Goal: Task Accomplishment & Management: Manage account settings

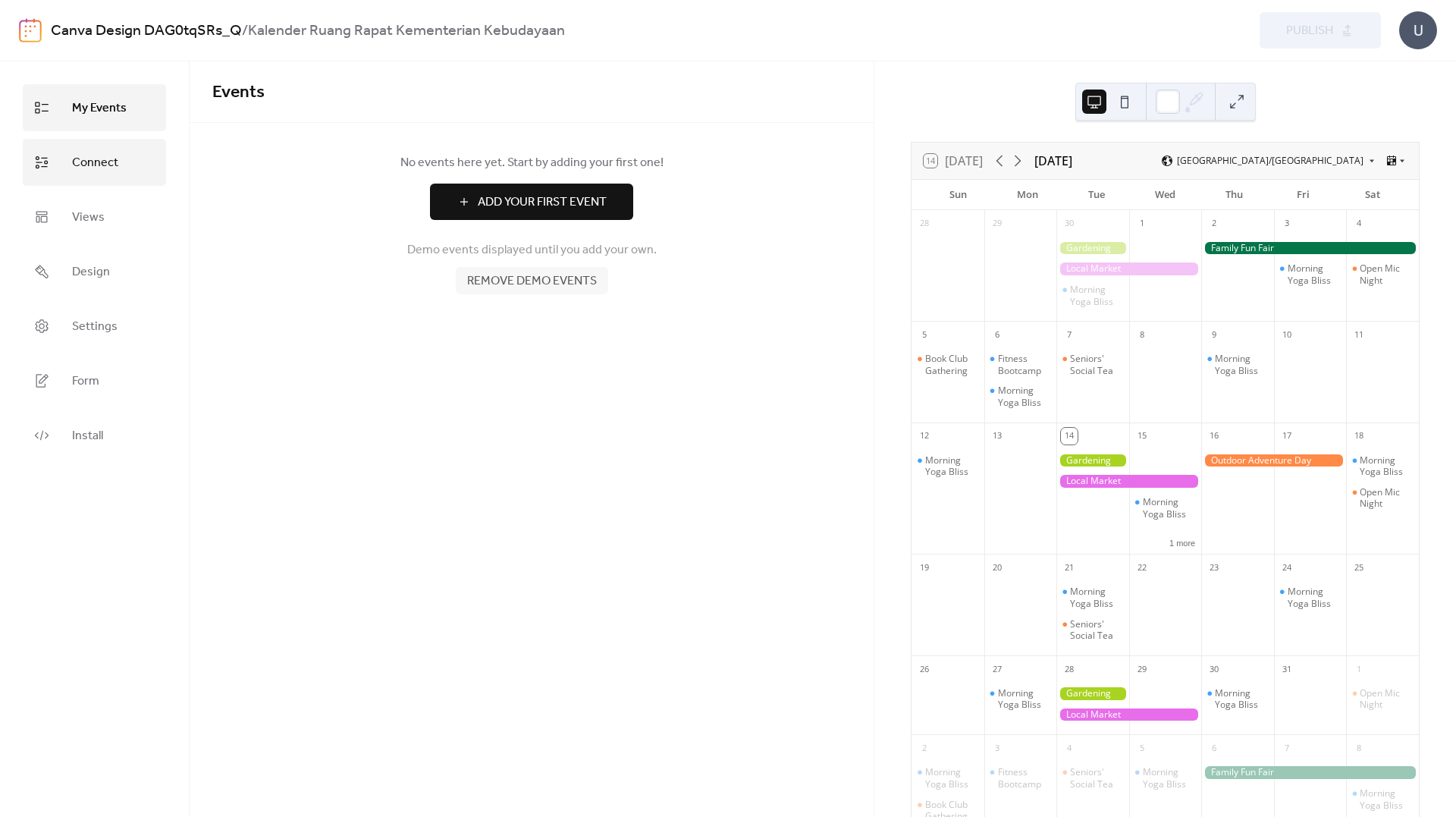
click at [93, 162] on span "Connect" at bounding box center [95, 163] width 46 height 24
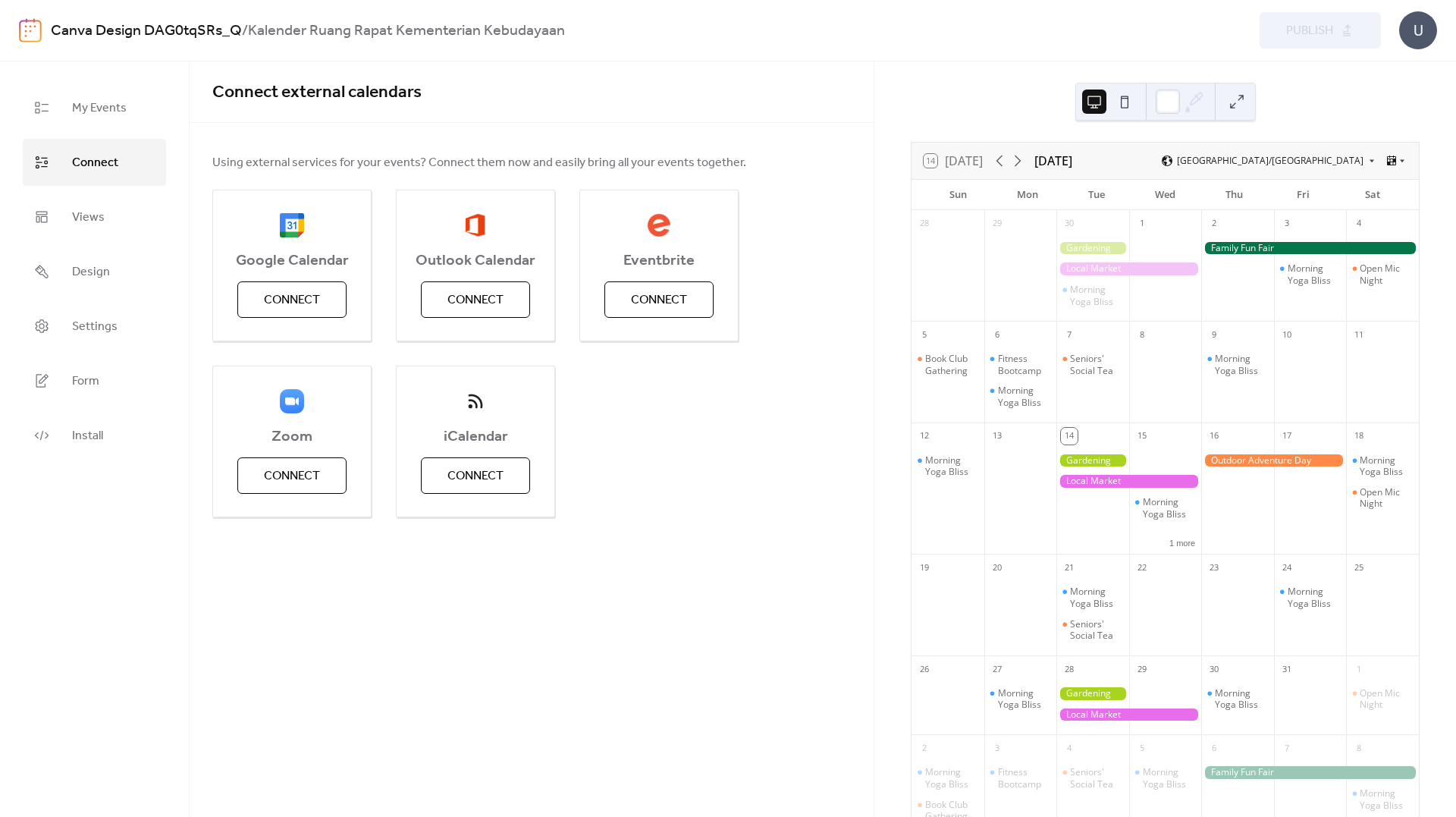
click at [75, 165] on span "Connect" at bounding box center [95, 163] width 46 height 24
click at [1426, 30] on div "U" at bounding box center [1418, 30] width 38 height 38
click at [100, 363] on link "Form" at bounding box center [94, 380] width 143 height 47
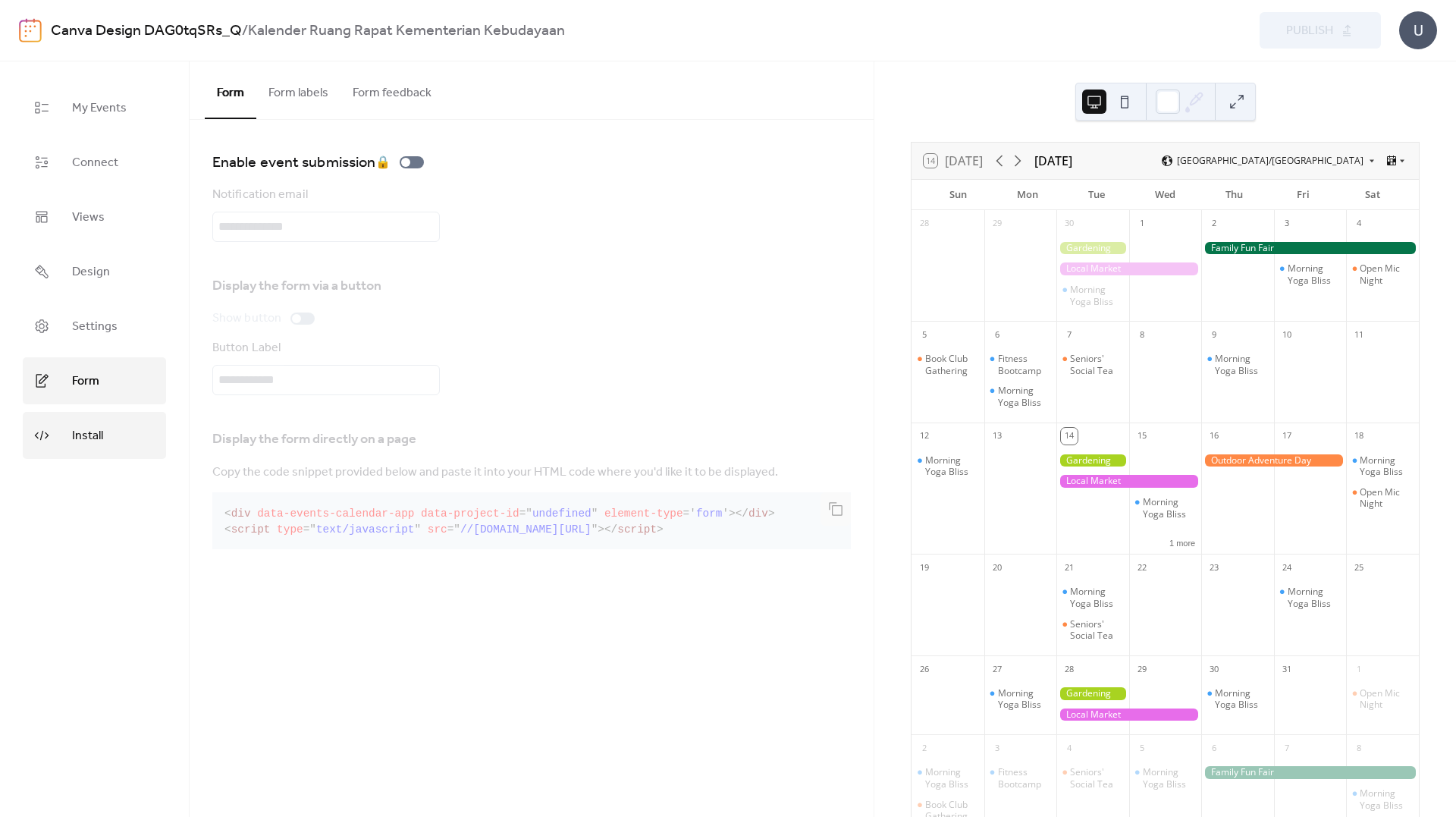
click at [99, 422] on link "Install" at bounding box center [94, 435] width 143 height 47
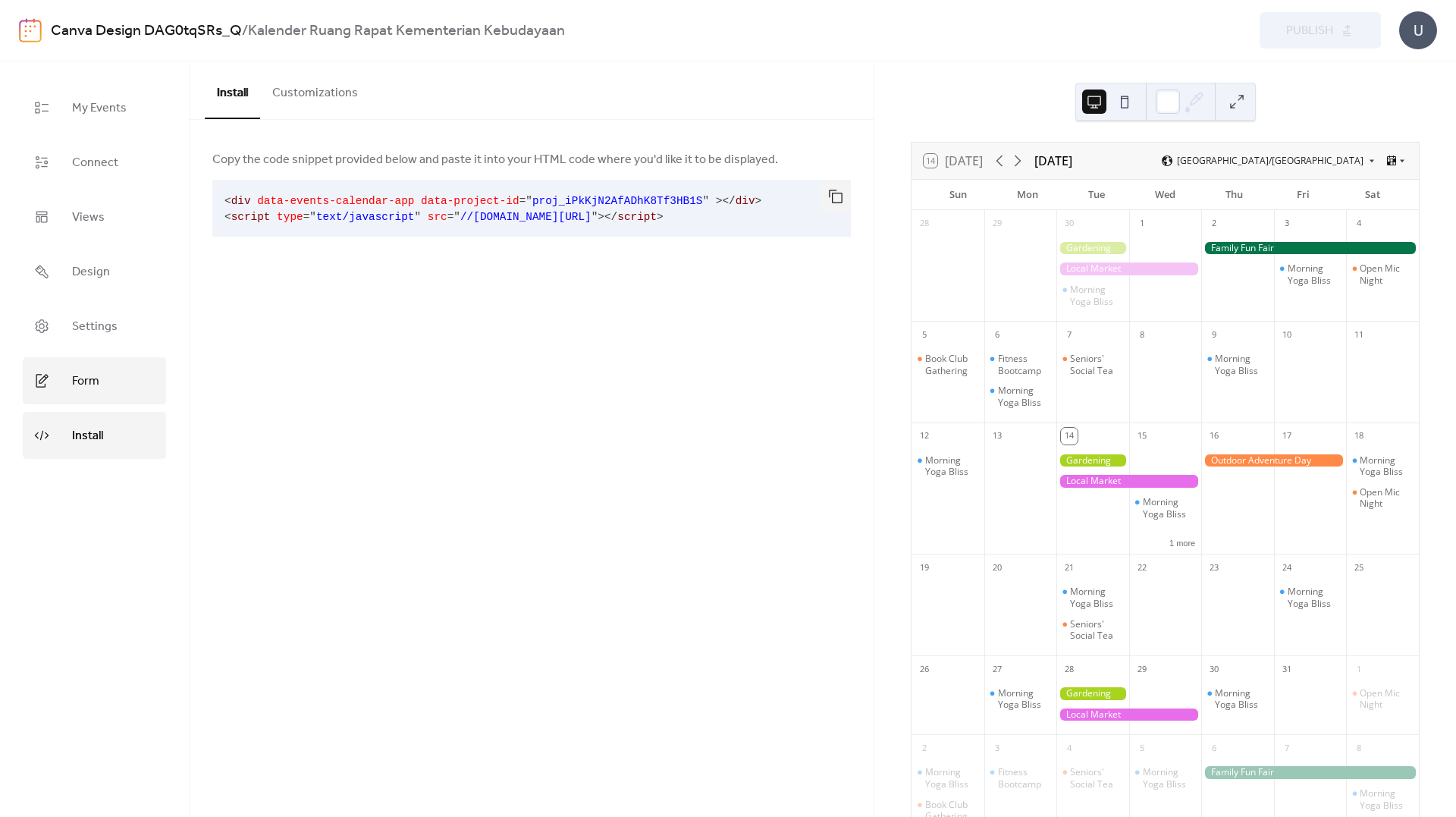
click at [98, 379] on span "Form" at bounding box center [86, 382] width 27 height 24
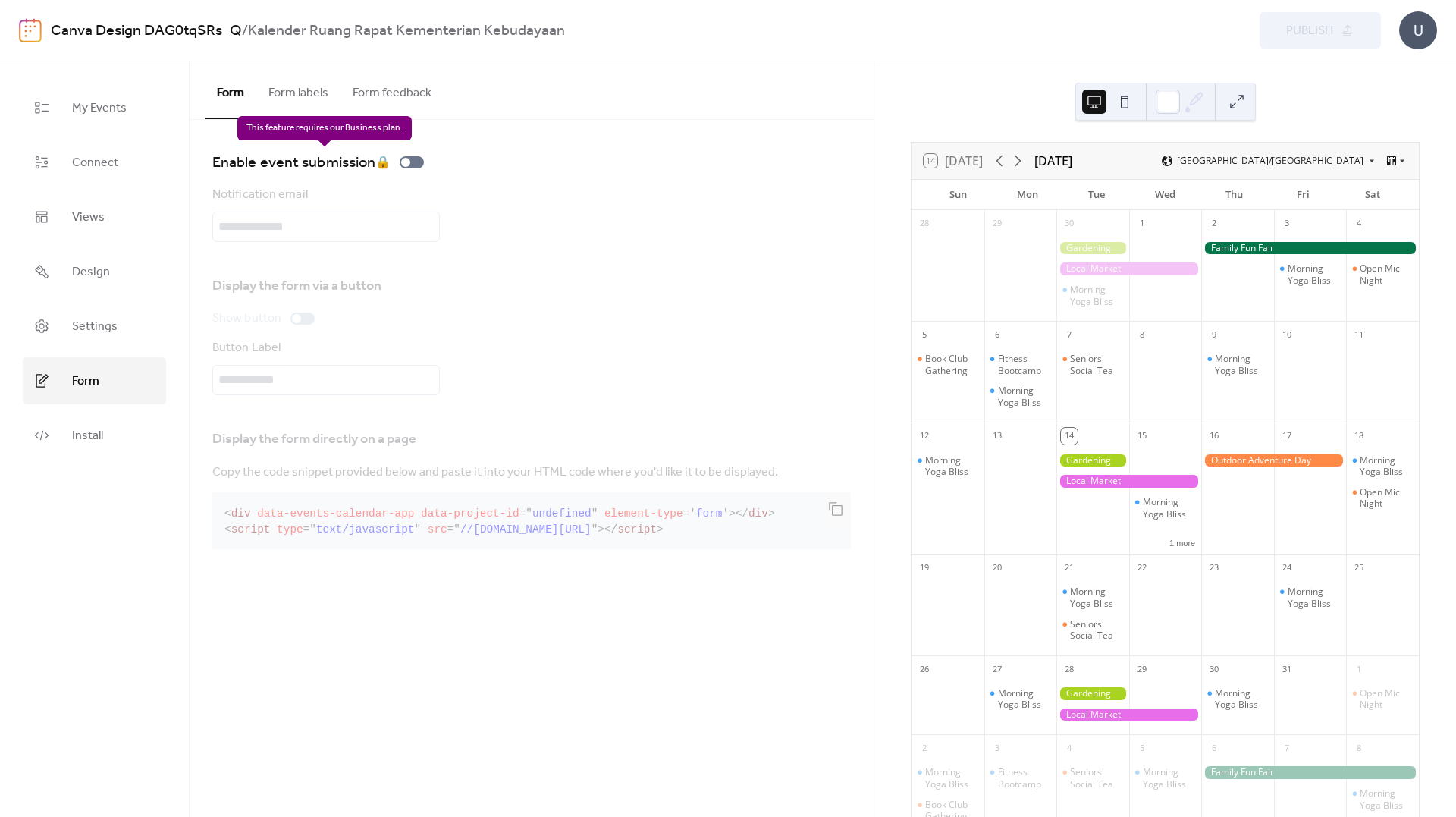
click at [386, 162] on div "Enable event submission 🔒" at bounding box center [321, 162] width 218 height 24
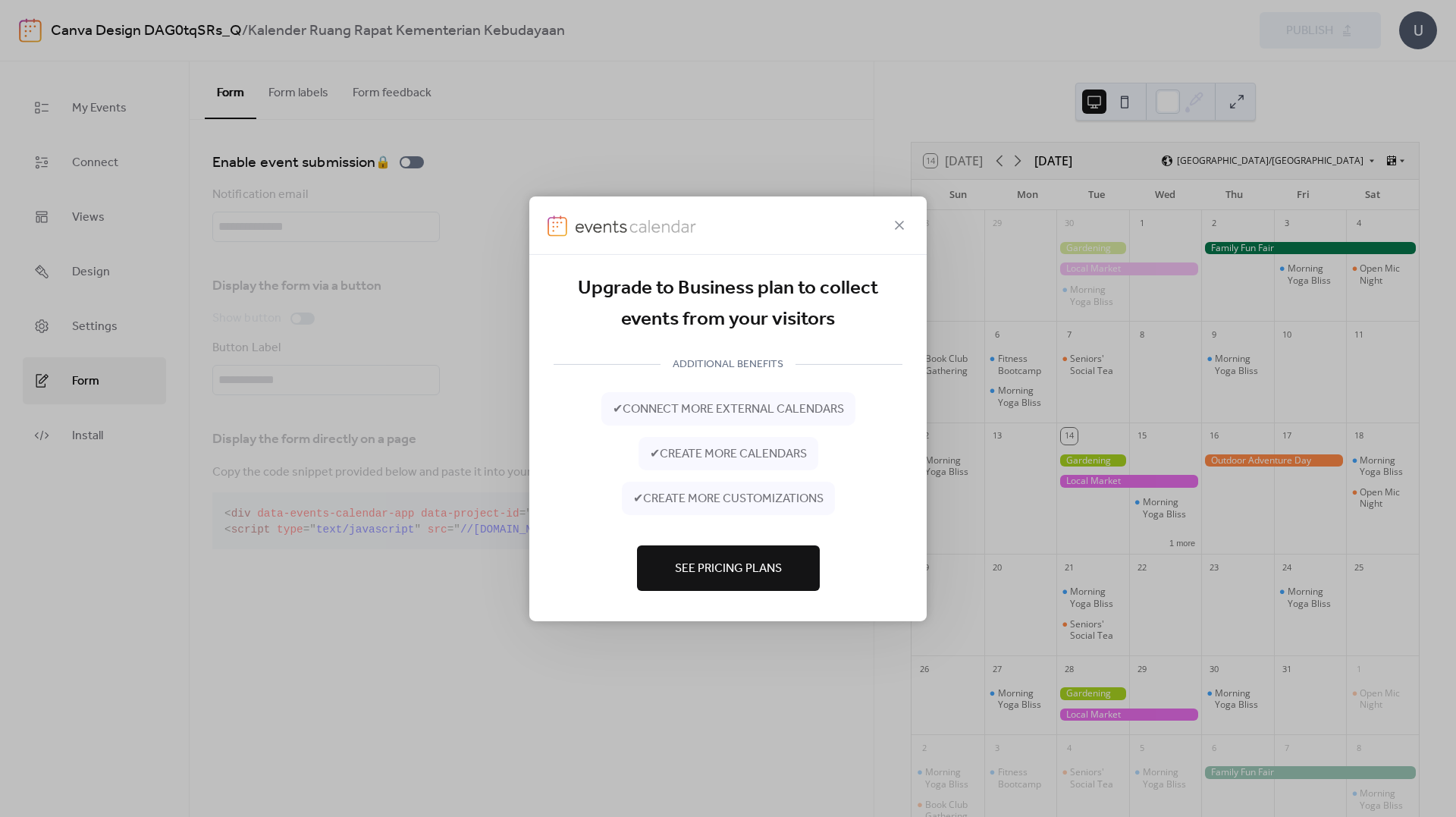
click at [738, 567] on span "See Pricing Plans" at bounding box center [729, 569] width 107 height 18
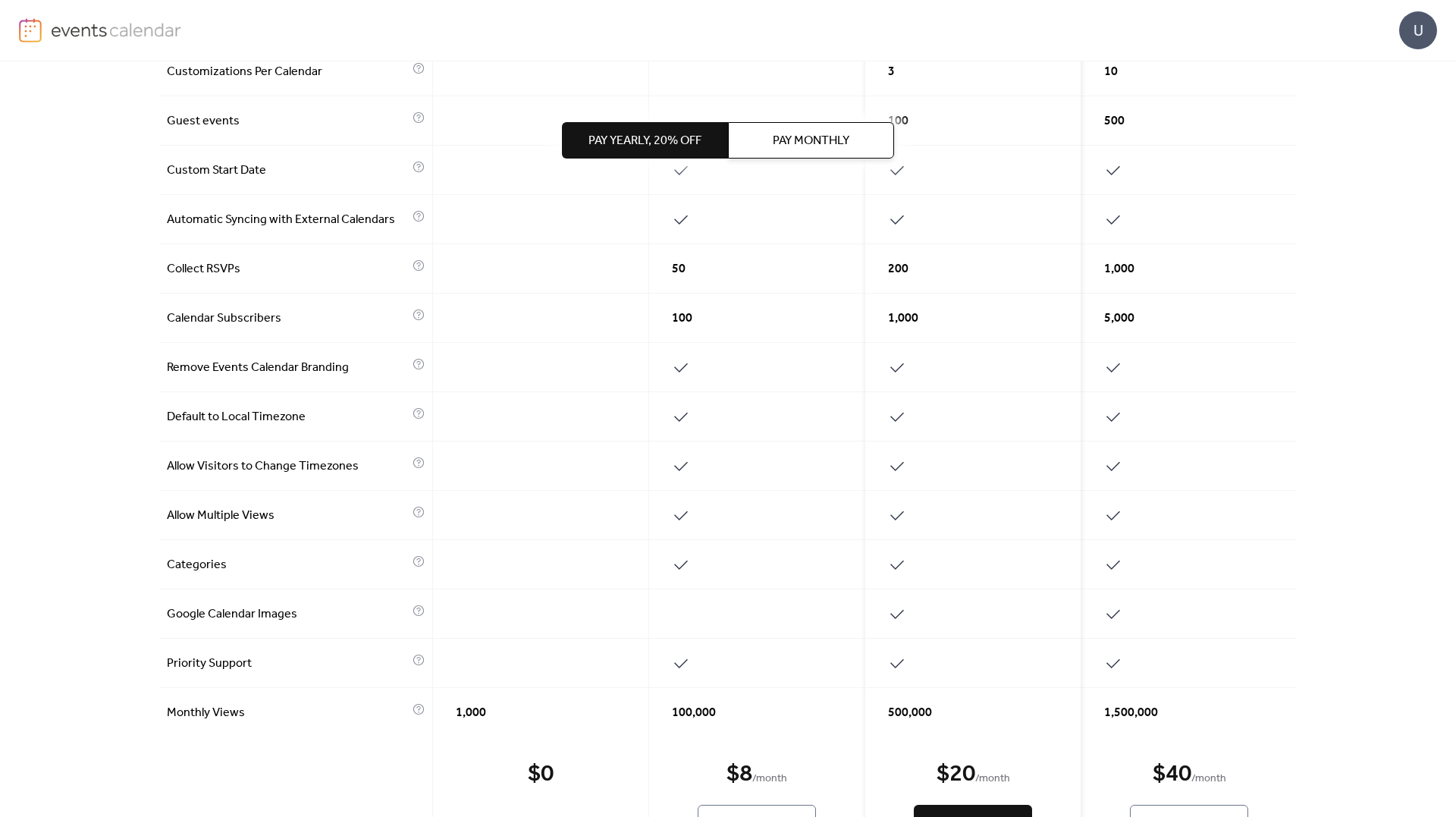
scroll to position [530, 0]
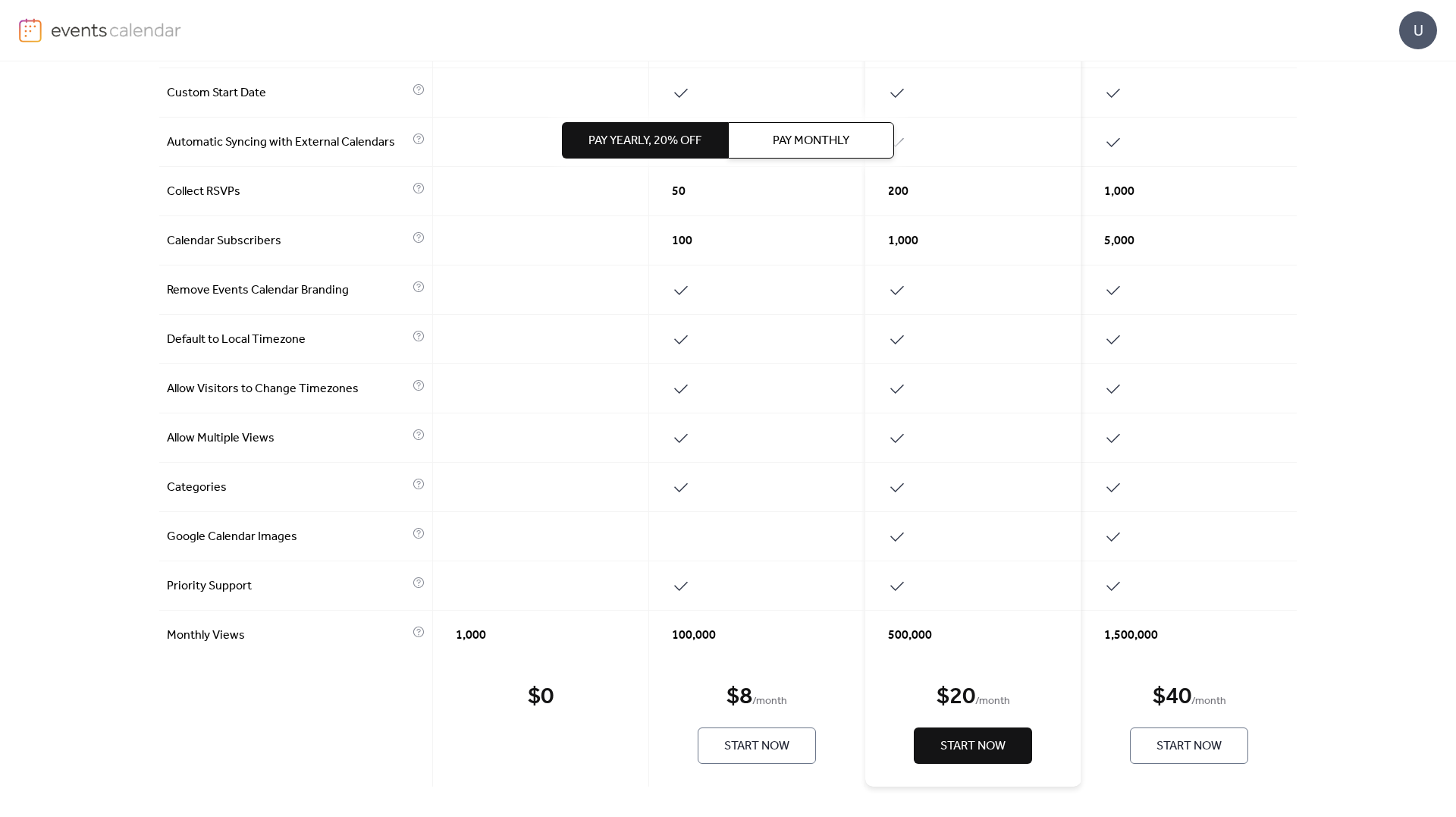
click at [738, 689] on div "$ 8" at bounding box center [739, 697] width 26 height 30
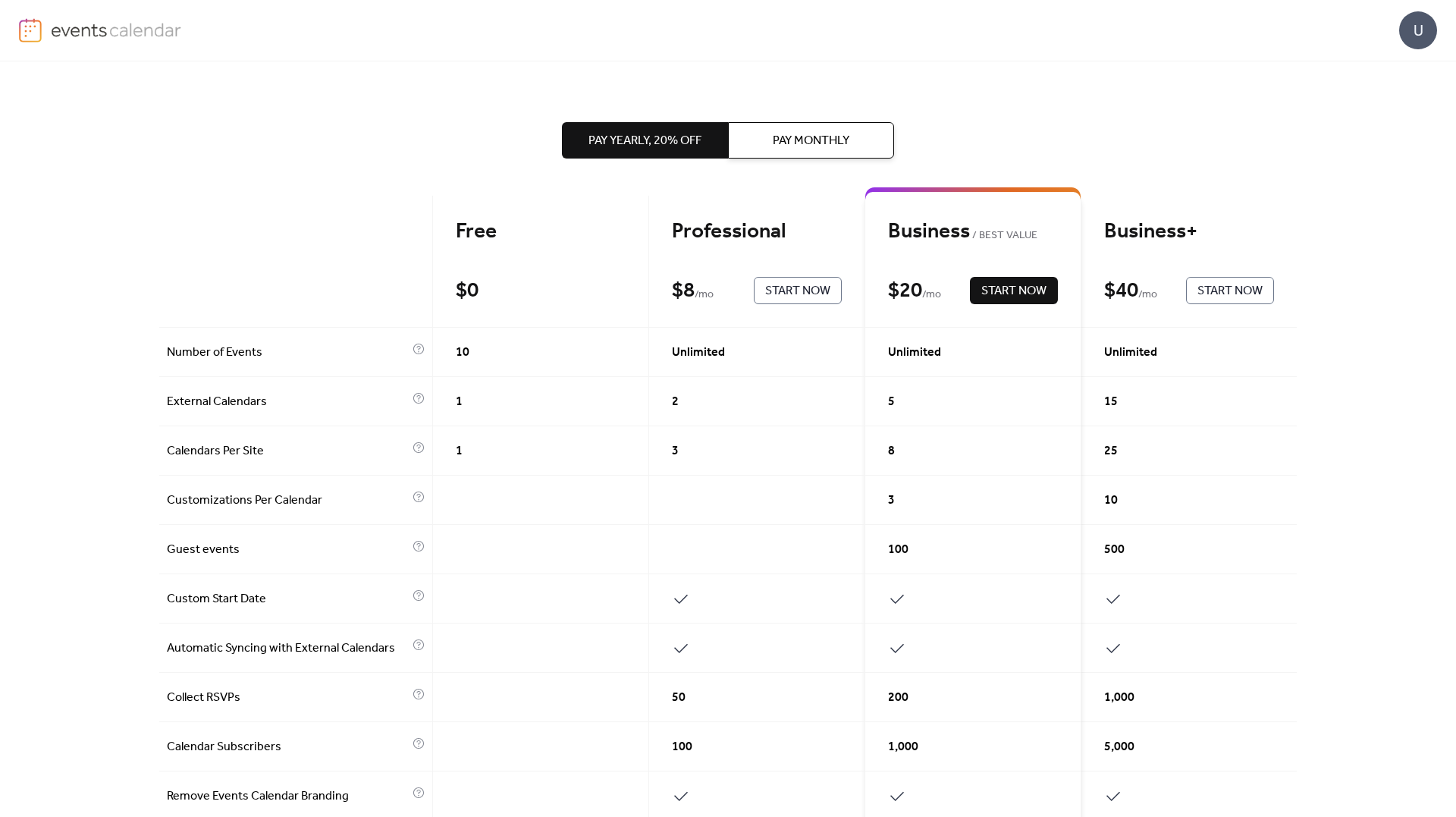
scroll to position [0, 0]
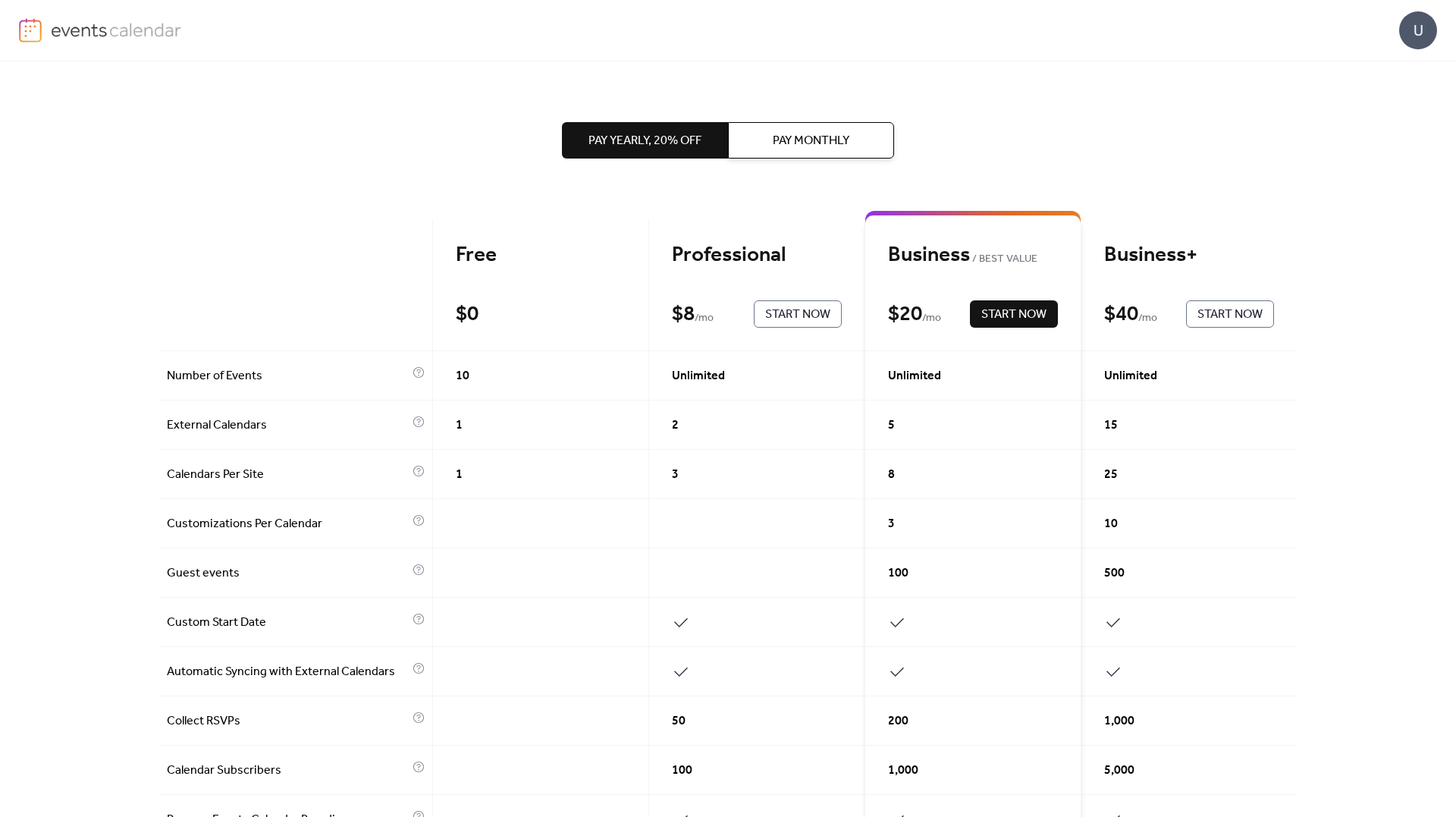
click at [762, 144] on button "Pay Monthly" at bounding box center [811, 141] width 166 height 37
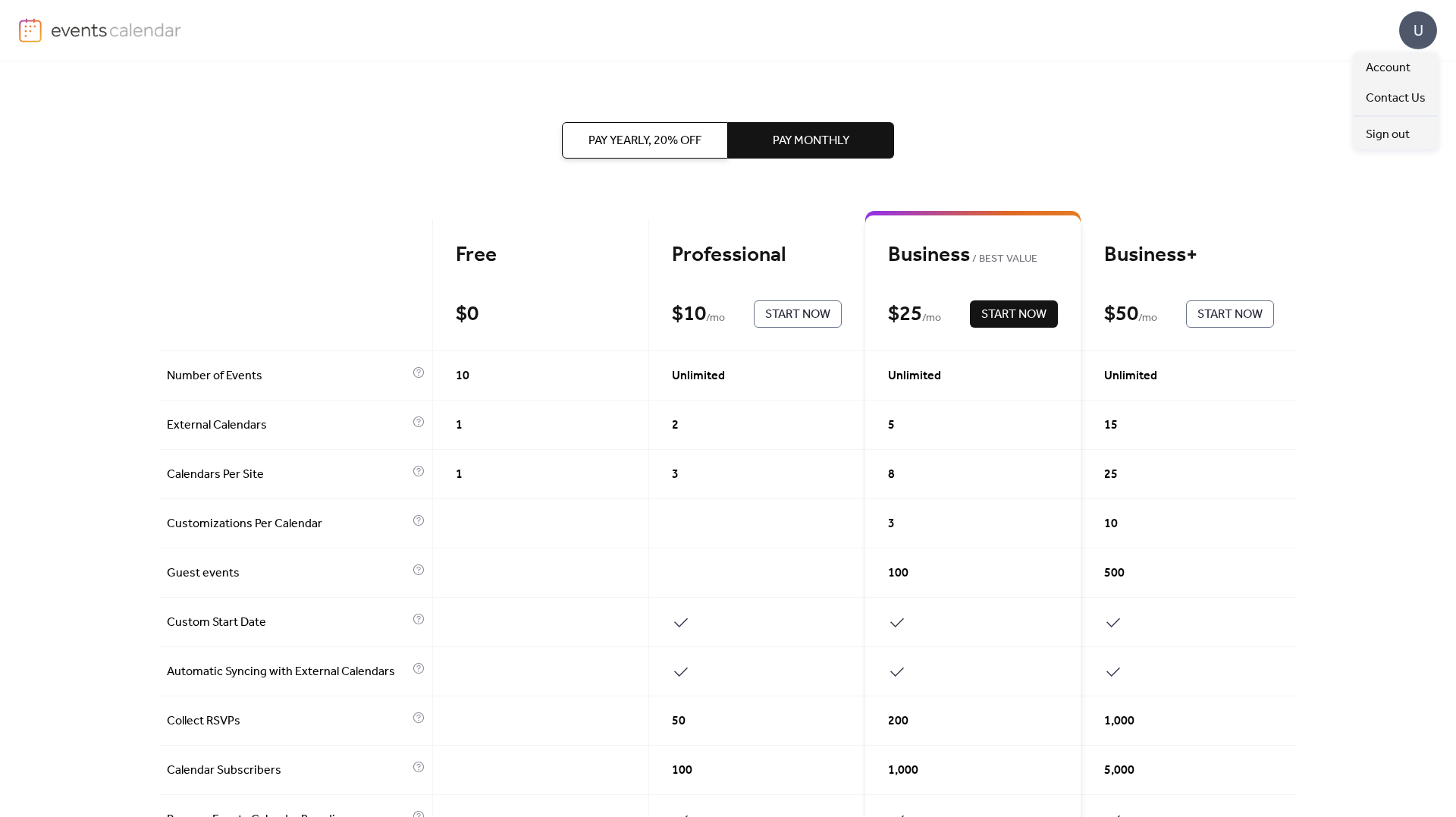
click at [1408, 43] on div "U" at bounding box center [1418, 30] width 38 height 38
click at [1402, 70] on span "Account" at bounding box center [1388, 68] width 45 height 18
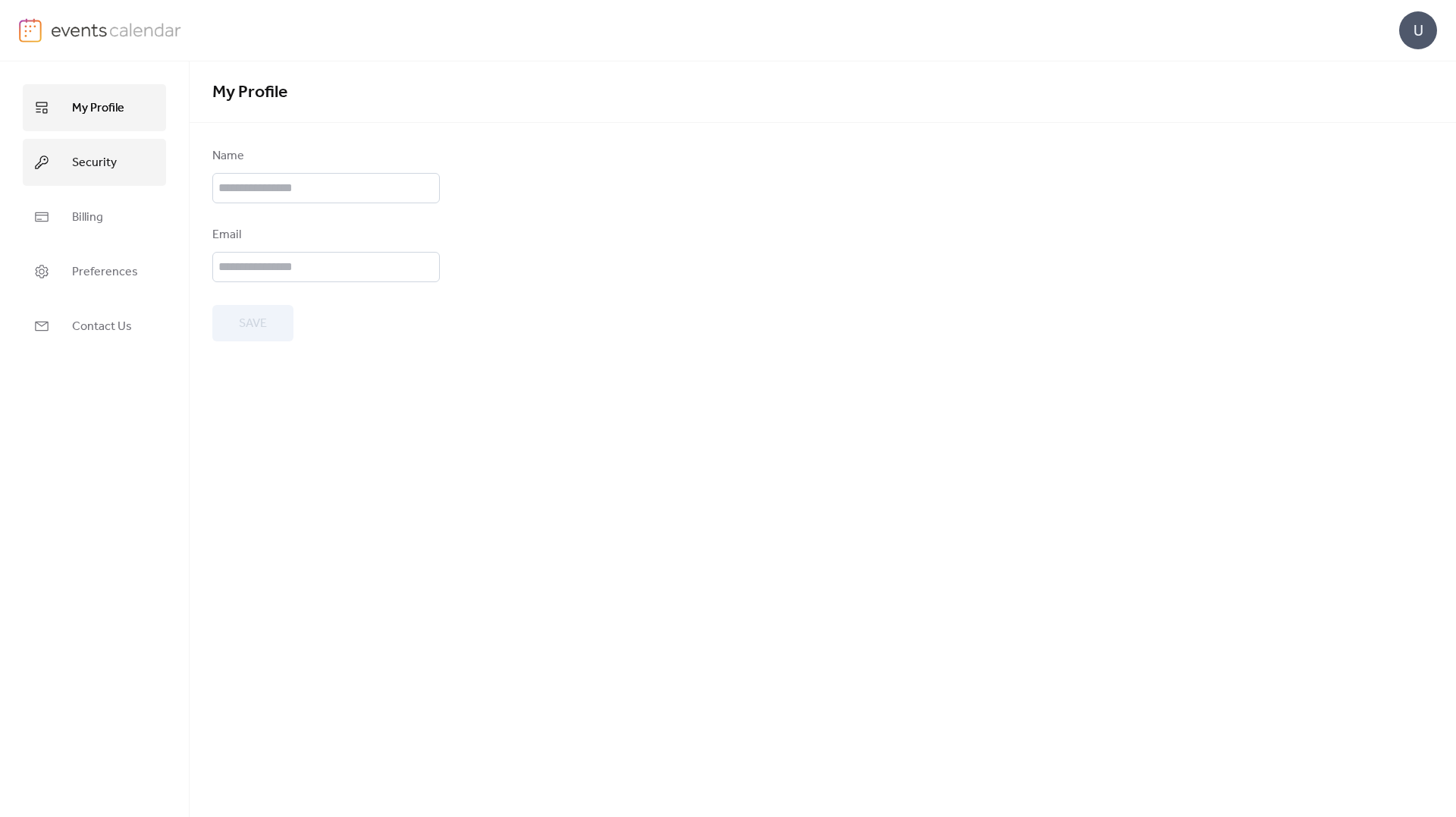
click at [119, 154] on link "Security" at bounding box center [94, 162] width 143 height 47
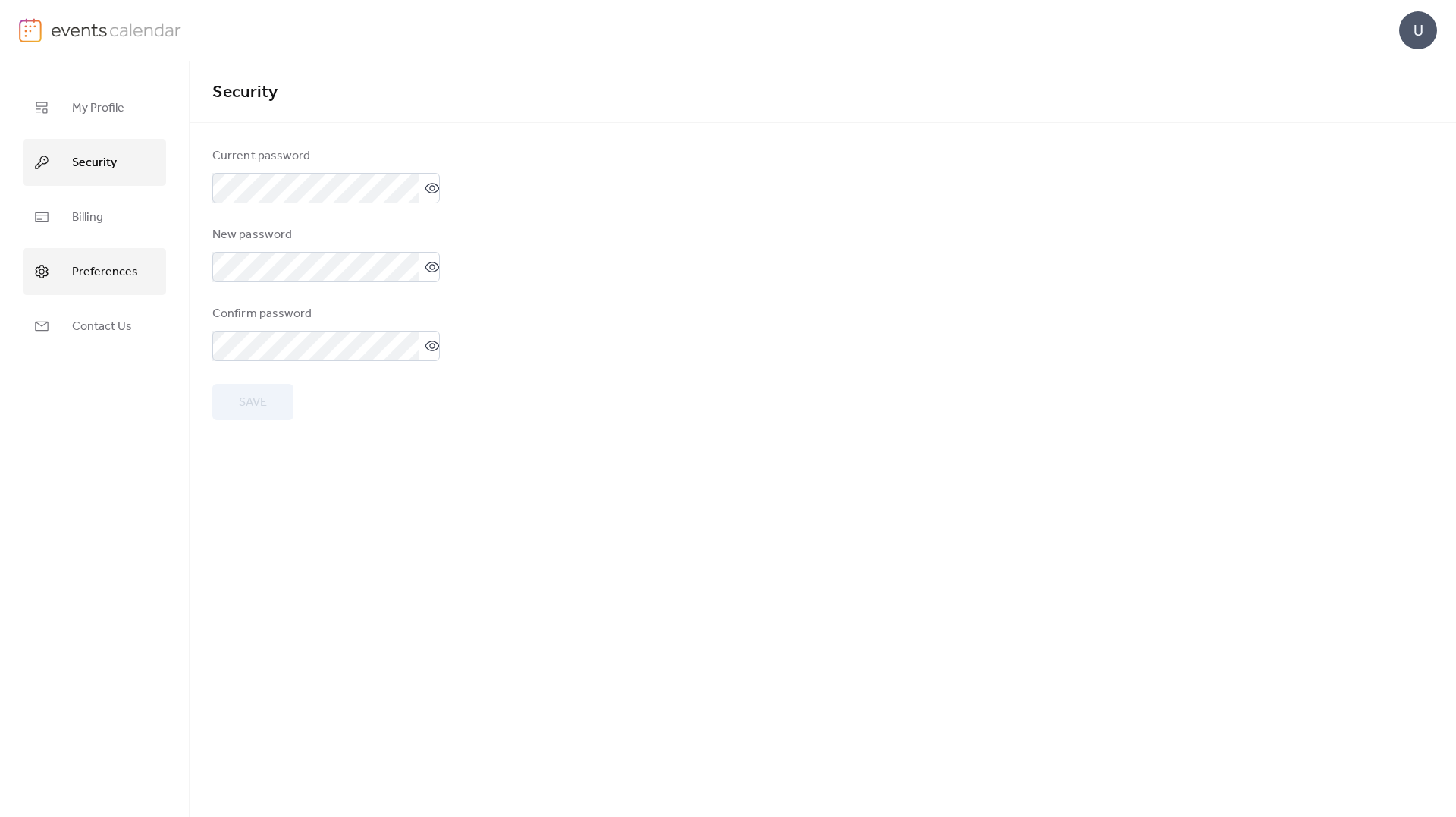
click at [134, 268] on span "Preferences" at bounding box center [105, 272] width 66 height 24
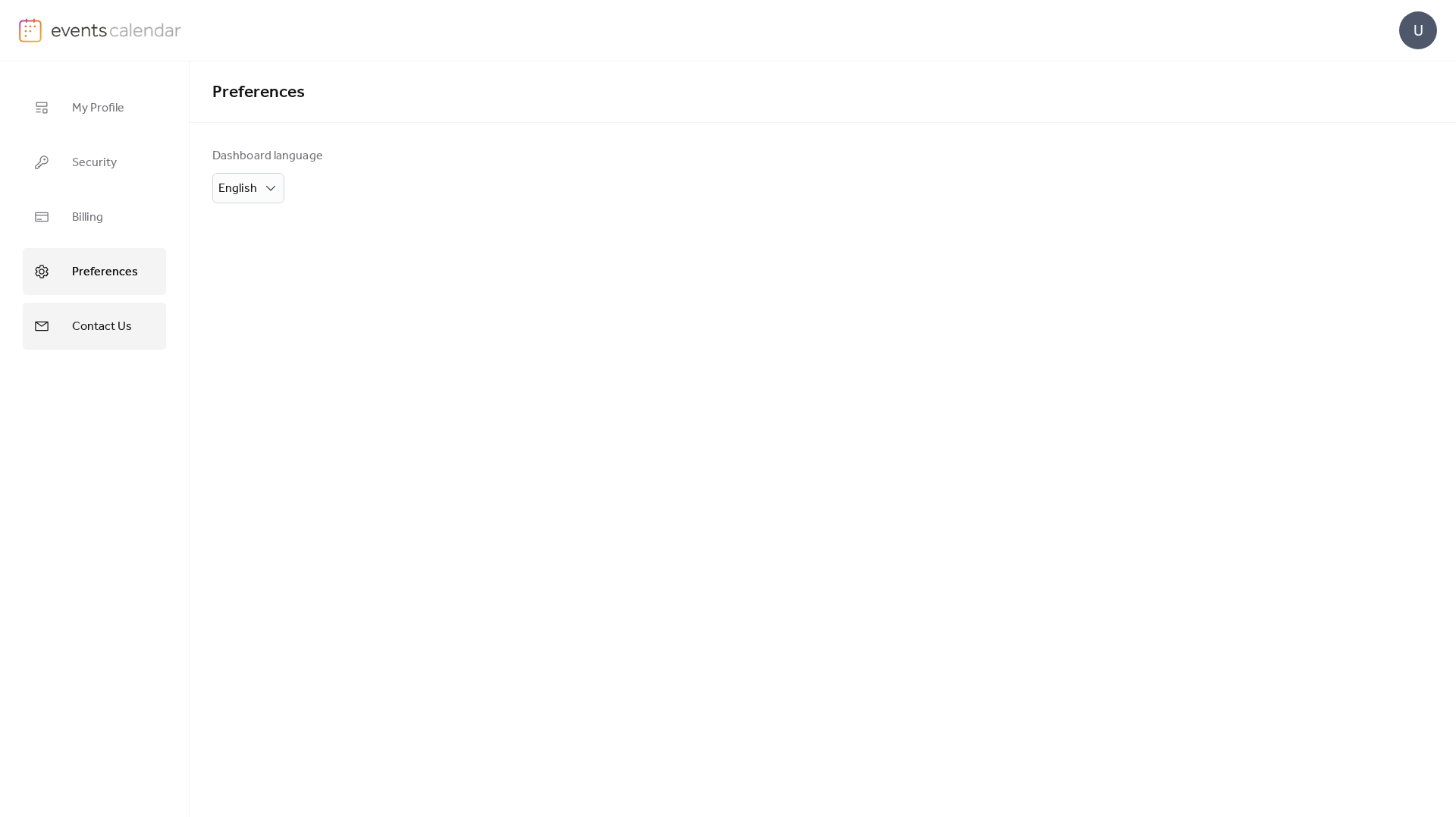
click at [115, 321] on span "Contact Us" at bounding box center [102, 326] width 60 height 24
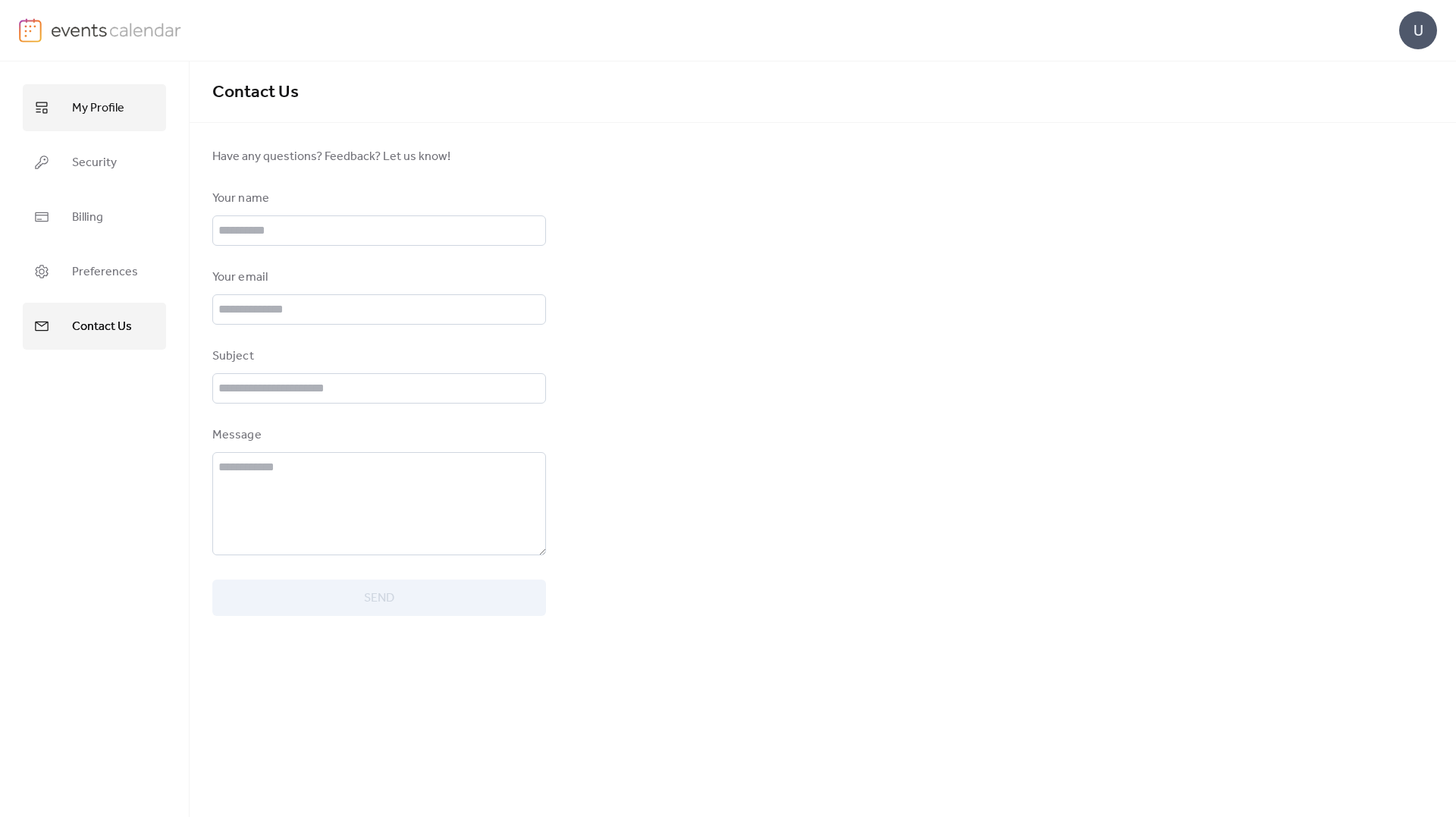
click at [113, 124] on link "My Profile" at bounding box center [94, 107] width 143 height 47
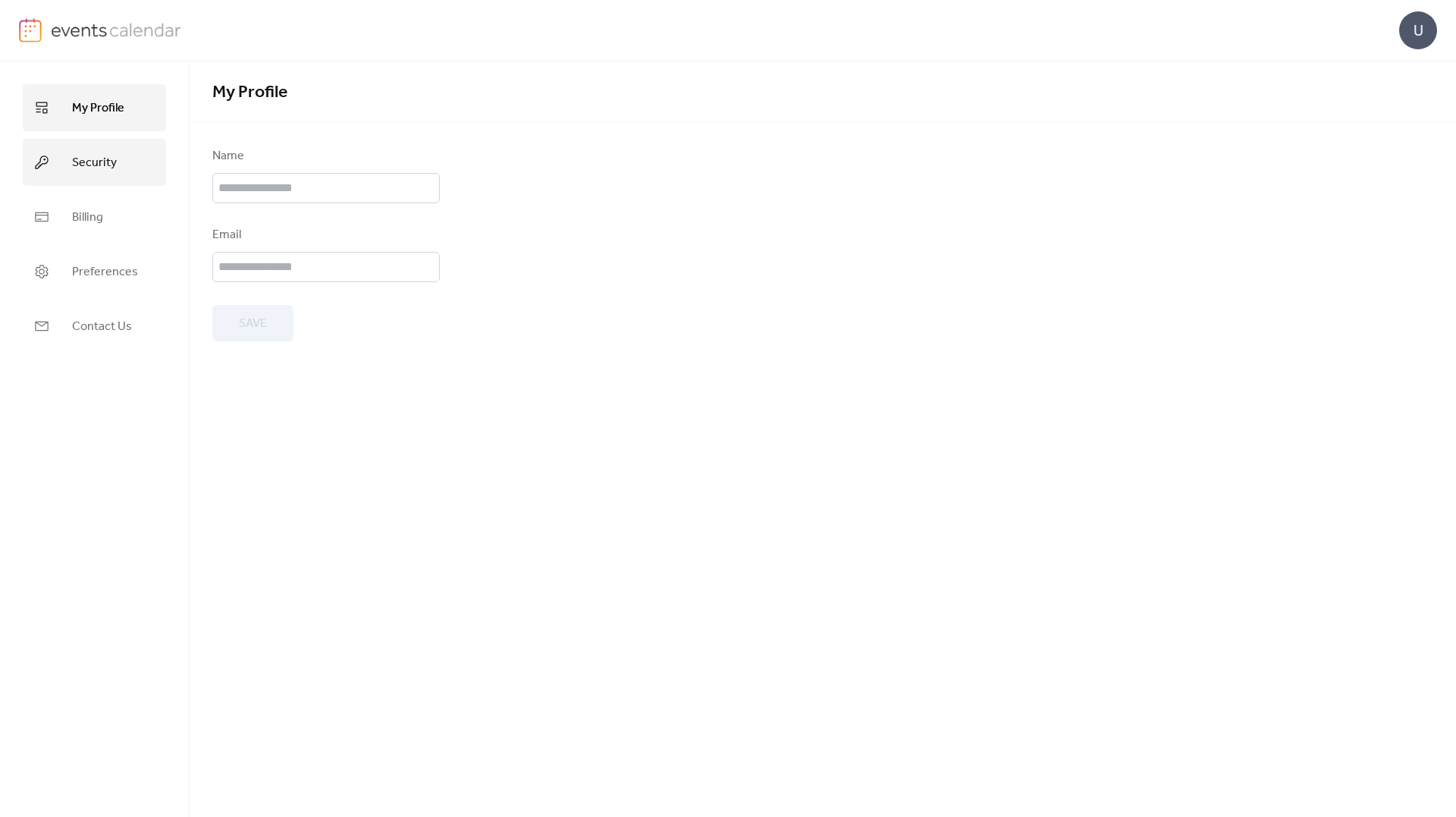
click at [142, 166] on link "Security" at bounding box center [94, 162] width 143 height 47
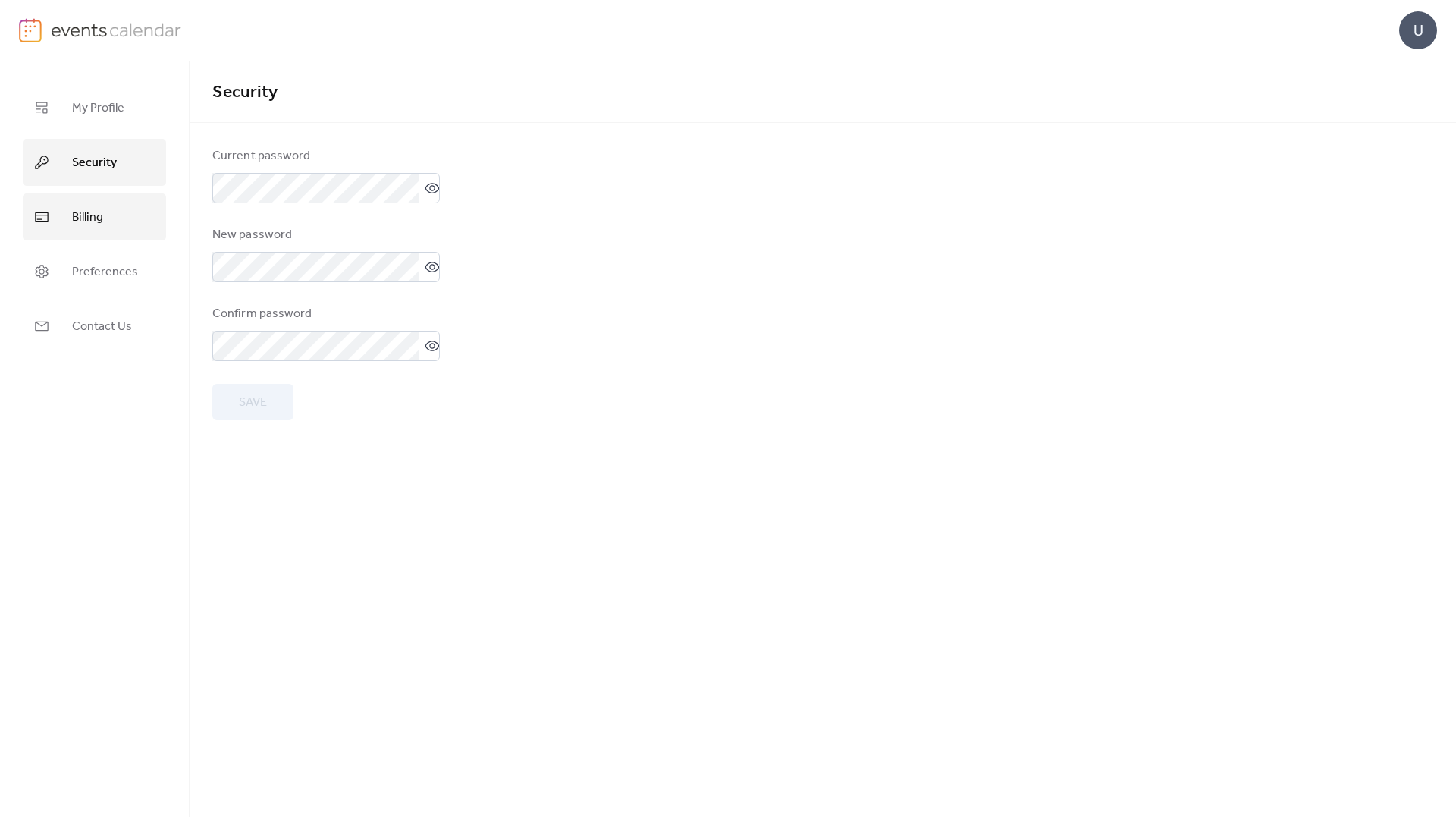
click at [129, 219] on link "Billing" at bounding box center [94, 217] width 143 height 47
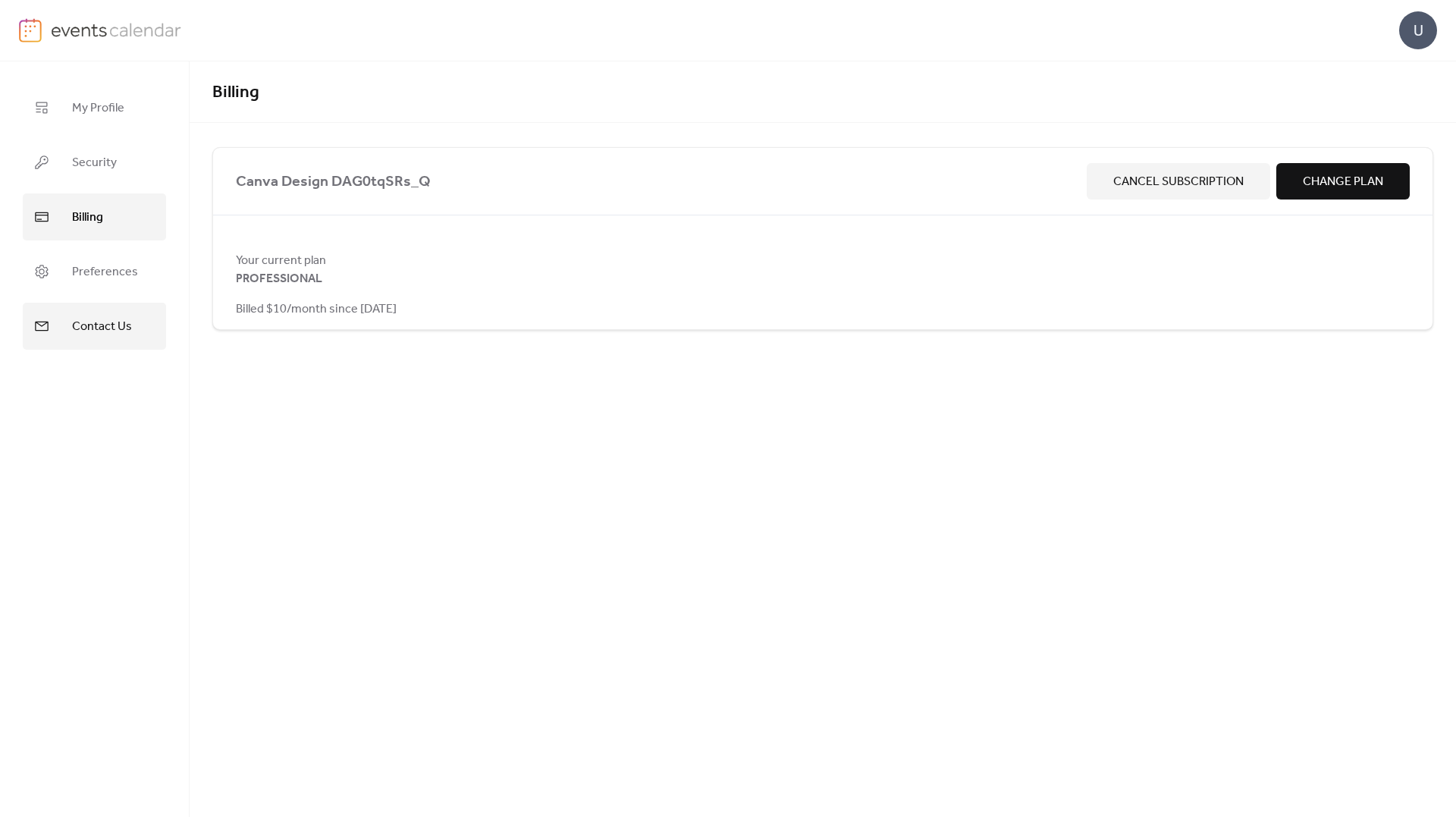
click at [118, 329] on span "Contact Us" at bounding box center [102, 326] width 60 height 24
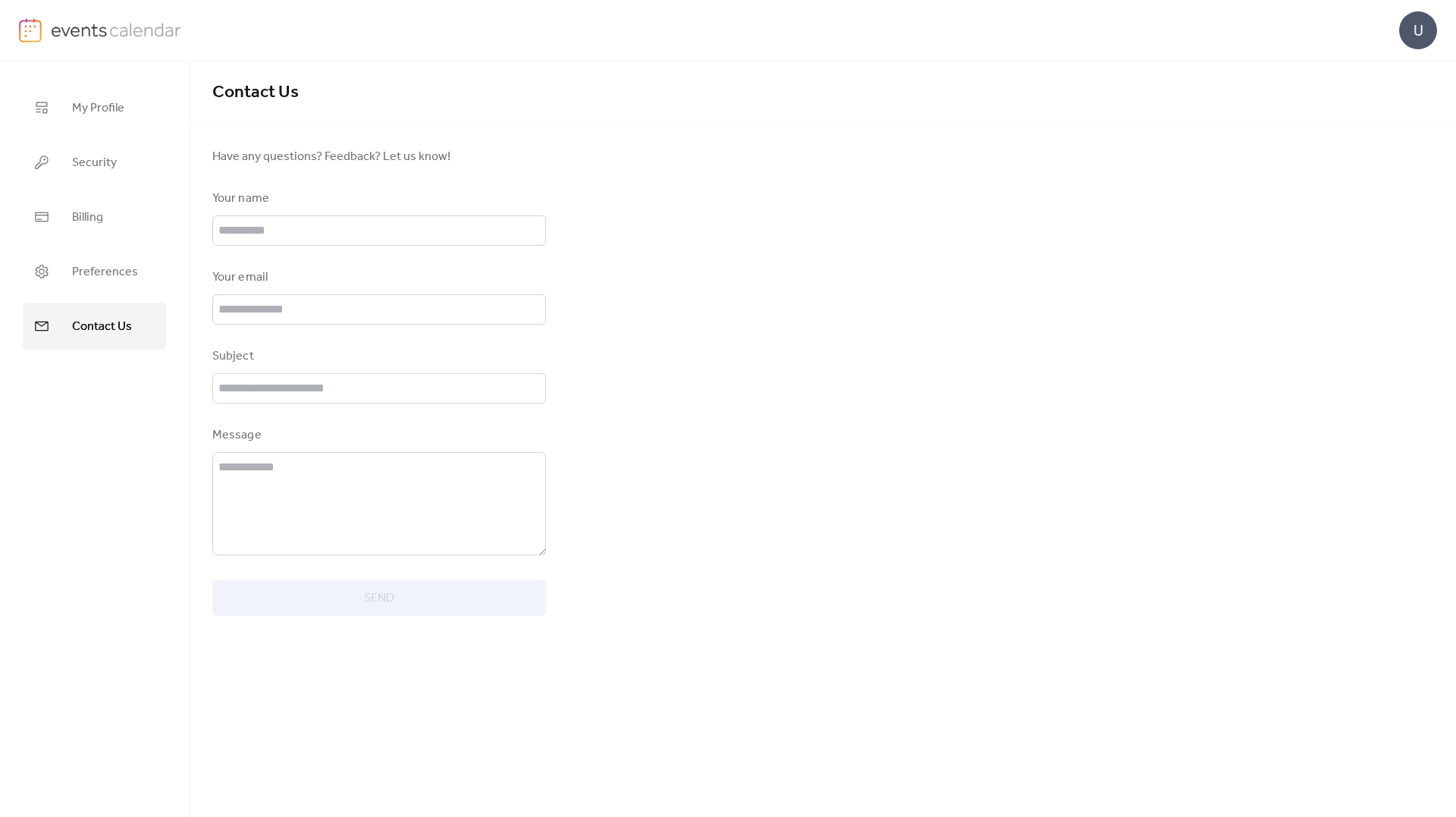
click at [114, 296] on ul "My Profile Security Billing Preferences Contact Us" at bounding box center [94, 217] width 143 height 266
click at [110, 282] on span "Preferences" at bounding box center [105, 272] width 66 height 24
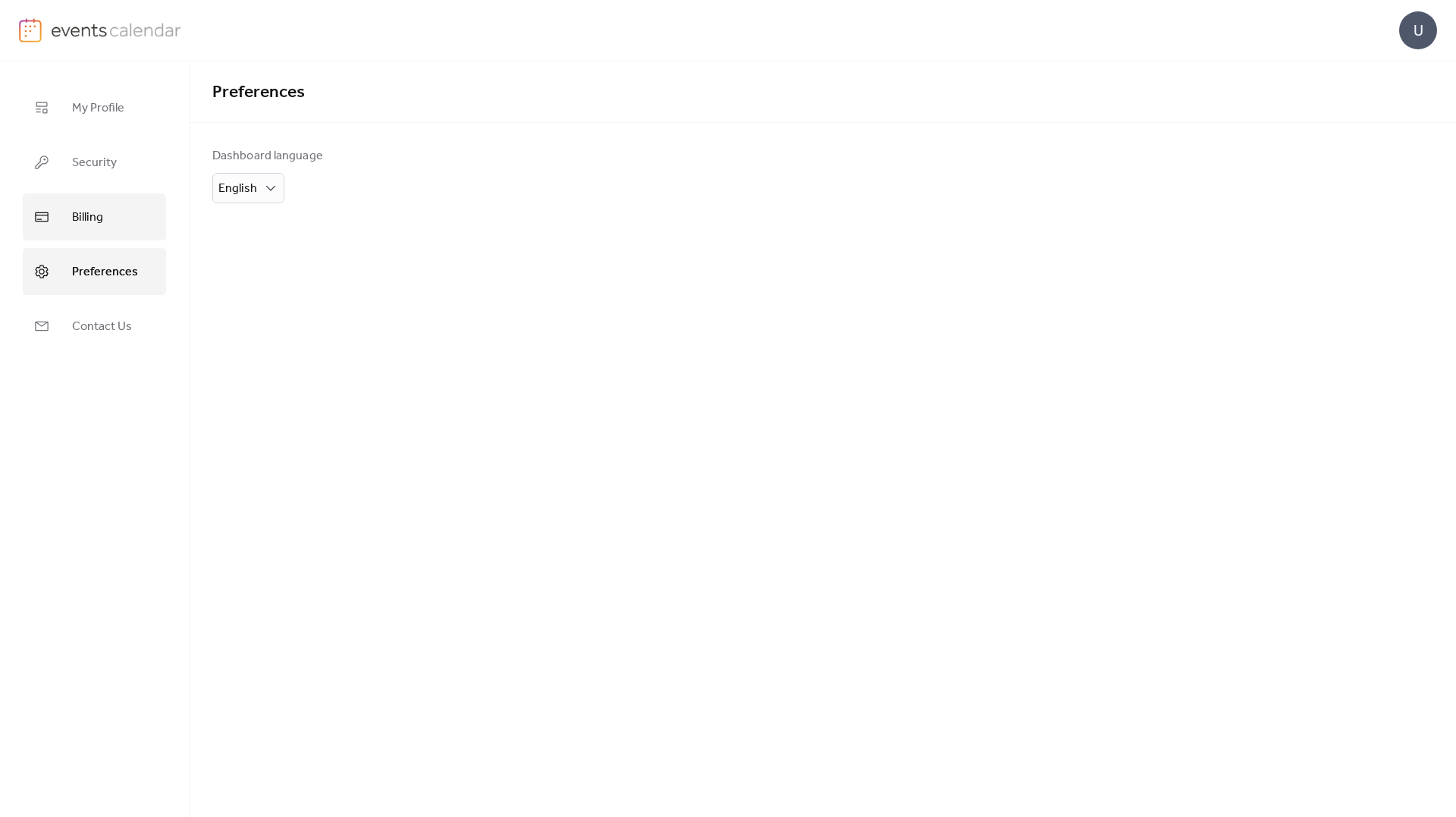
click at [107, 220] on link "Billing" at bounding box center [94, 217] width 143 height 47
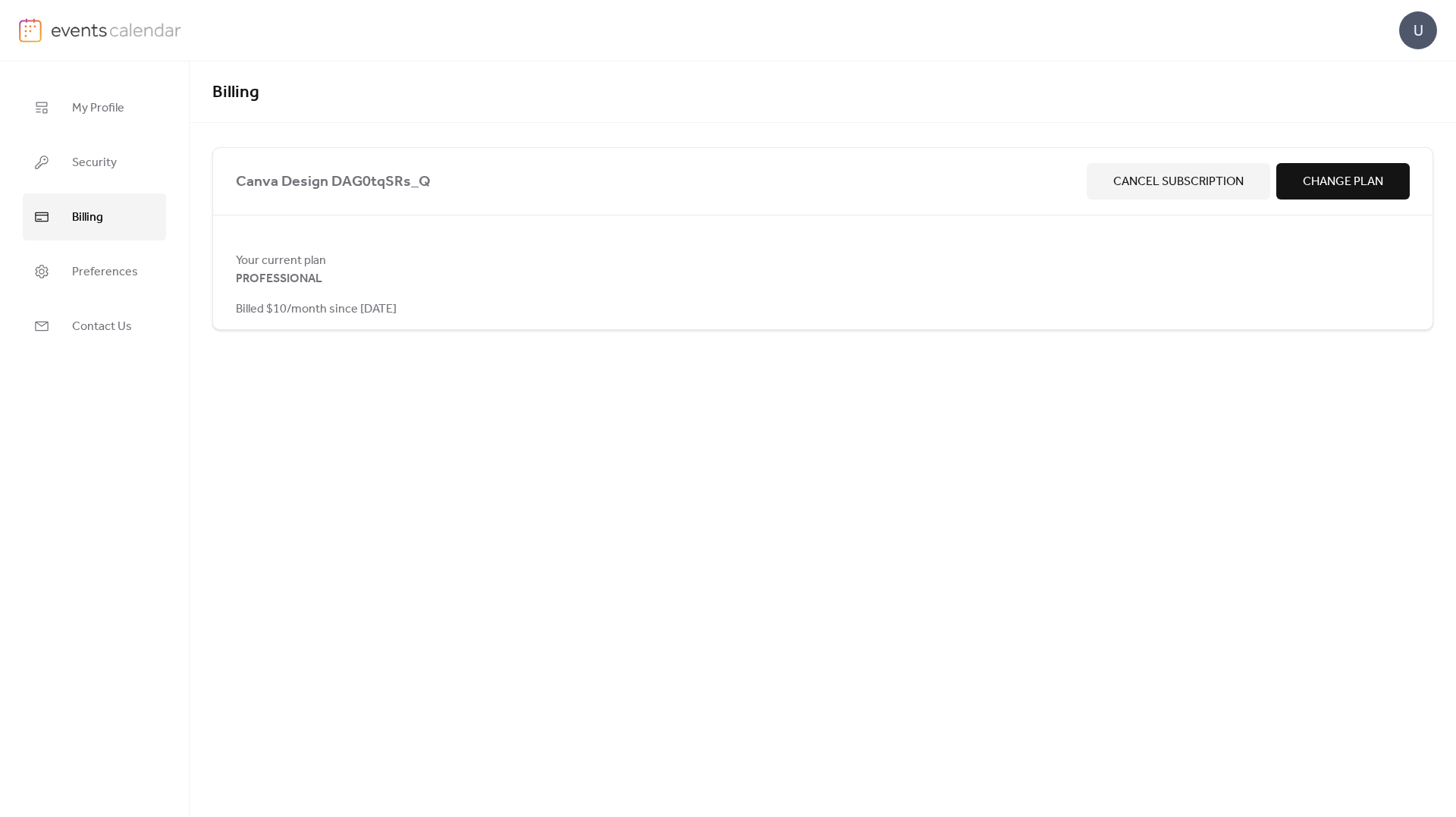
click at [1335, 175] on span "Change Plan" at bounding box center [1343, 182] width 80 height 18
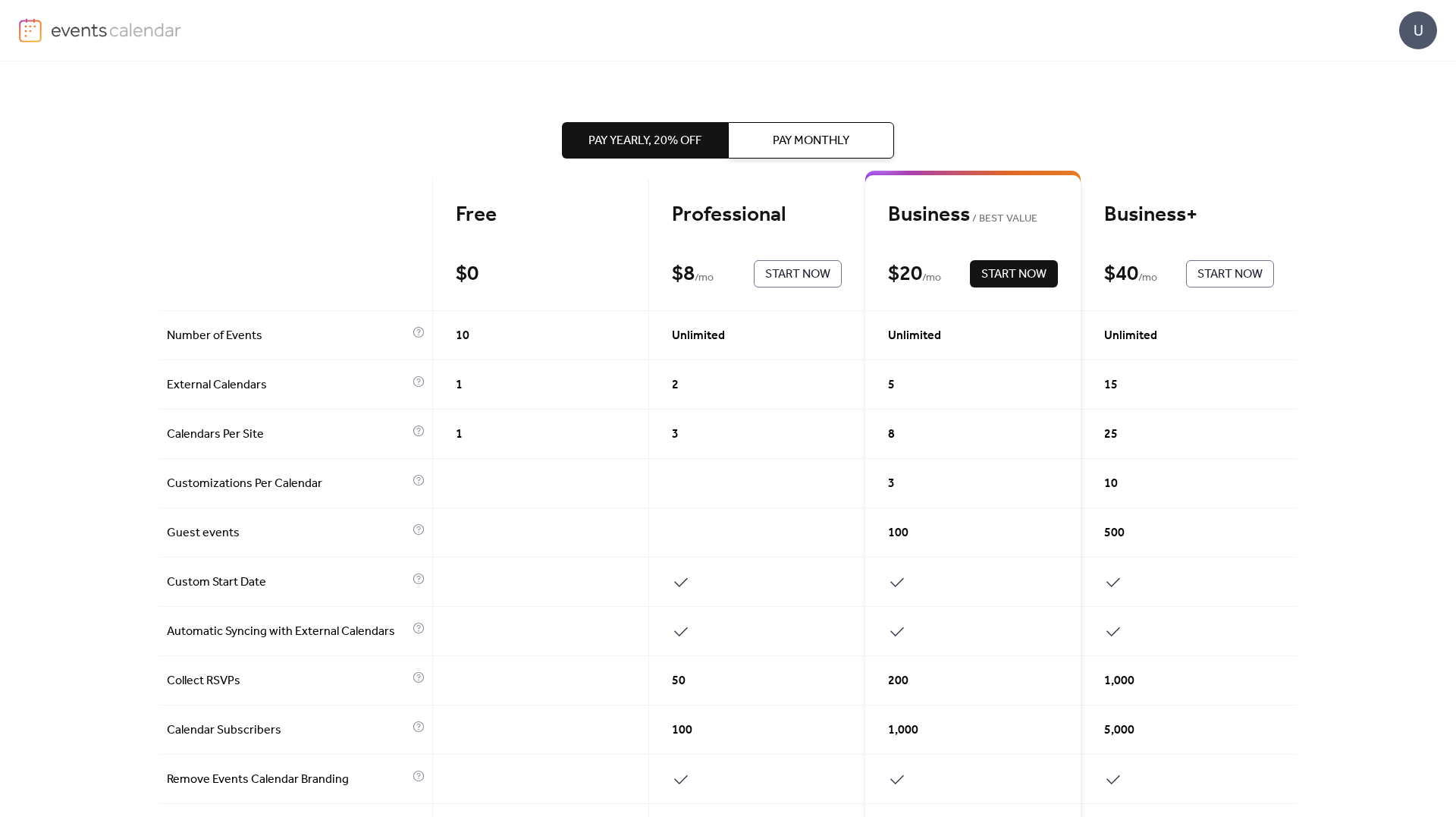
scroll to position [76, 0]
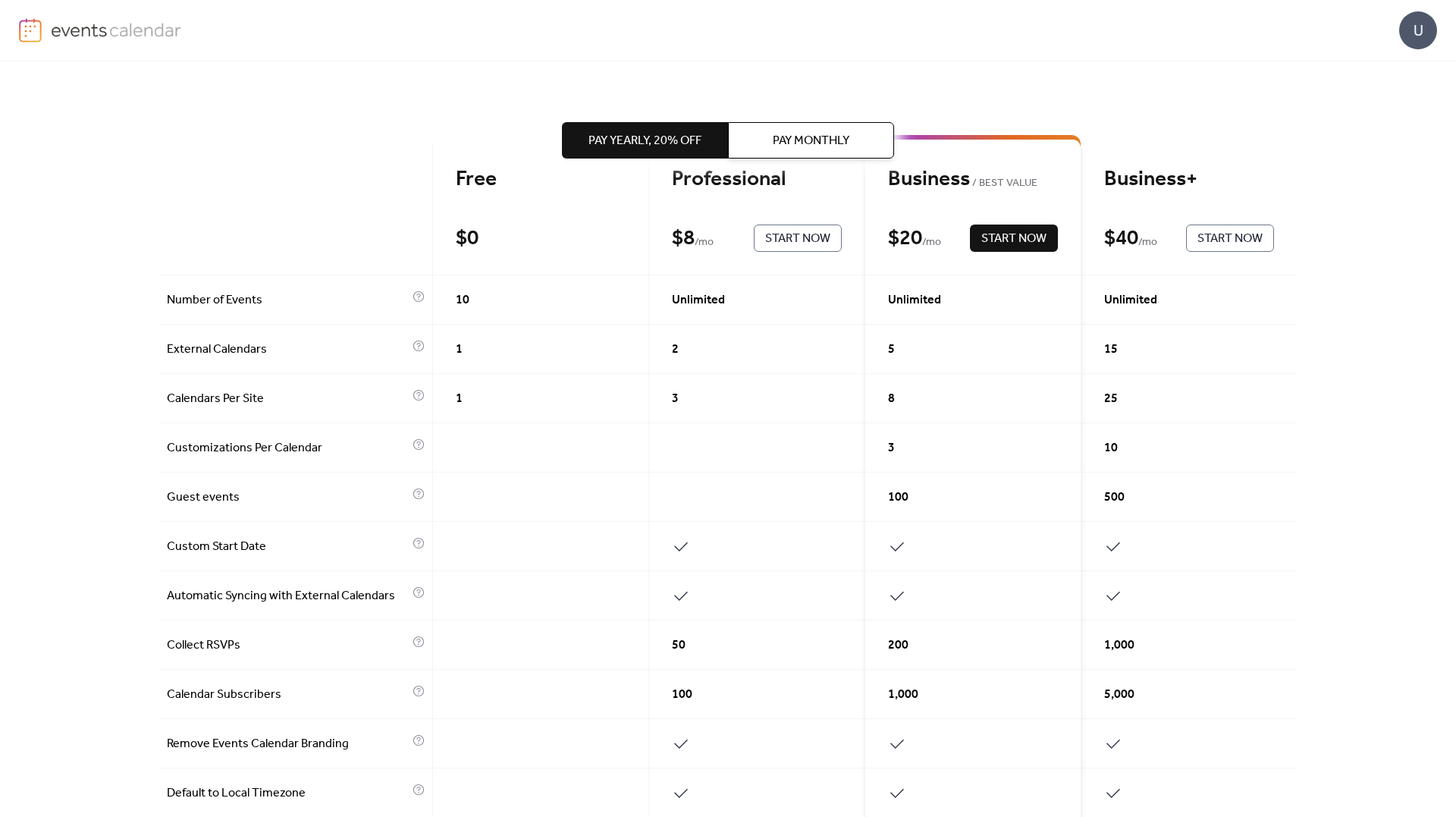
click at [802, 144] on span "Pay Monthly" at bounding box center [811, 141] width 77 height 18
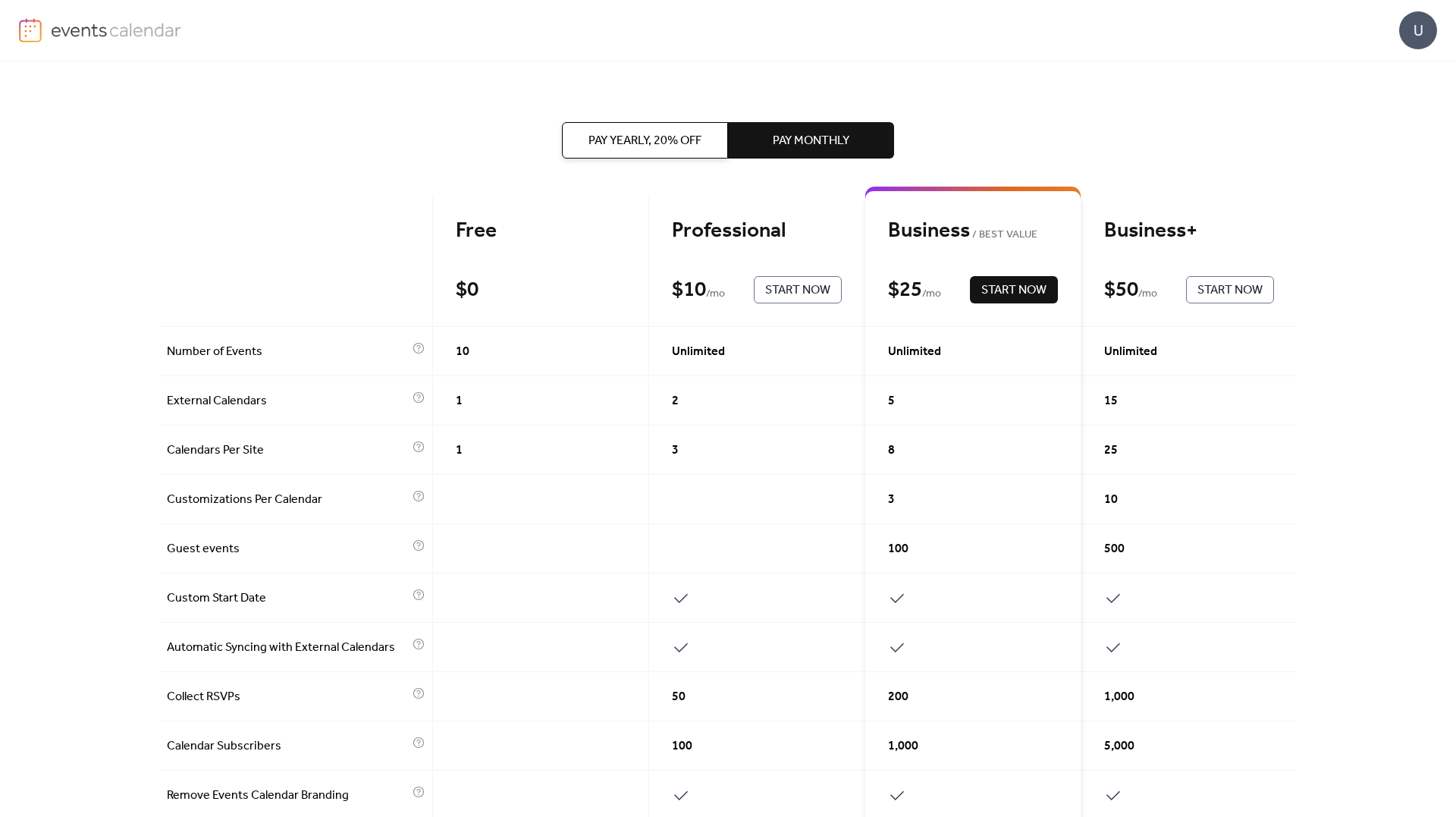
scroll to position [0, 0]
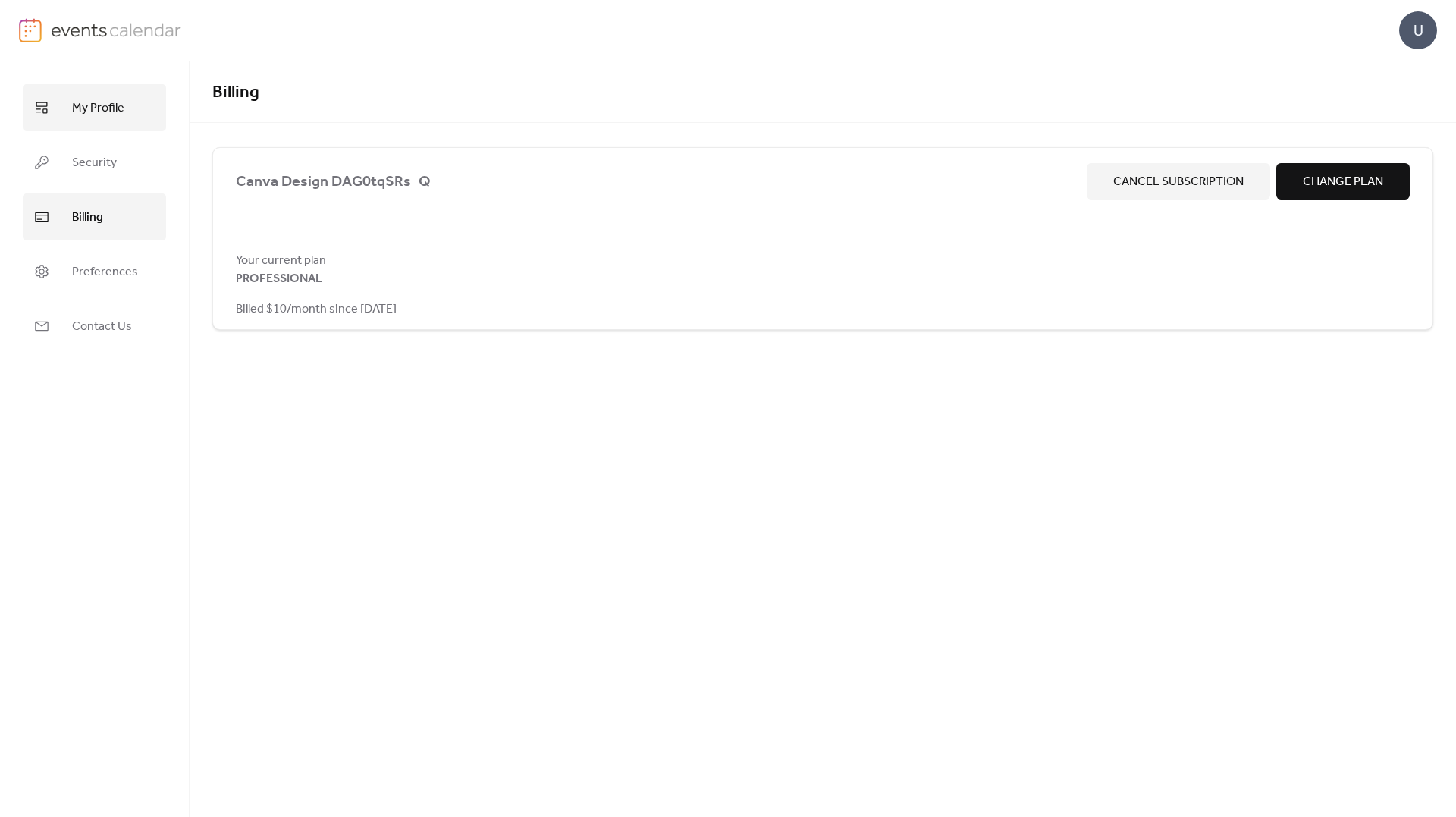
click at [150, 110] on link "My Profile" at bounding box center [94, 107] width 143 height 47
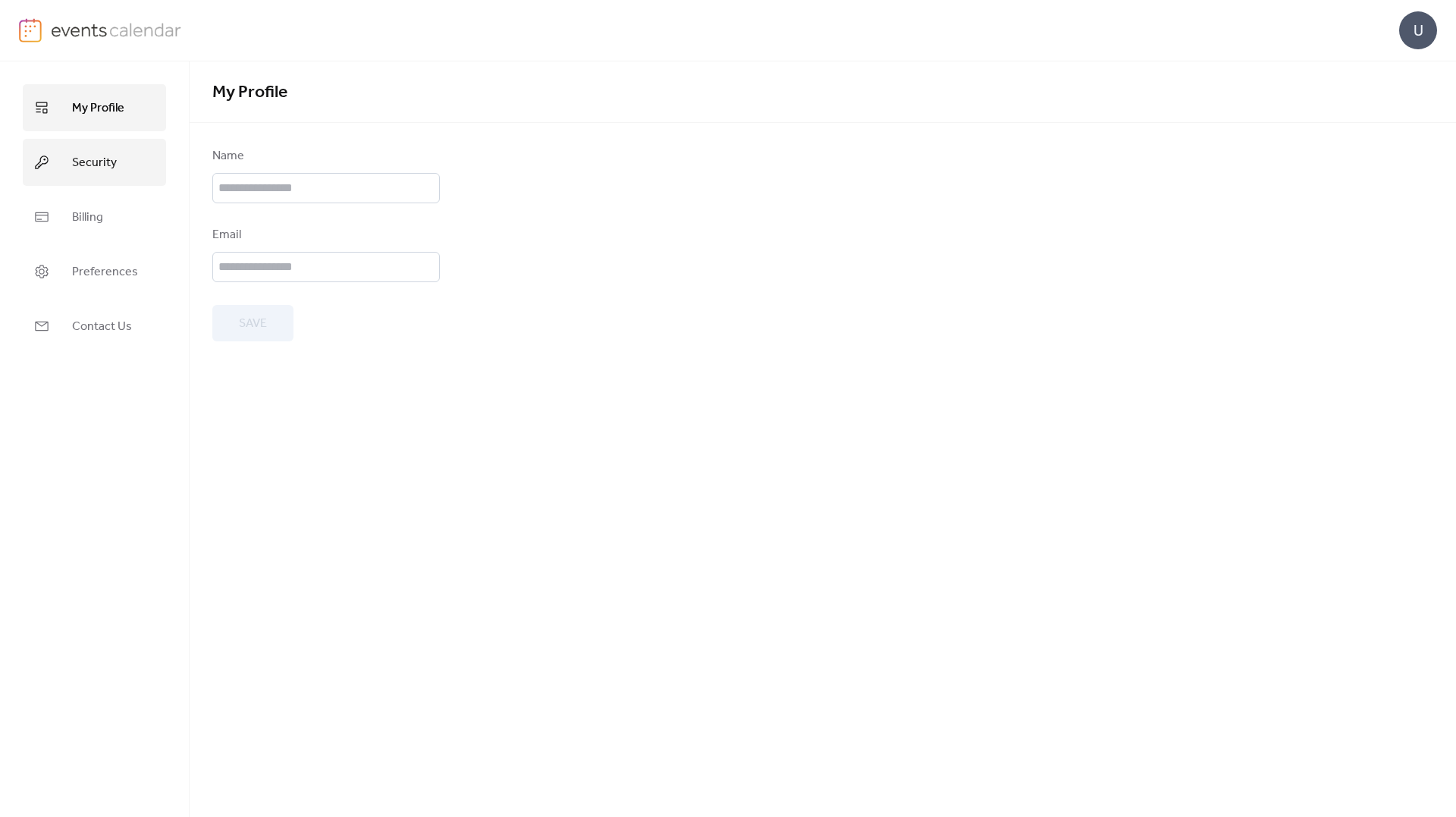
click at [111, 163] on span "Security" at bounding box center [94, 163] width 45 height 24
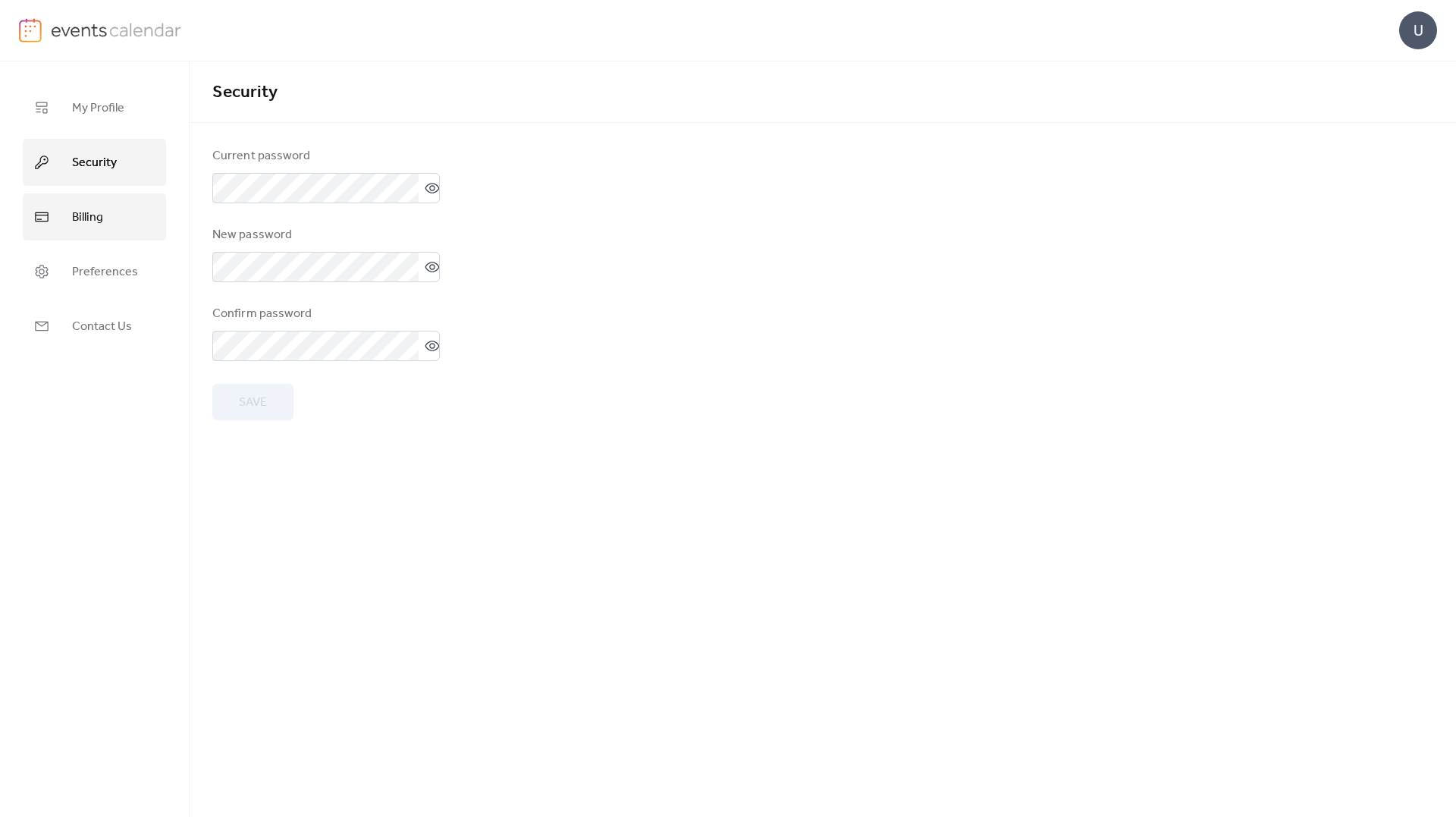
click at [79, 237] on link "Billing" at bounding box center [94, 217] width 143 height 47
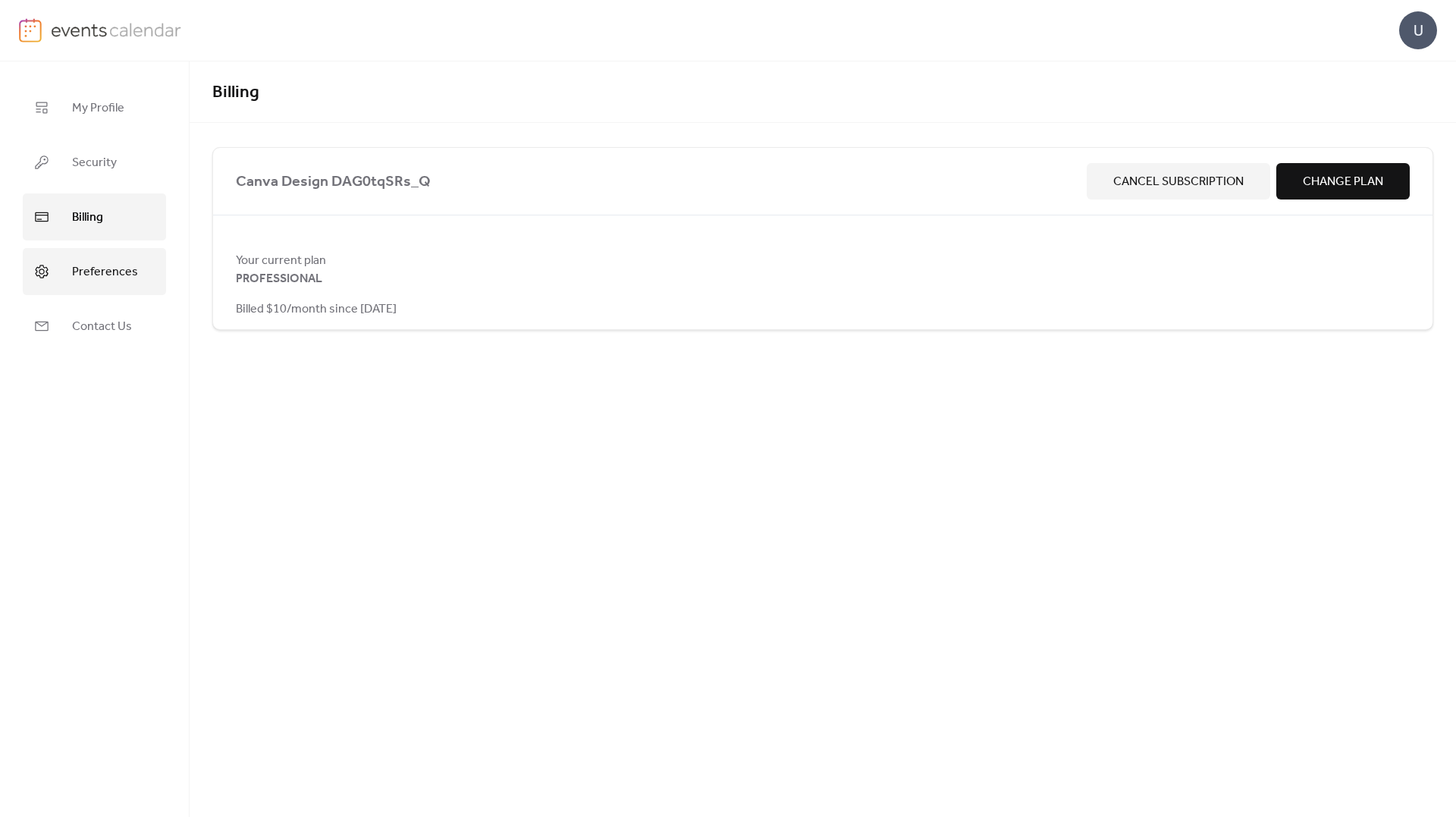
click at [87, 277] on span "Preferences" at bounding box center [105, 272] width 66 height 24
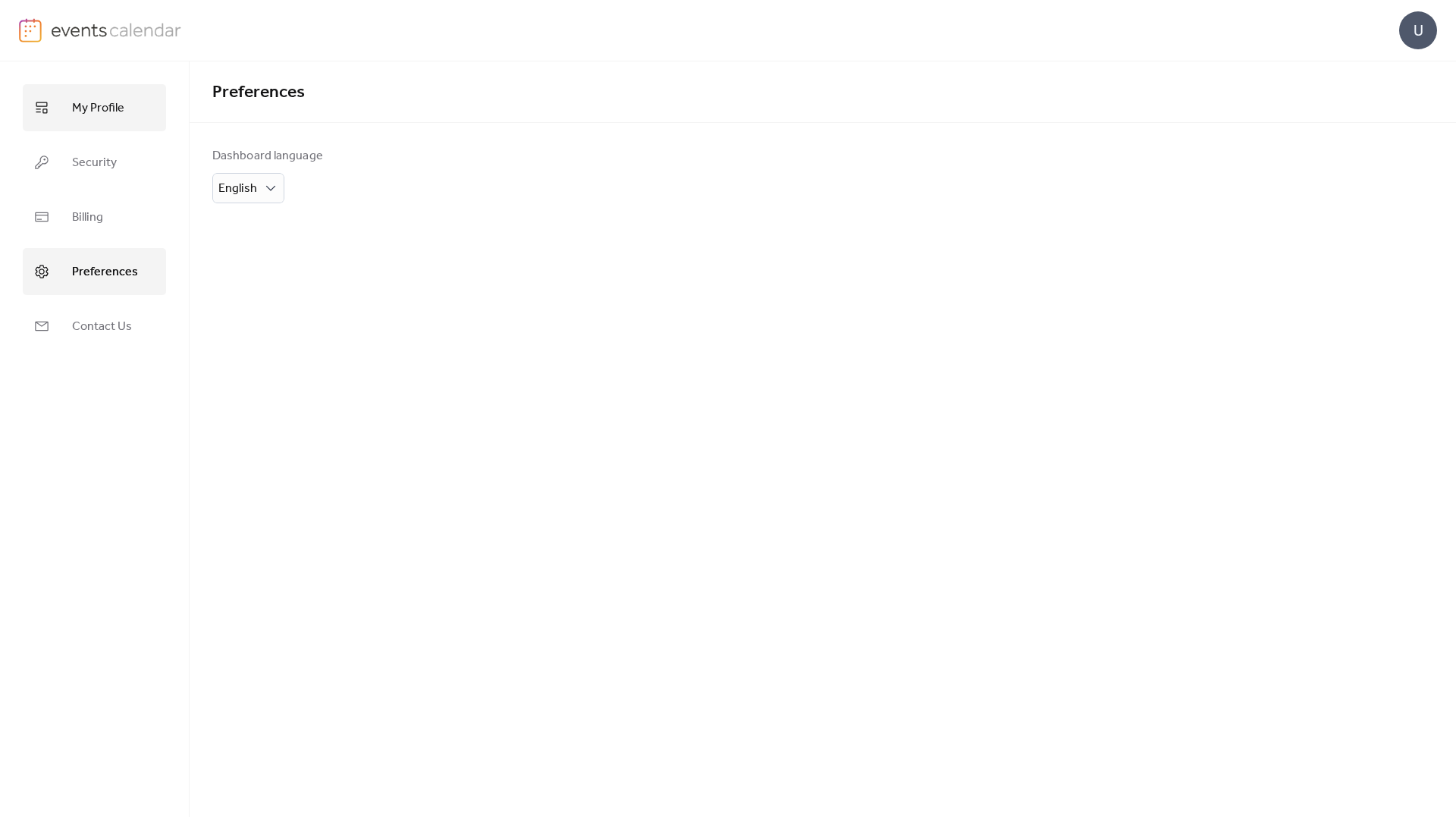
click at [81, 110] on span "My Profile" at bounding box center [98, 108] width 52 height 24
click at [78, 125] on link "My Profile" at bounding box center [94, 107] width 143 height 47
click at [61, 163] on link "Security" at bounding box center [94, 162] width 143 height 47
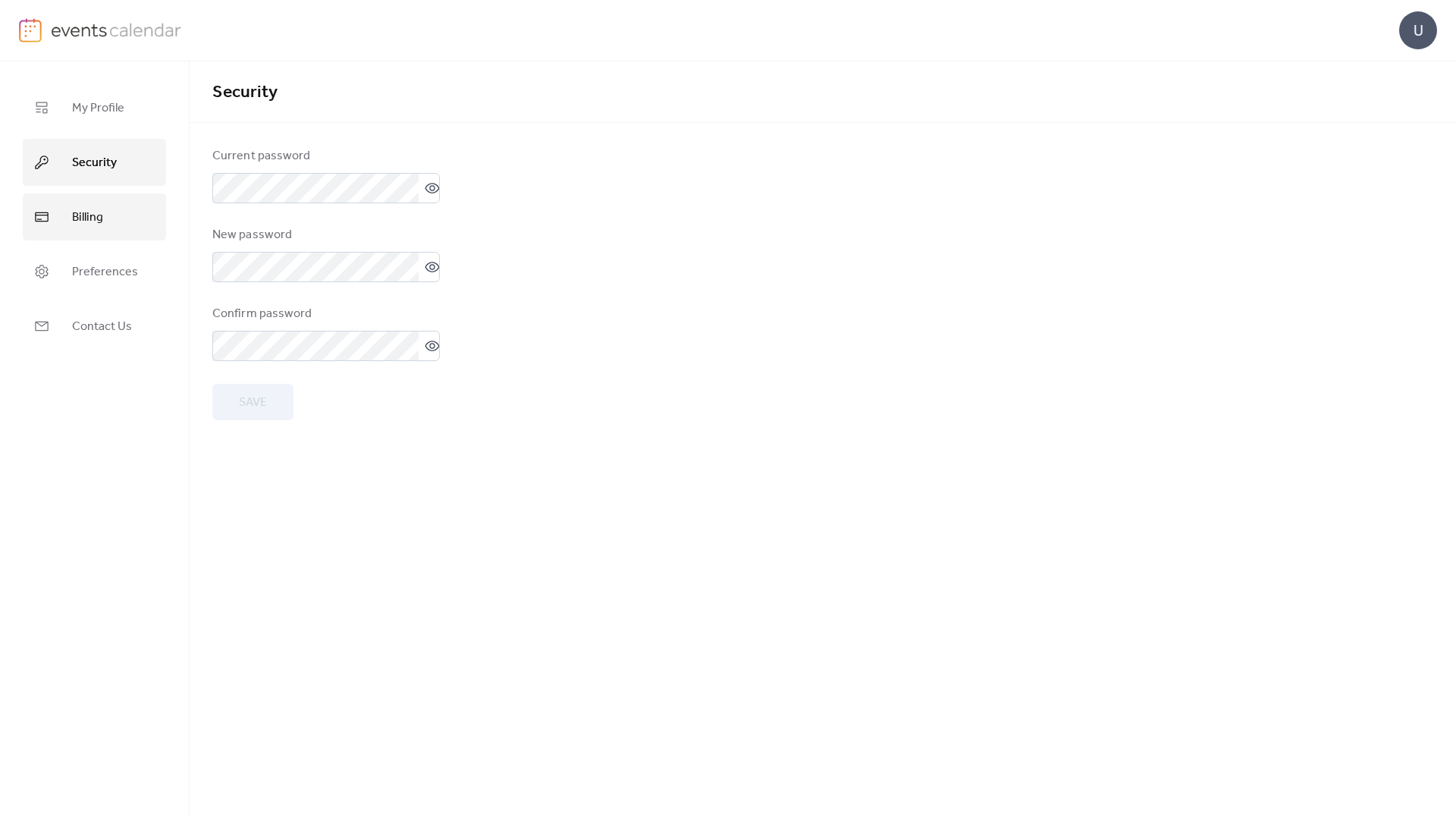
click at [65, 209] on link "Billing" at bounding box center [94, 217] width 143 height 47
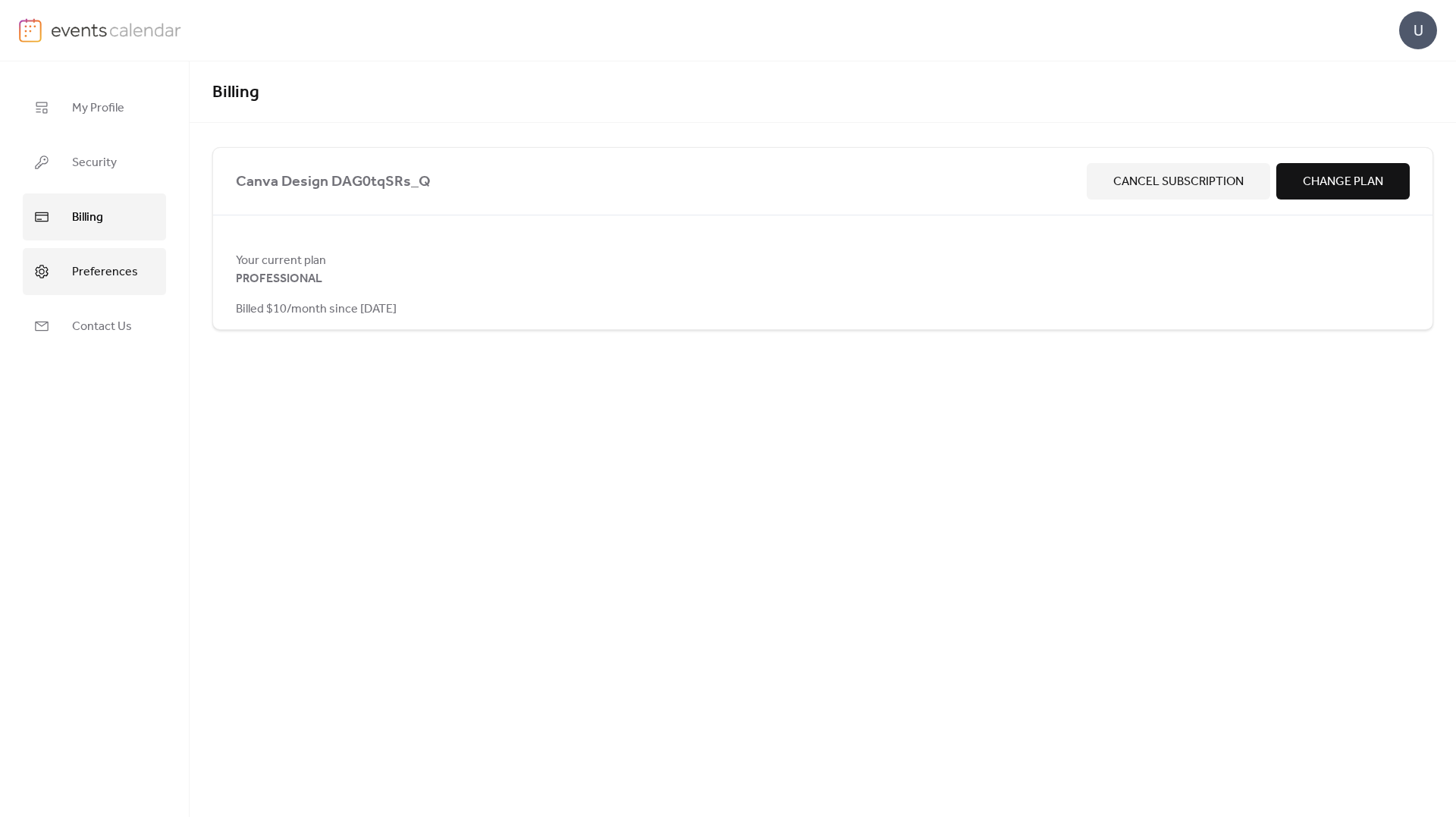
click at [75, 256] on link "Preferences" at bounding box center [94, 271] width 143 height 47
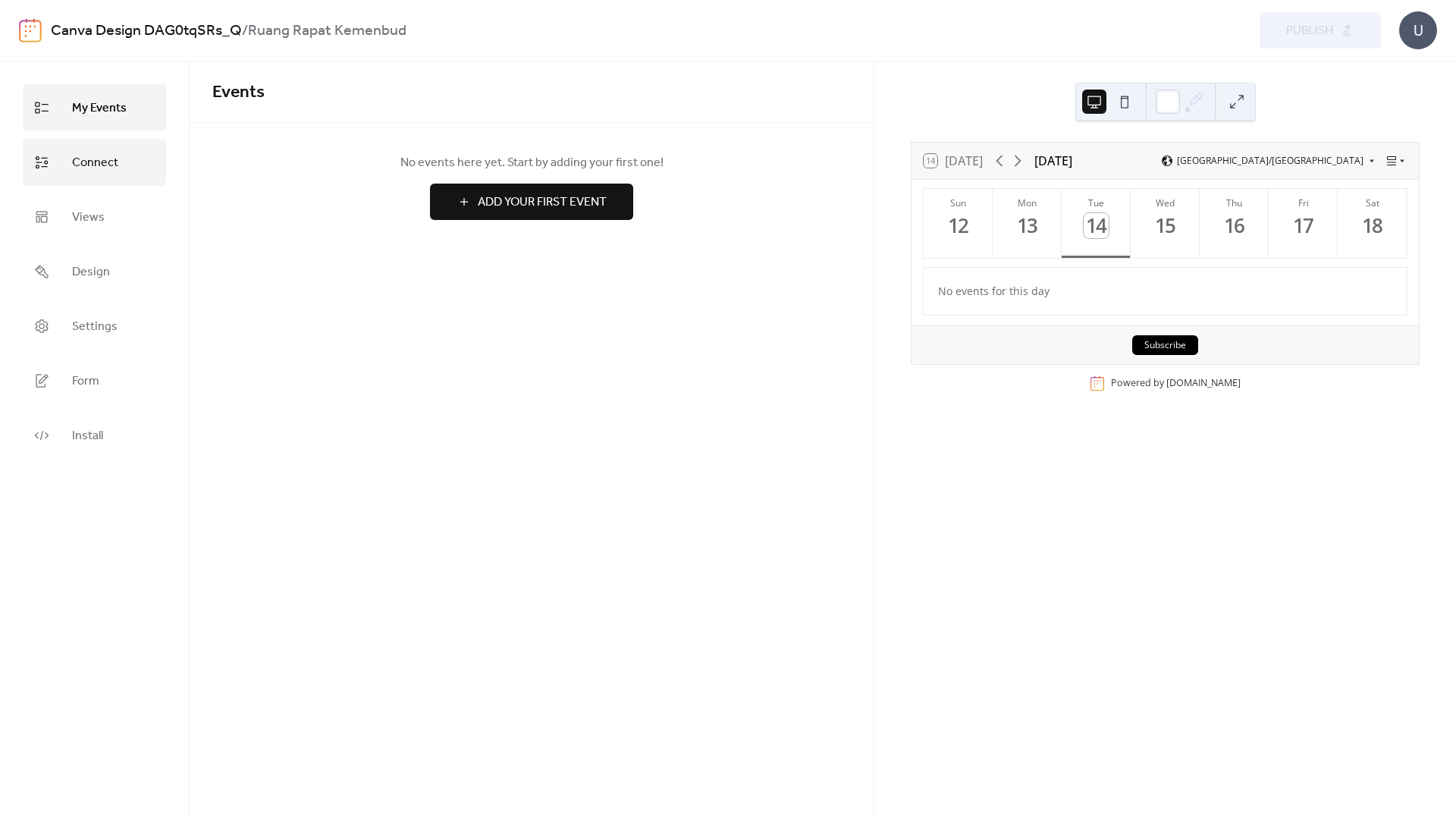
click at [94, 162] on span "Connect" at bounding box center [95, 163] width 46 height 24
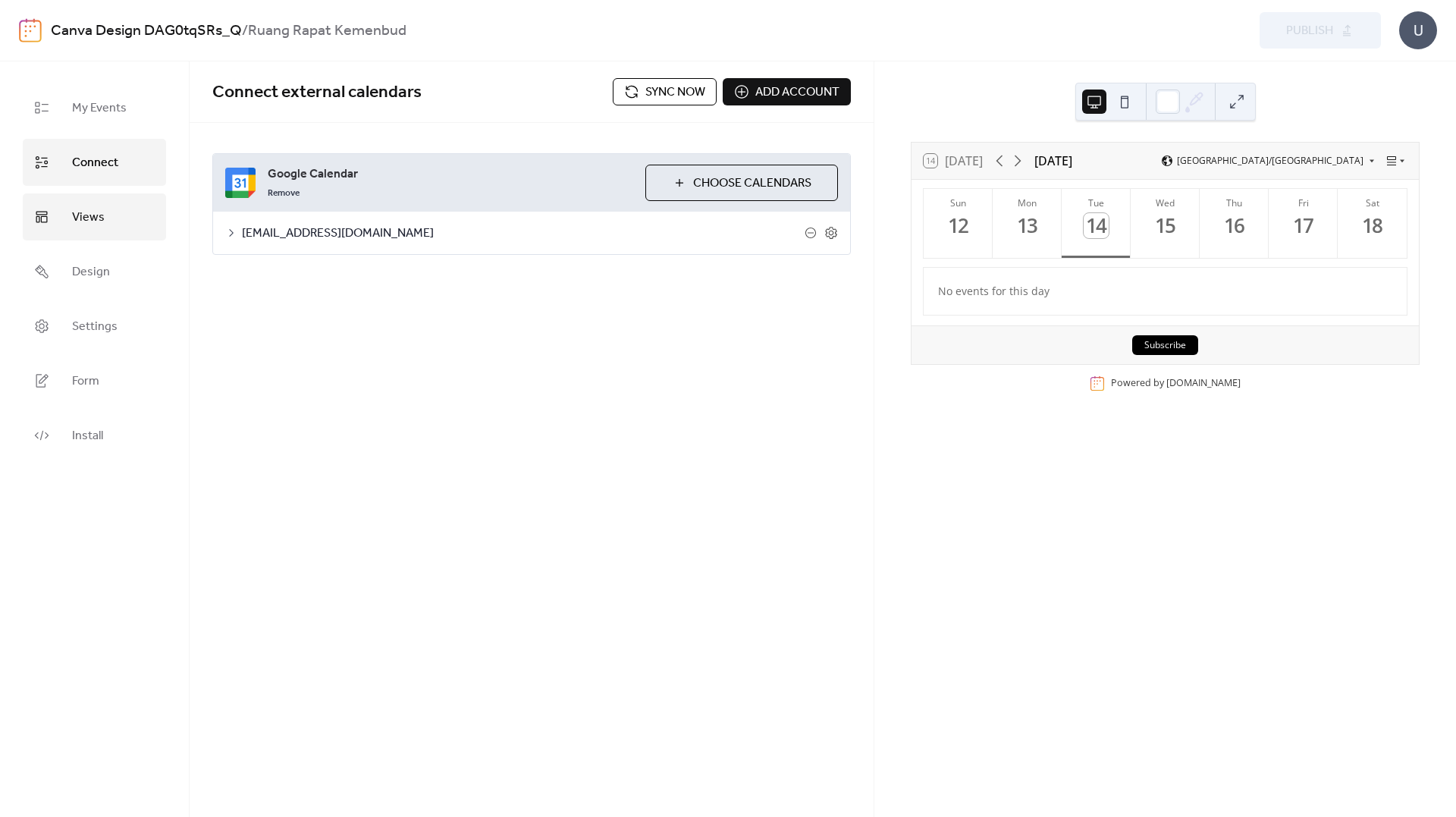
click at [85, 220] on span "Views" at bounding box center [88, 218] width 33 height 24
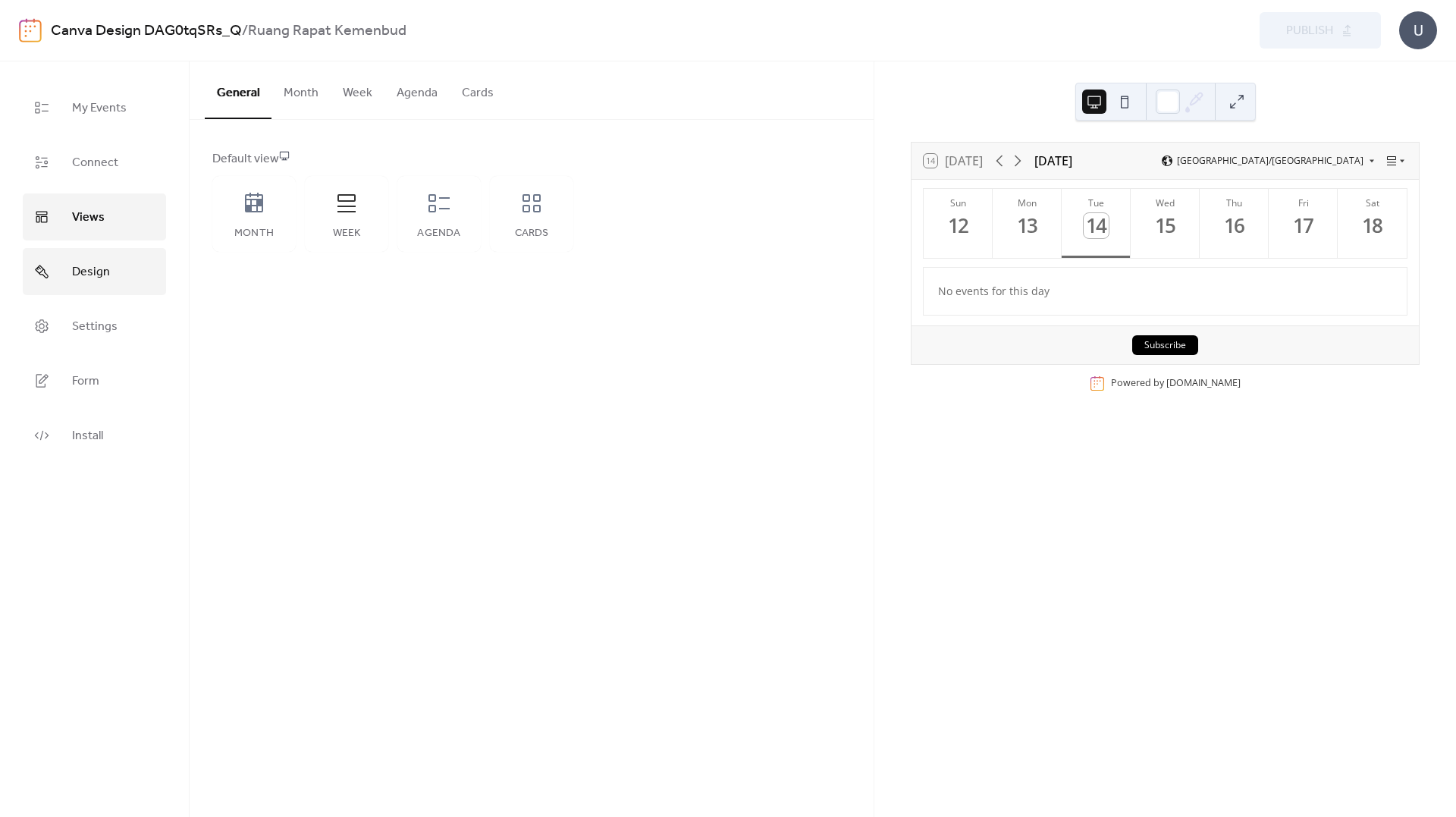
click at [86, 276] on span "Design" at bounding box center [90, 272] width 38 height 24
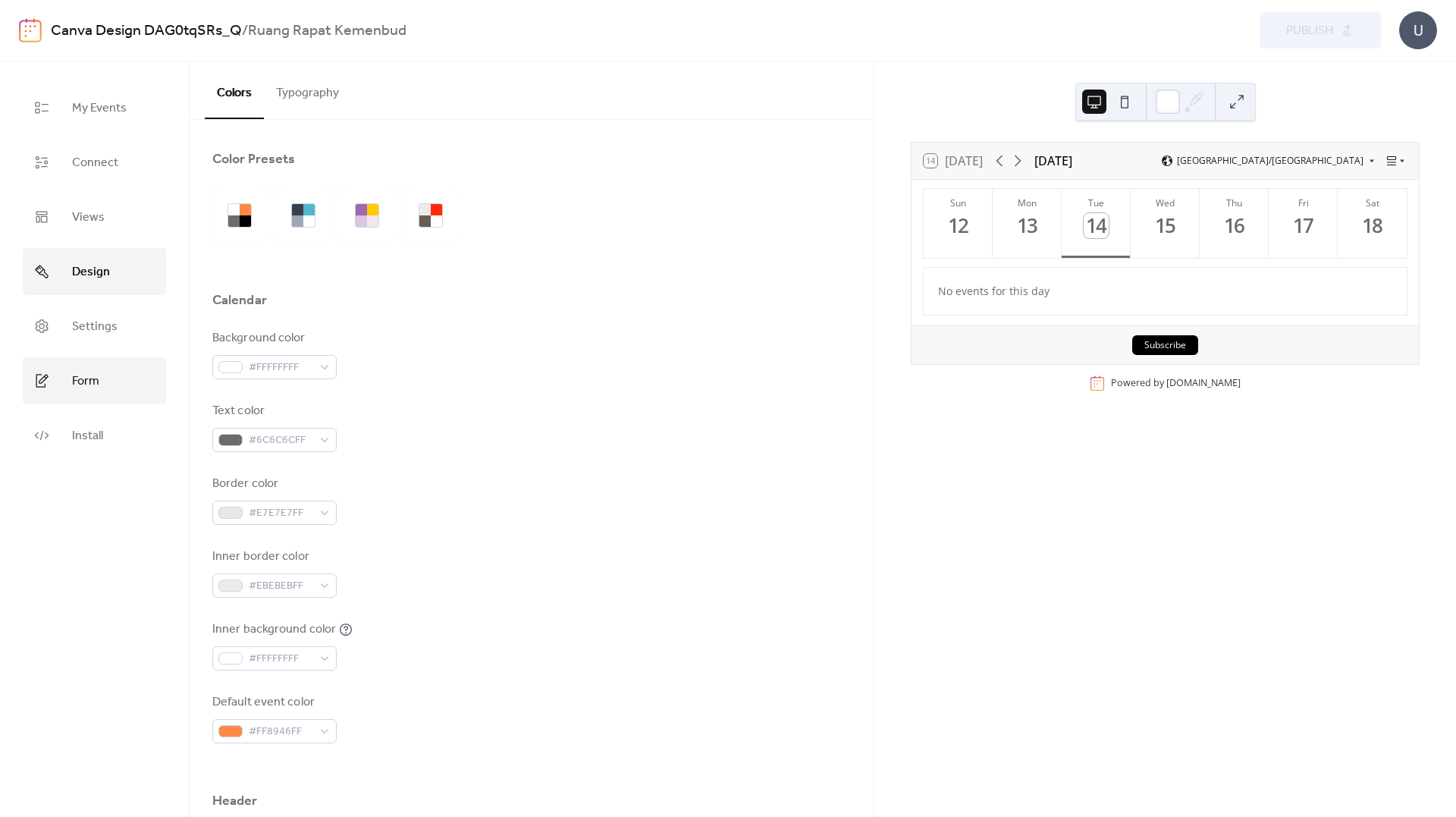
click at [90, 386] on span "Form" at bounding box center [86, 382] width 27 height 24
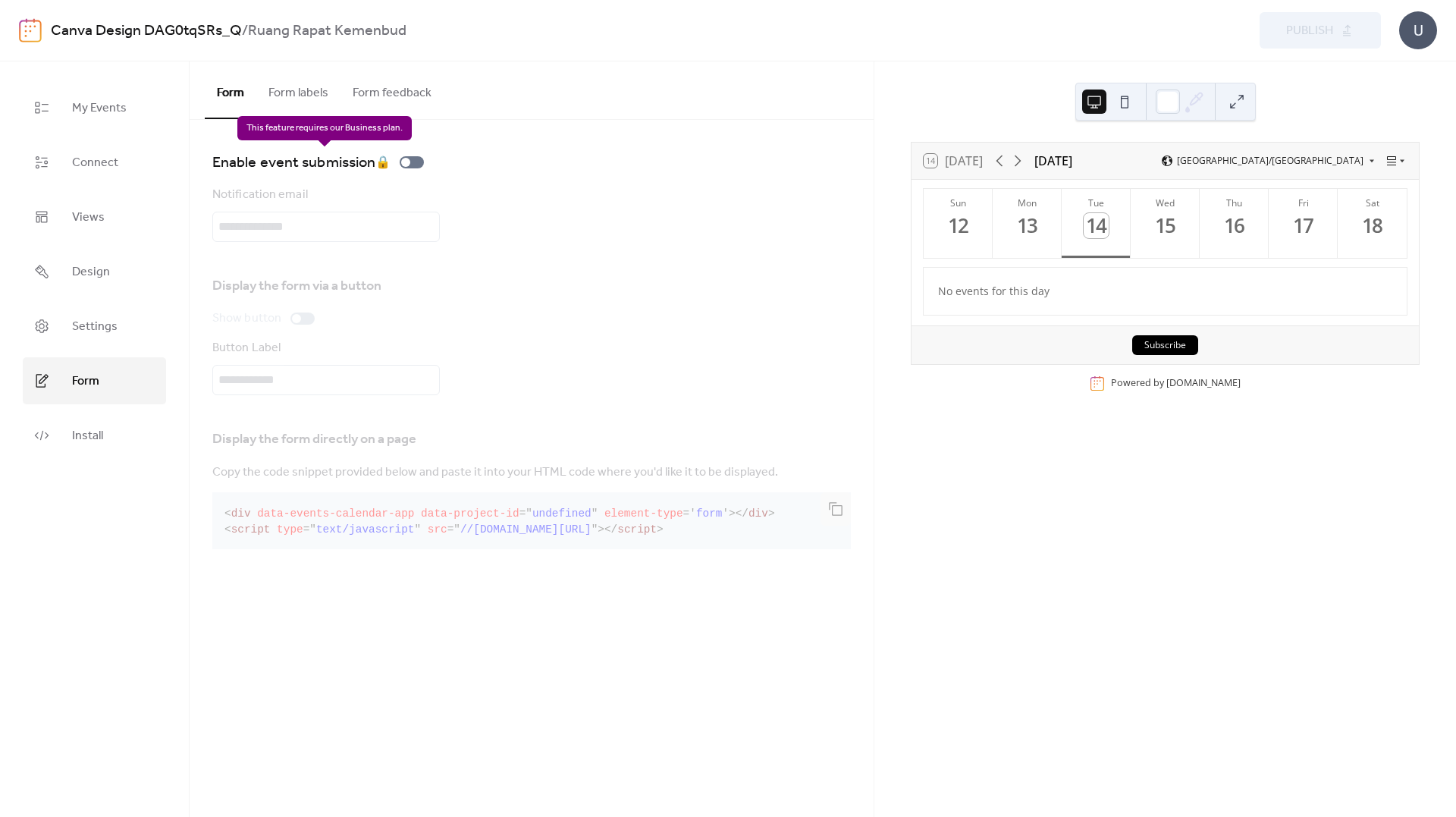
click at [384, 165] on div "Enable event submission 🔒" at bounding box center [321, 162] width 218 height 24
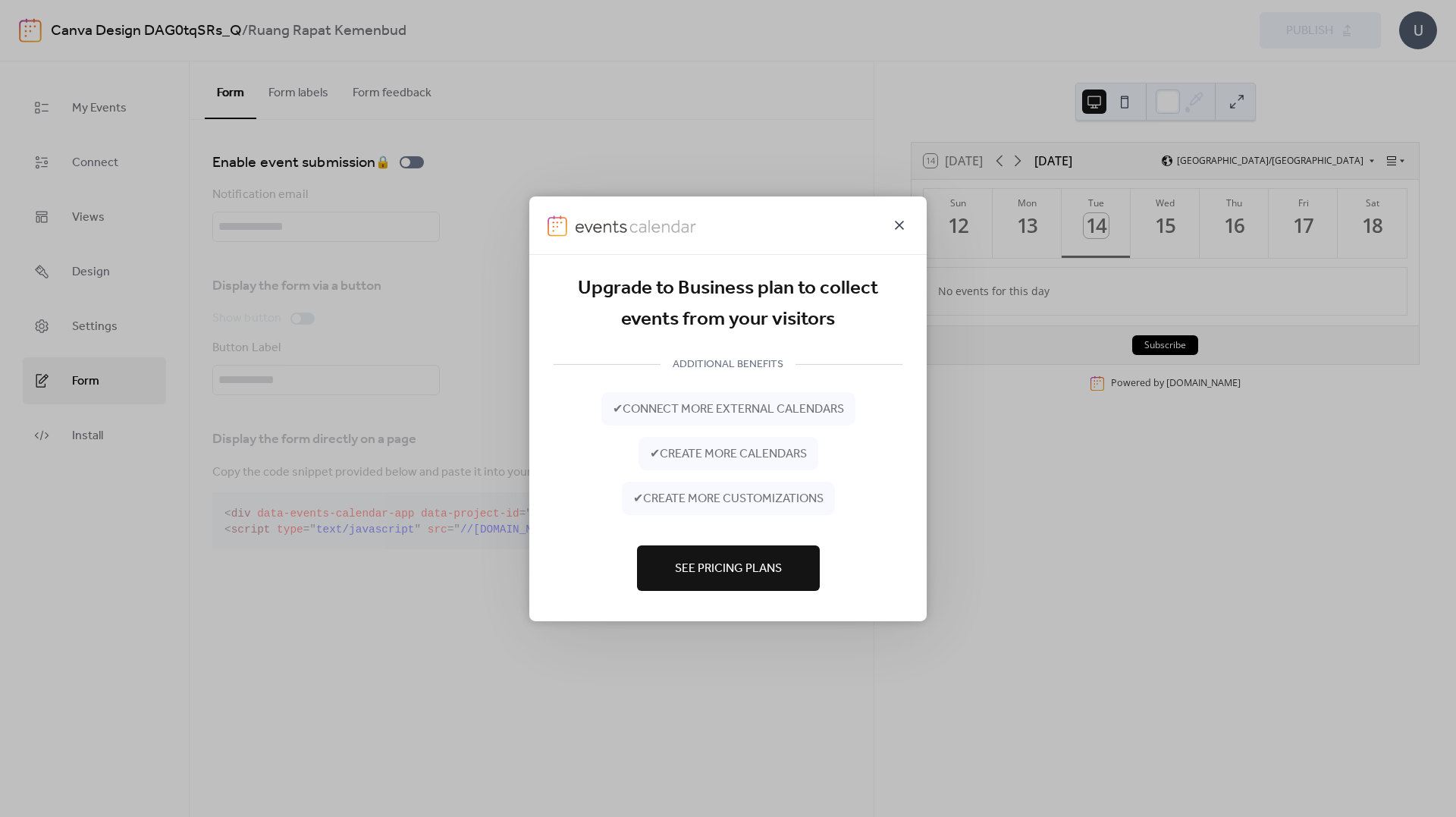
click at [897, 226] on icon at bounding box center [899, 224] width 18 height 18
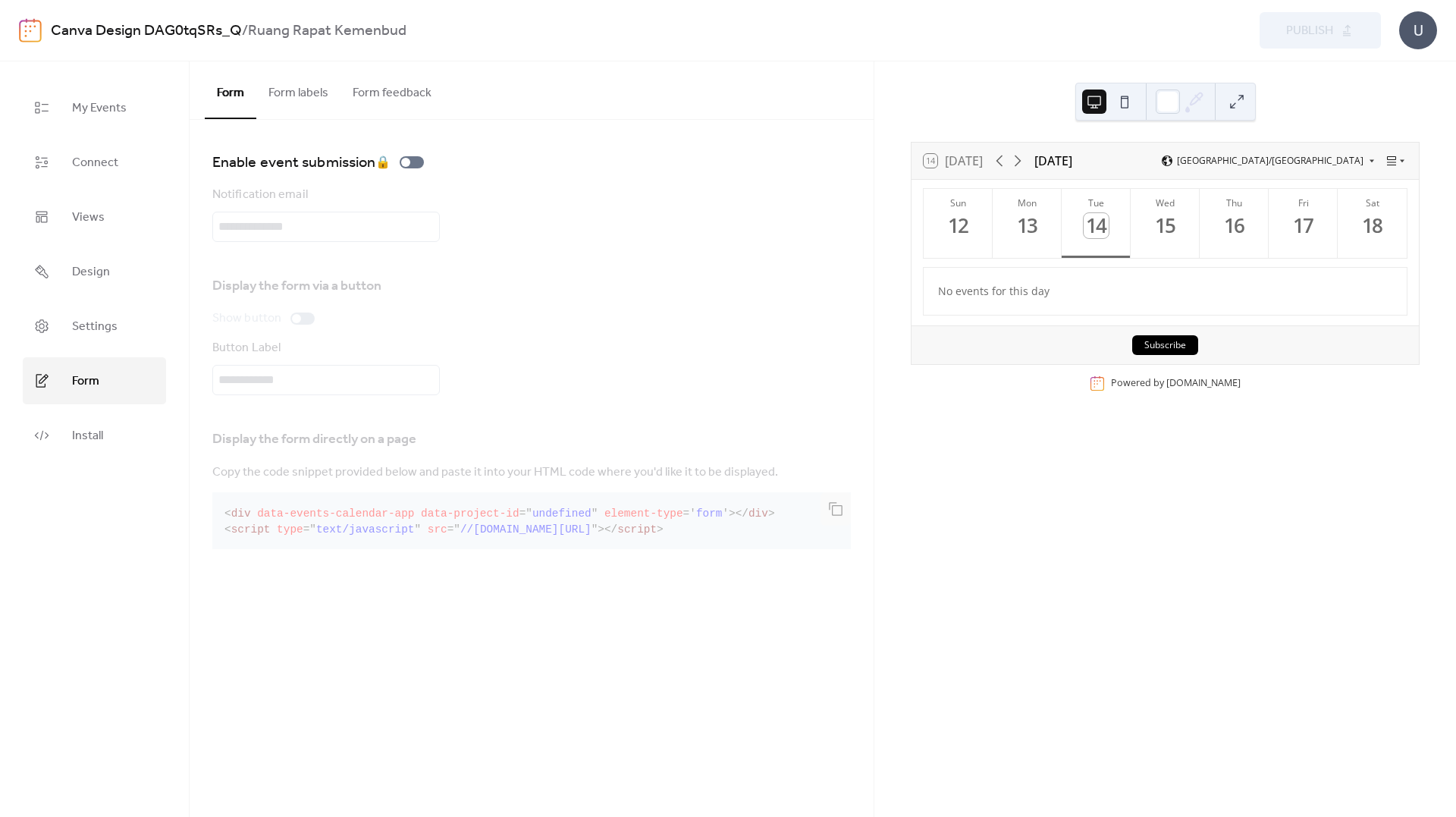
click at [1122, 162] on div "14 [DATE] [DATE] [GEOGRAPHIC_DATA]/[GEOGRAPHIC_DATA]" at bounding box center [1165, 161] width 507 height 37
click at [1400, 42] on div "U" at bounding box center [1418, 30] width 38 height 38
click at [353, 102] on button "Form feedback" at bounding box center [392, 90] width 103 height 56
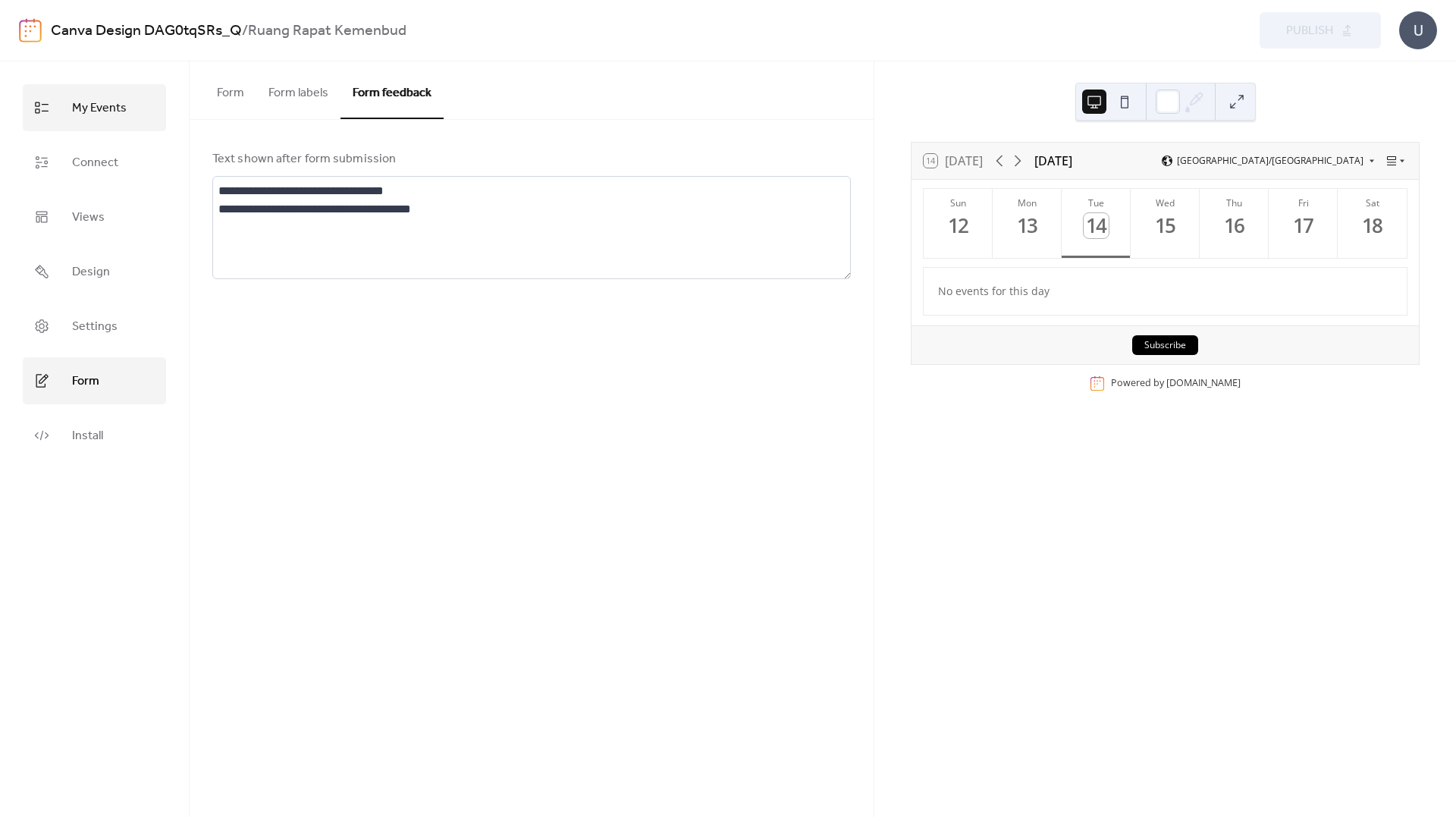
click at [105, 112] on span "My Events" at bounding box center [99, 108] width 54 height 24
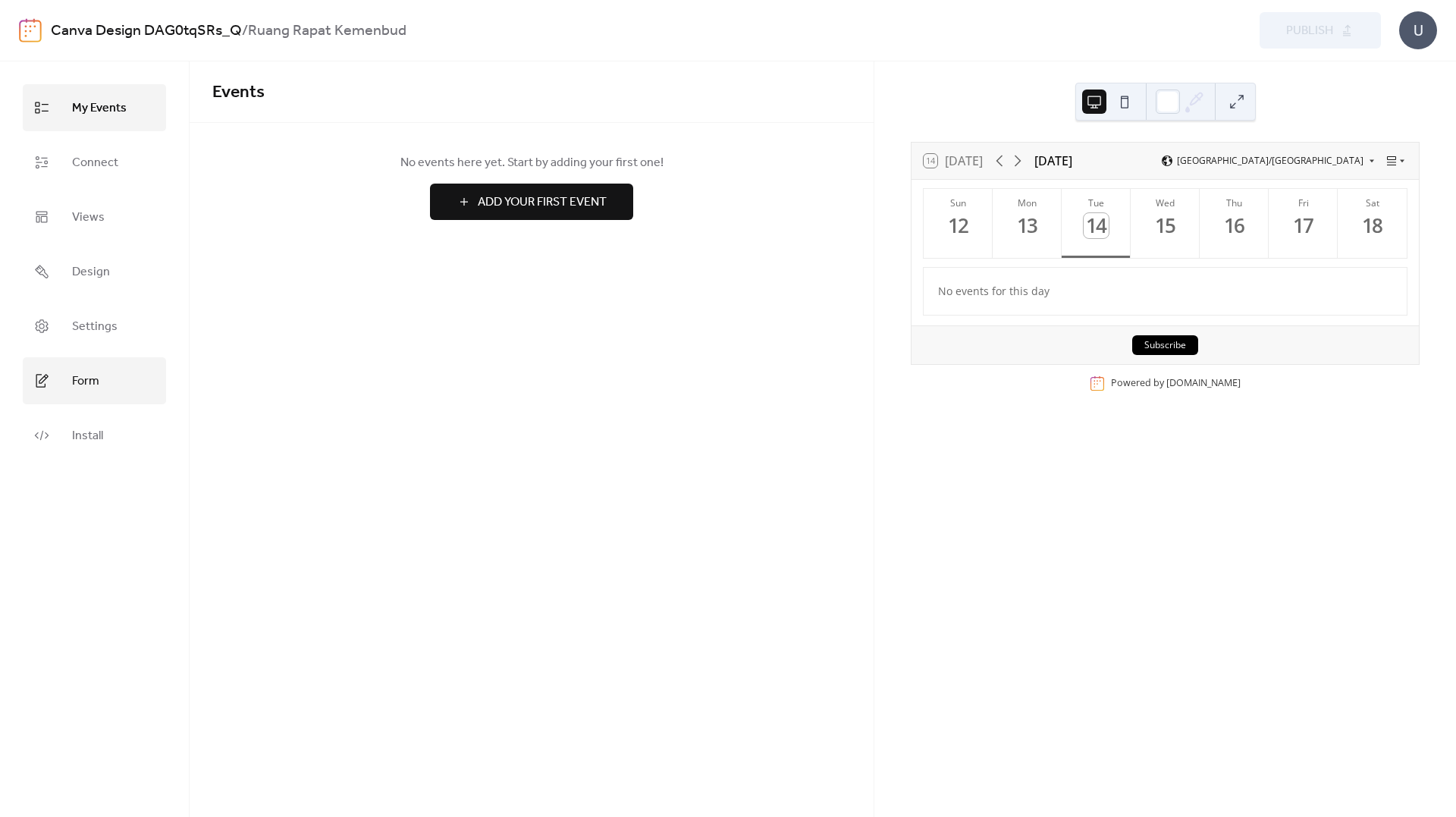
click at [129, 389] on link "Form" at bounding box center [94, 380] width 143 height 47
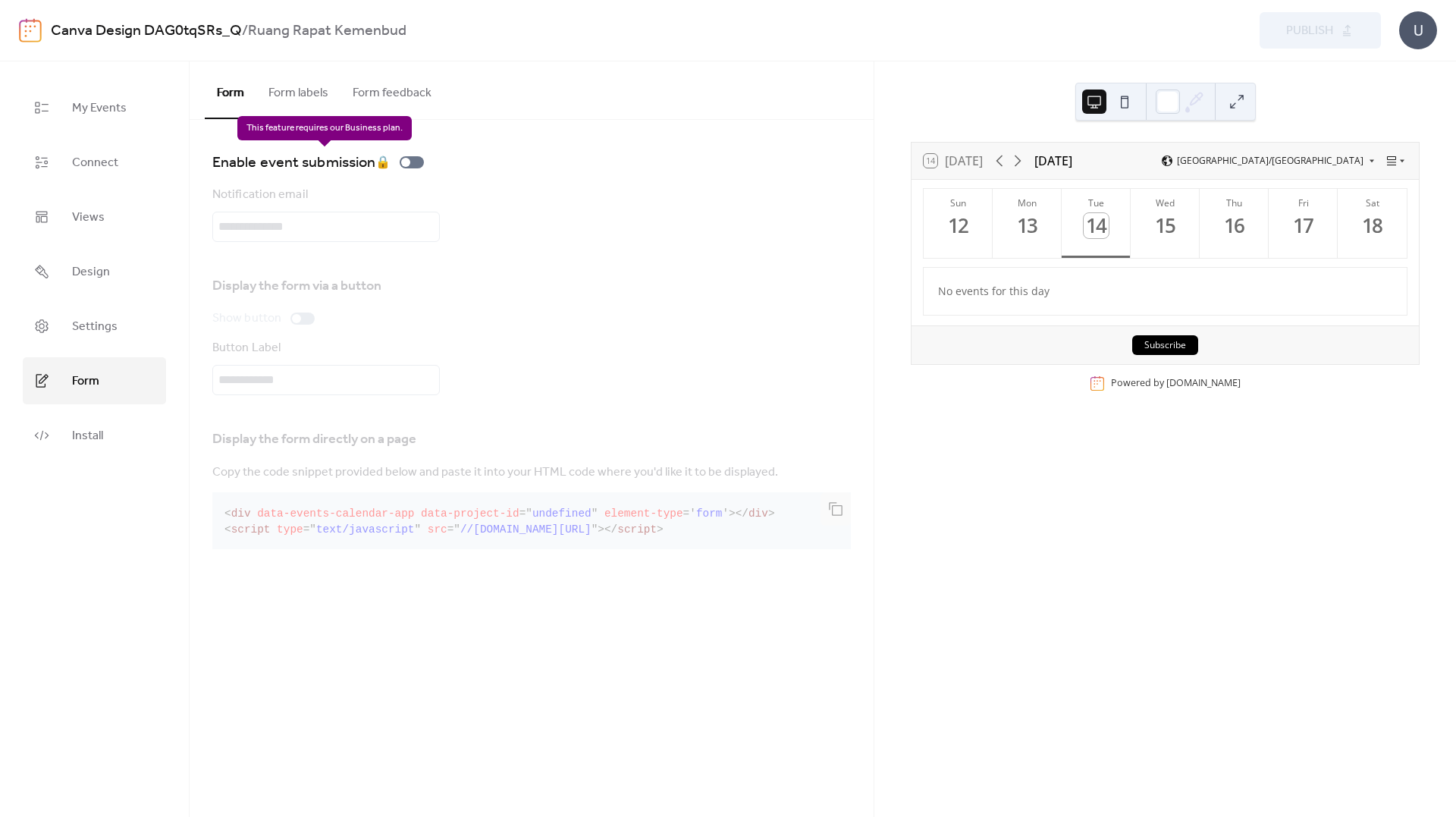
click at [386, 167] on div "Enable event submission 🔒" at bounding box center [321, 162] width 218 height 24
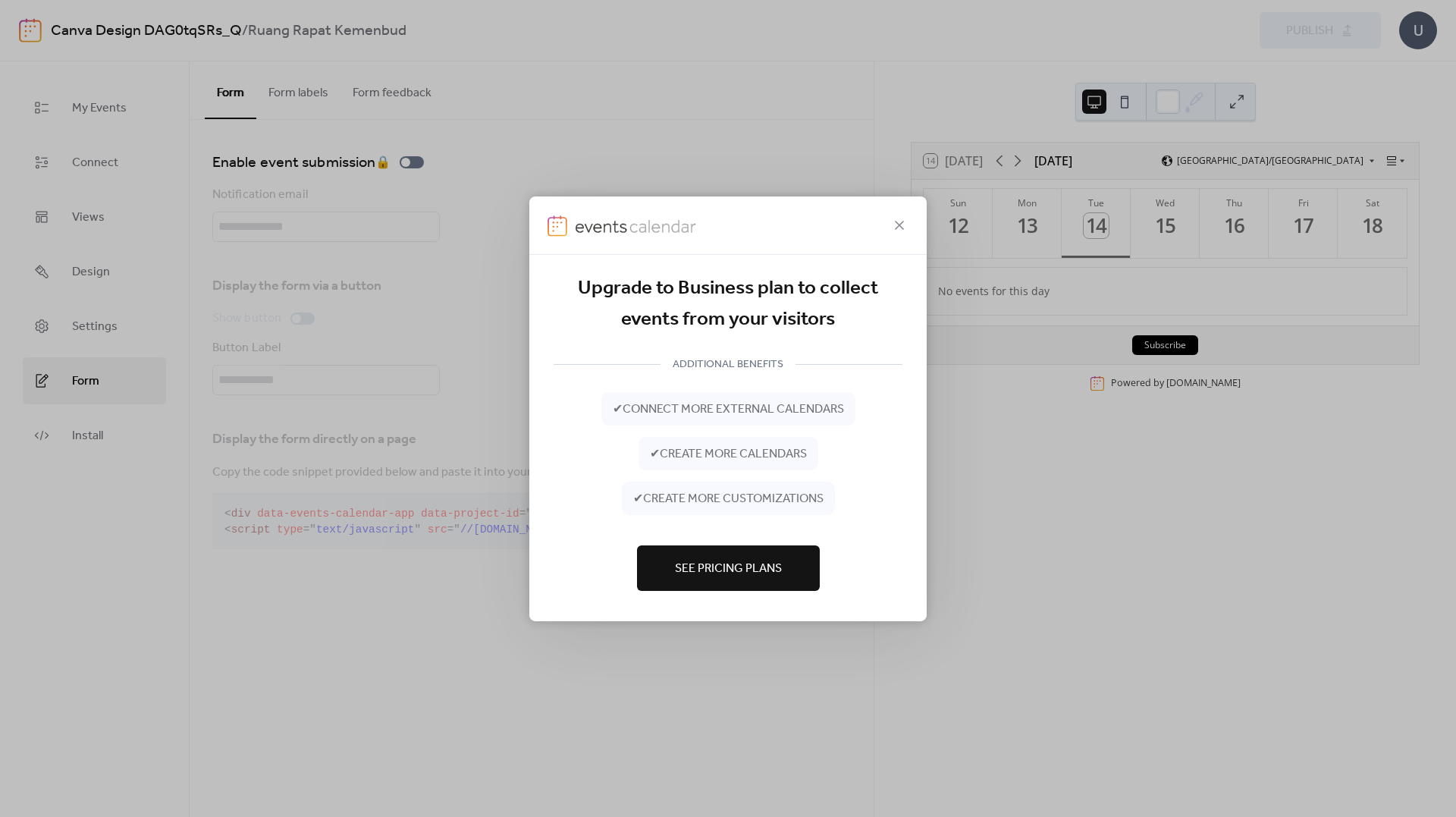
click at [737, 566] on span "See Pricing Plans" at bounding box center [729, 569] width 107 height 18
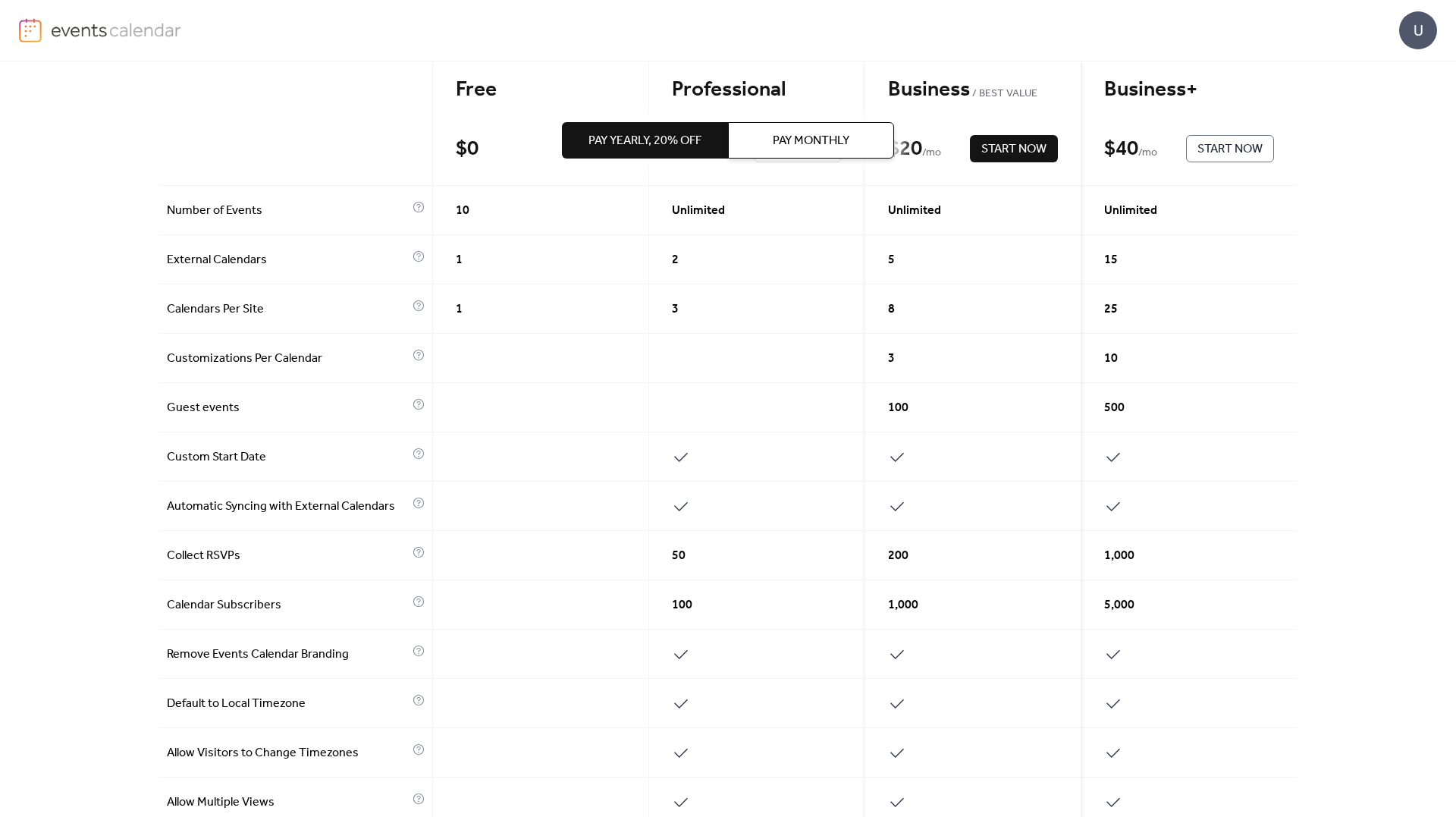
scroll to position [150, 0]
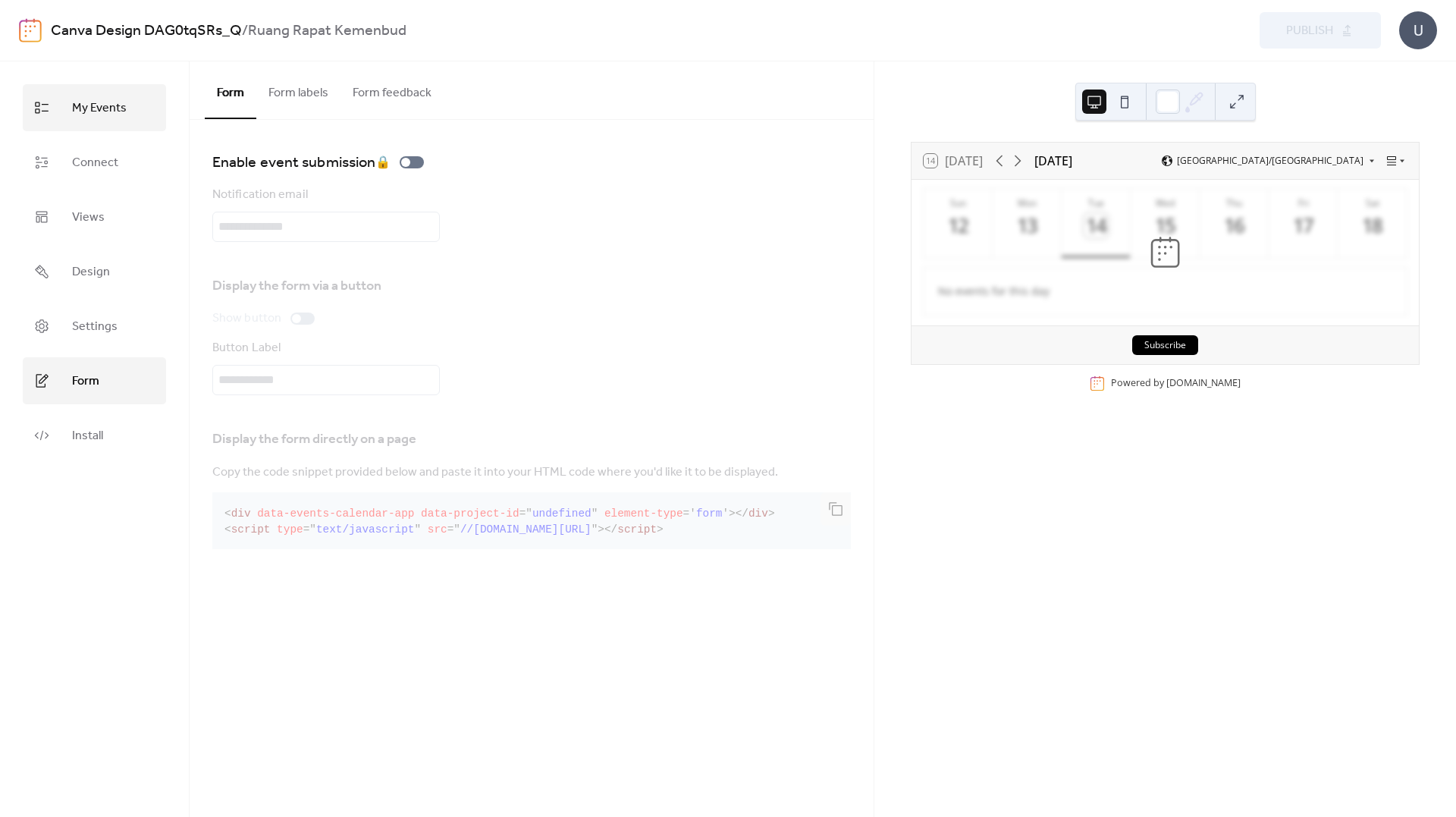
click at [73, 117] on span "My Events" at bounding box center [99, 108] width 54 height 24
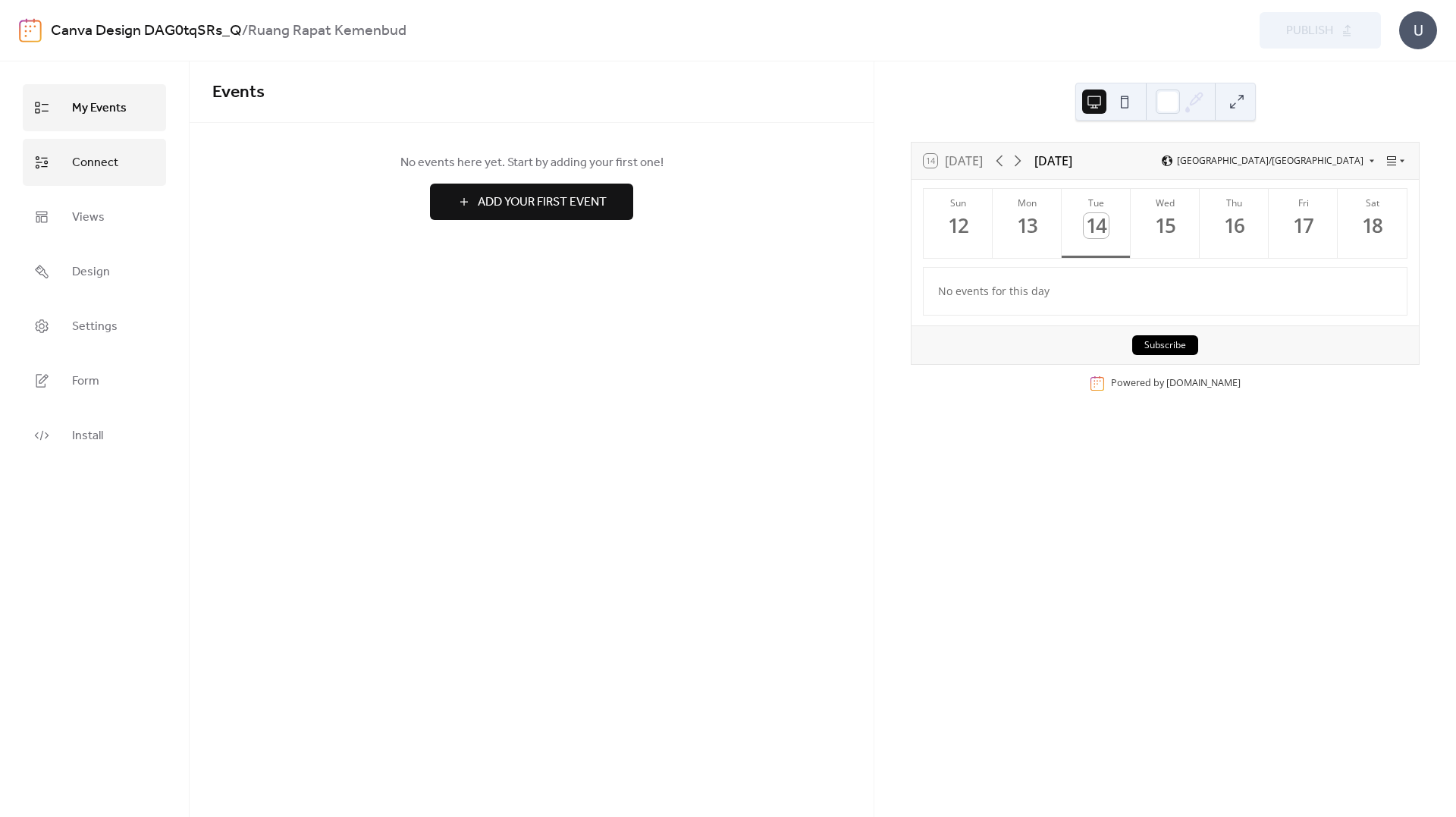
click at [93, 172] on span "Connect" at bounding box center [95, 163] width 46 height 24
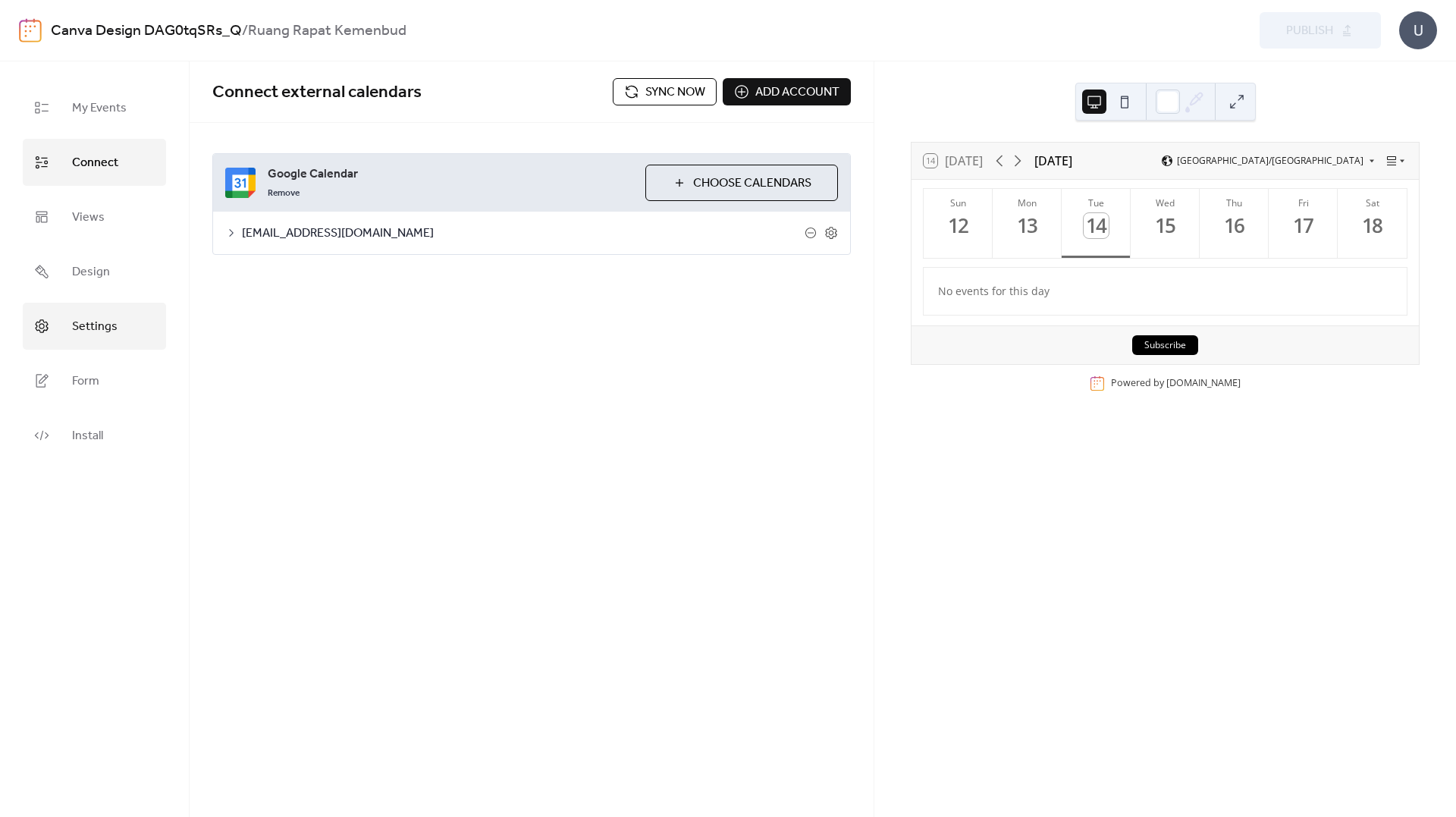
click at [95, 302] on link "Settings" at bounding box center [94, 326] width 143 height 47
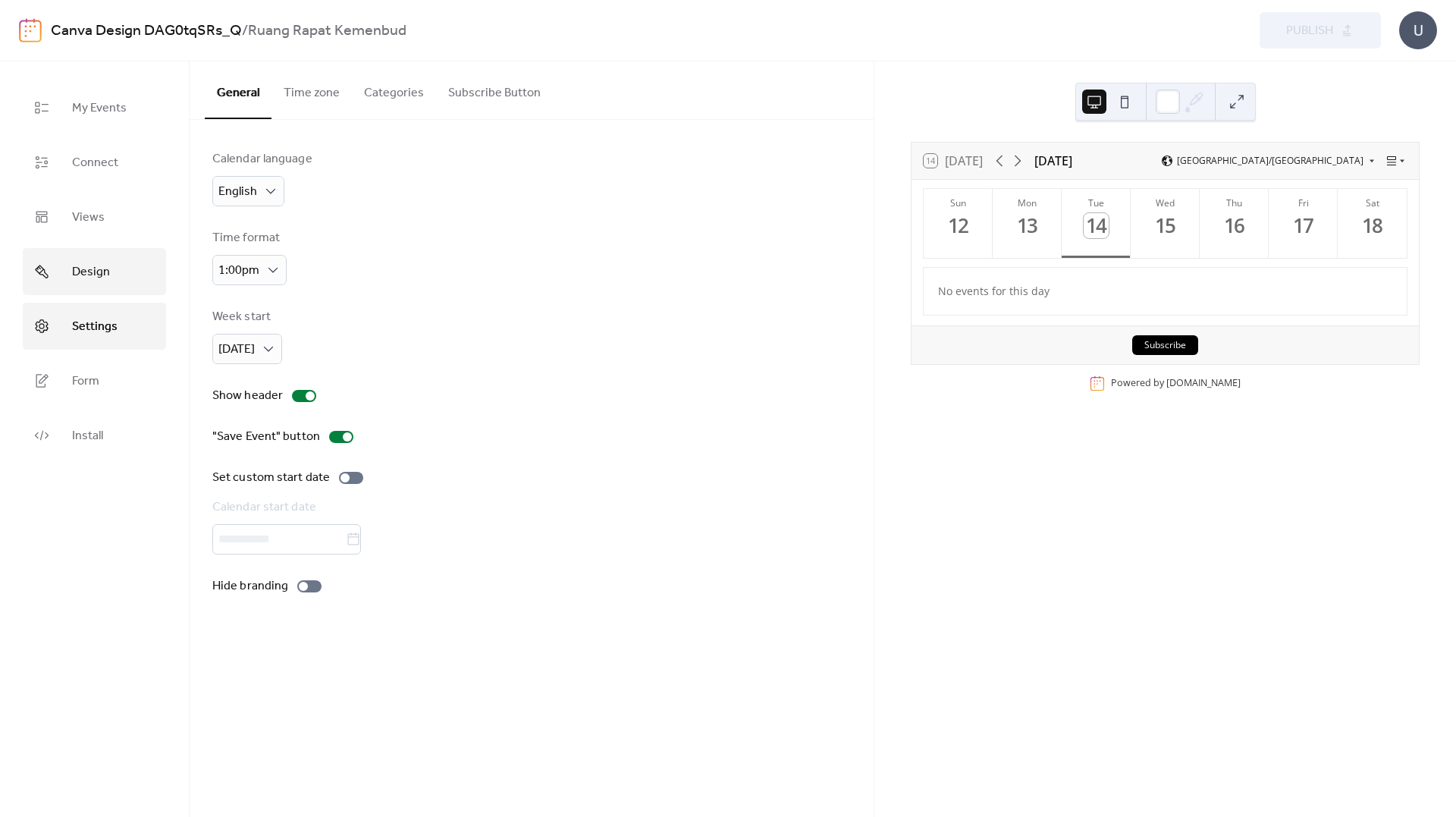
click at [88, 283] on span "Design" at bounding box center [90, 272] width 38 height 24
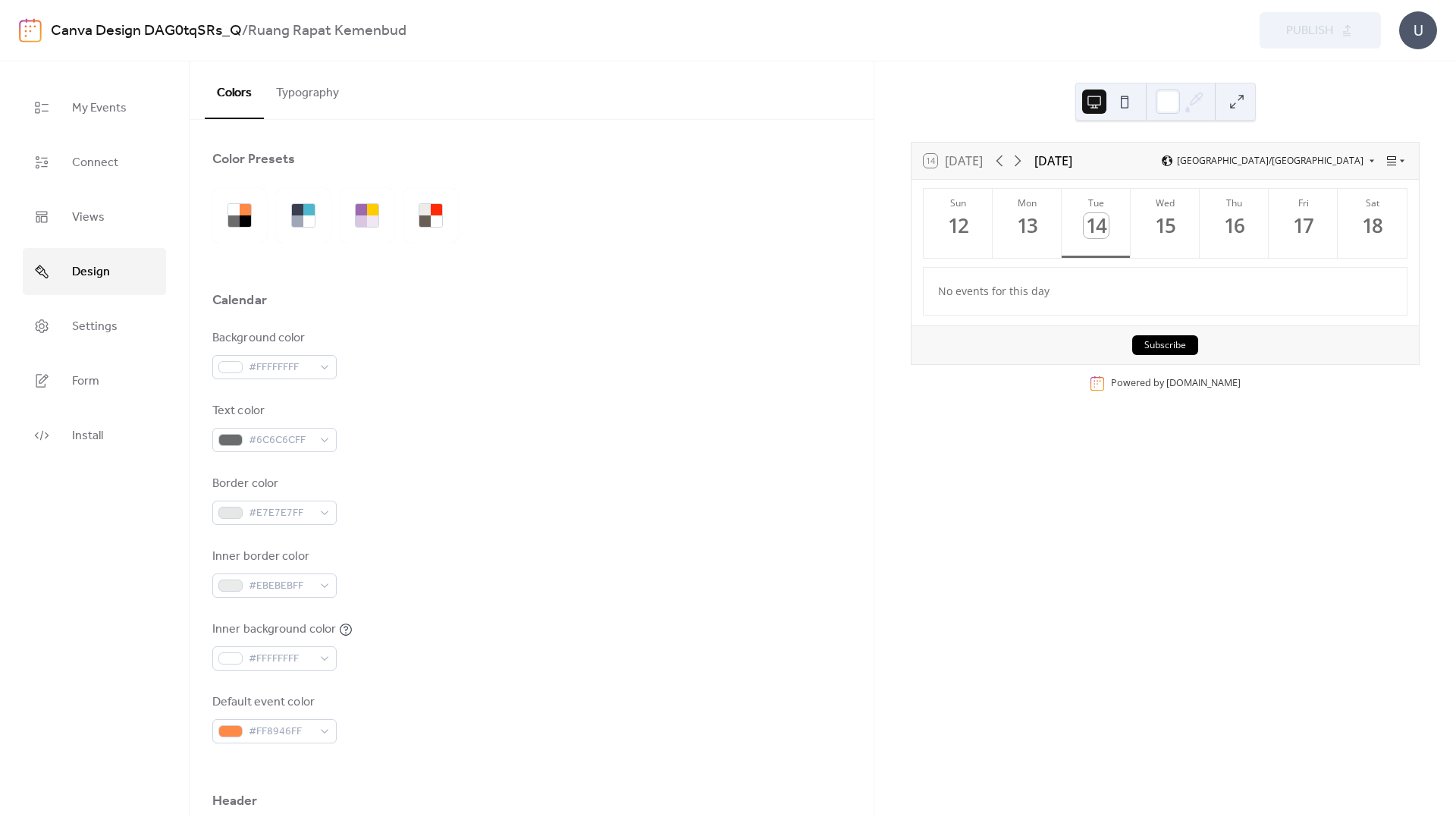
click at [954, 387] on div "14 [DATE] [DATE] [GEOGRAPHIC_DATA]/[GEOGRAPHIC_DATA] Sun 12 Mon 13 Tue 14 Wed 1…" at bounding box center [1165, 270] width 509 height 257
click at [1421, 37] on div "U" at bounding box center [1418, 30] width 38 height 38
click at [1409, 66] on span "Account" at bounding box center [1388, 68] width 45 height 18
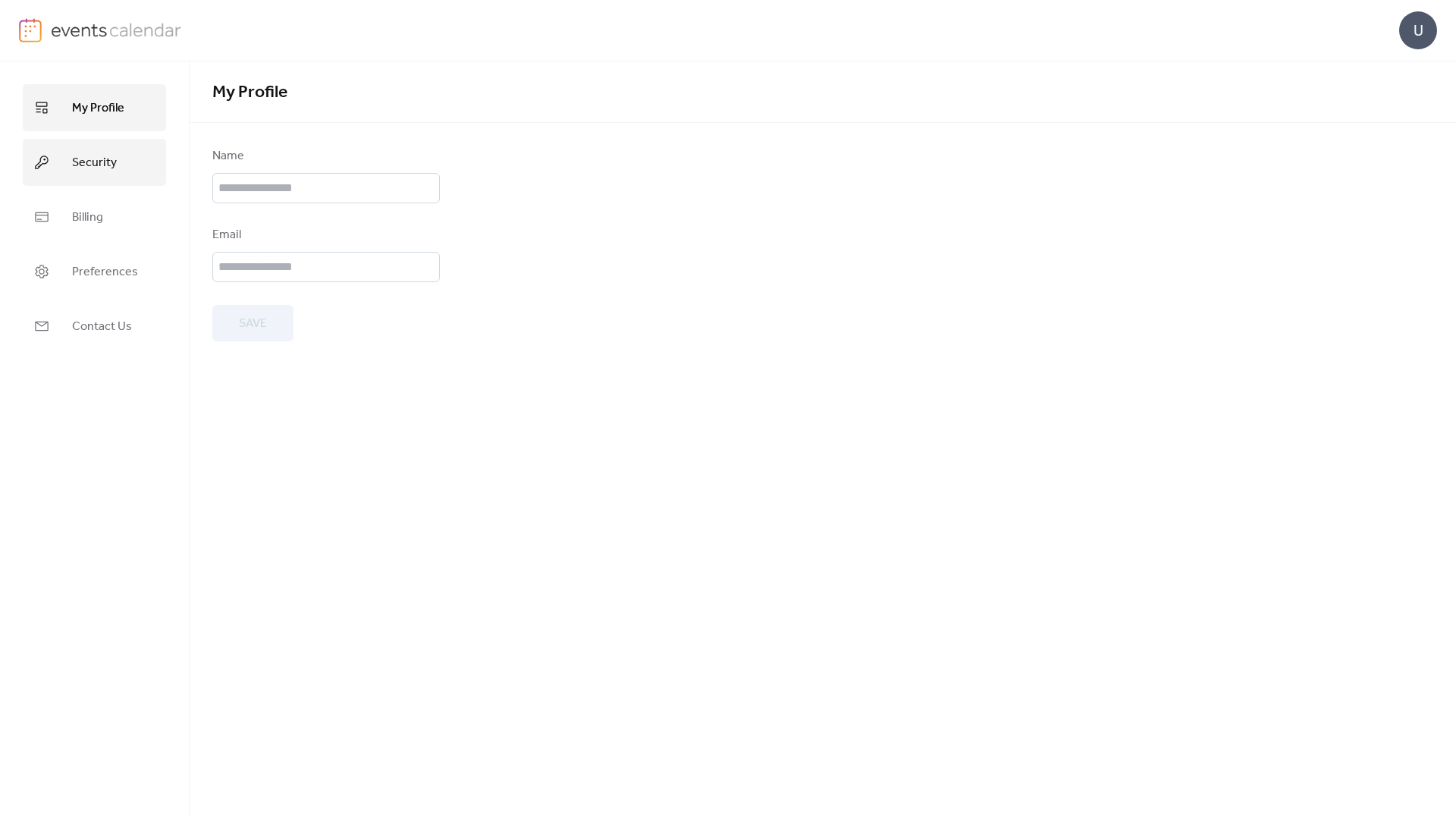
click at [61, 162] on link "Security" at bounding box center [94, 162] width 143 height 47
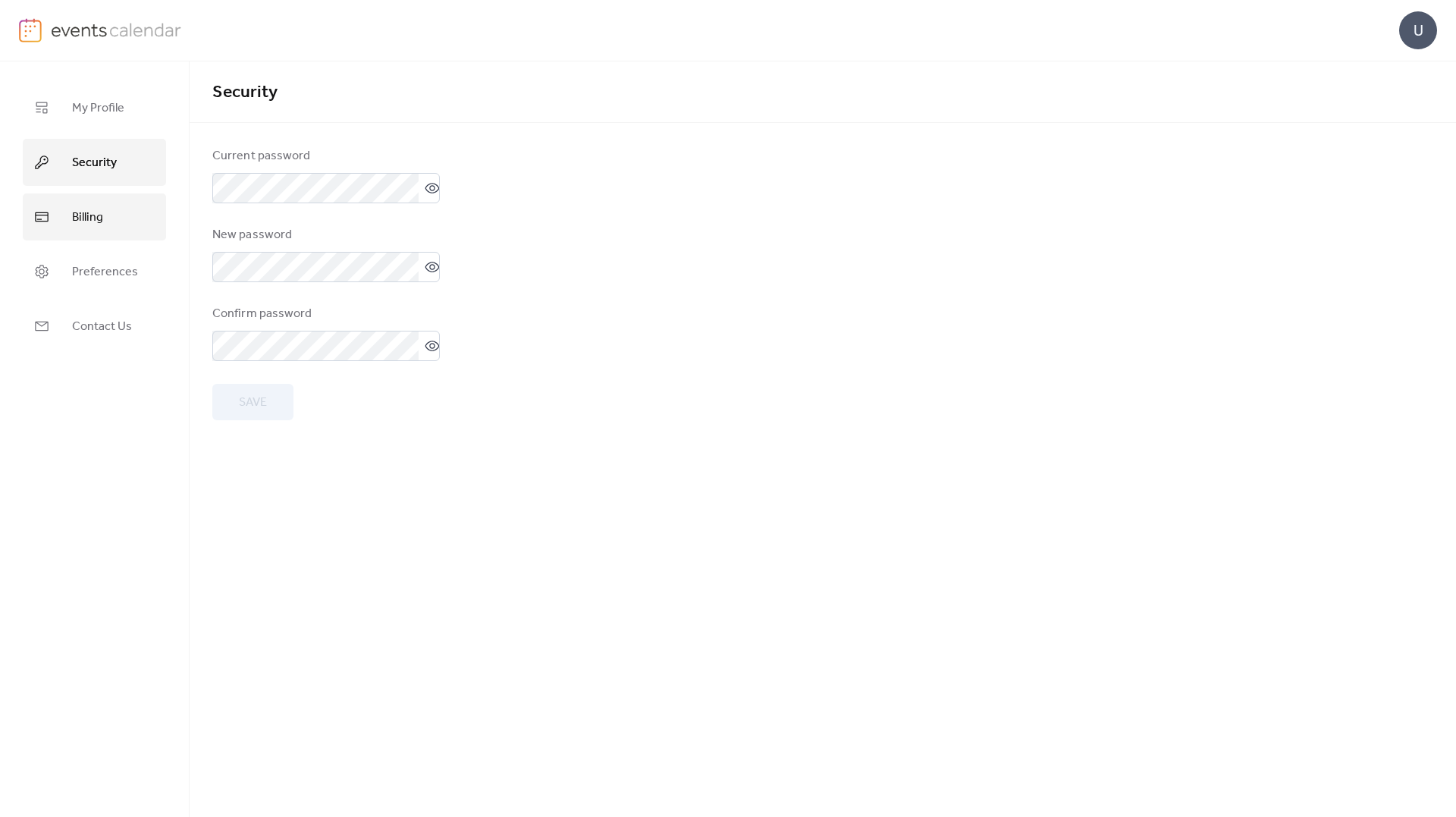
click at [66, 214] on link "Billing" at bounding box center [94, 217] width 143 height 47
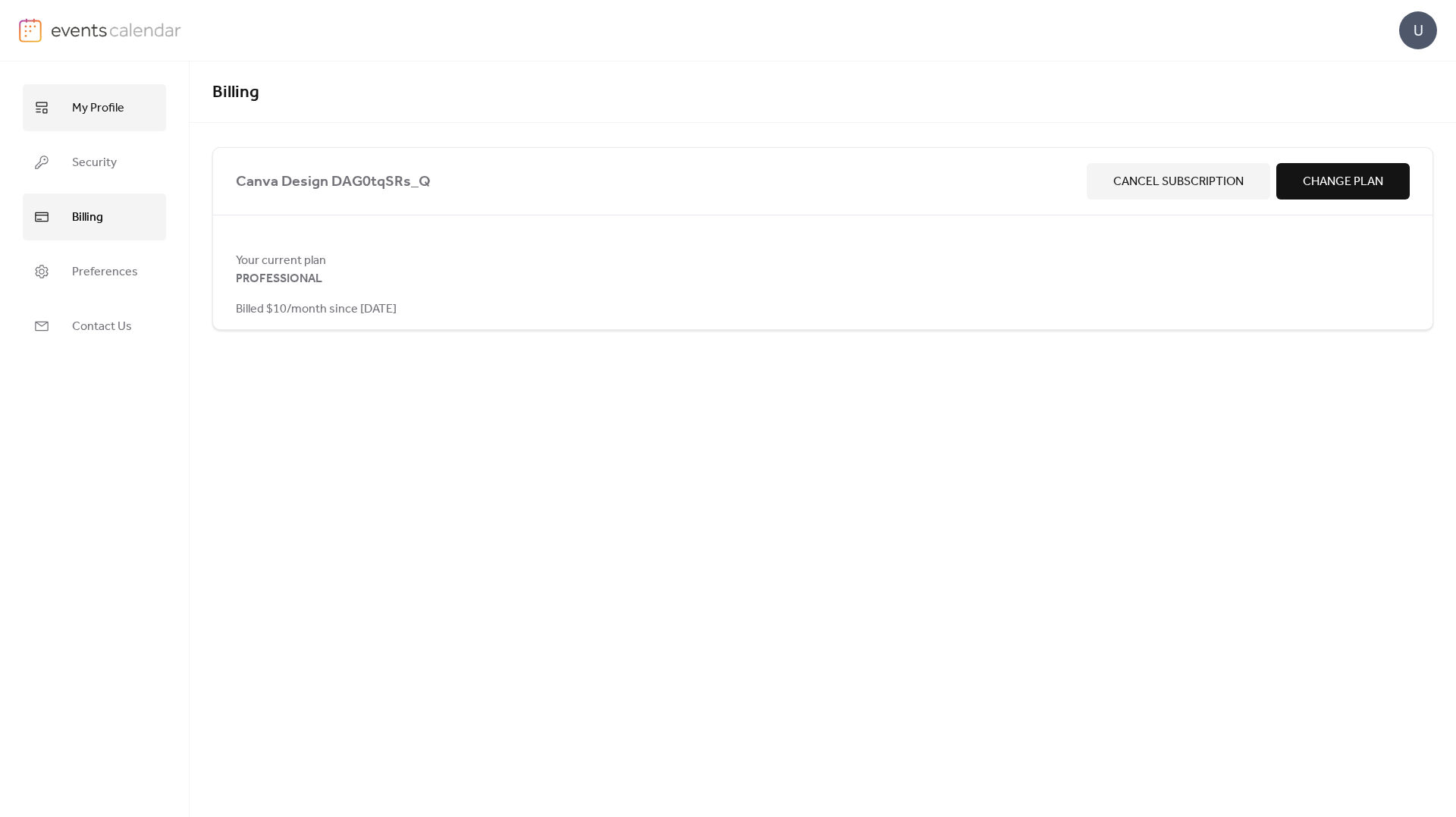
click at [102, 113] on span "My Profile" at bounding box center [98, 108] width 52 height 24
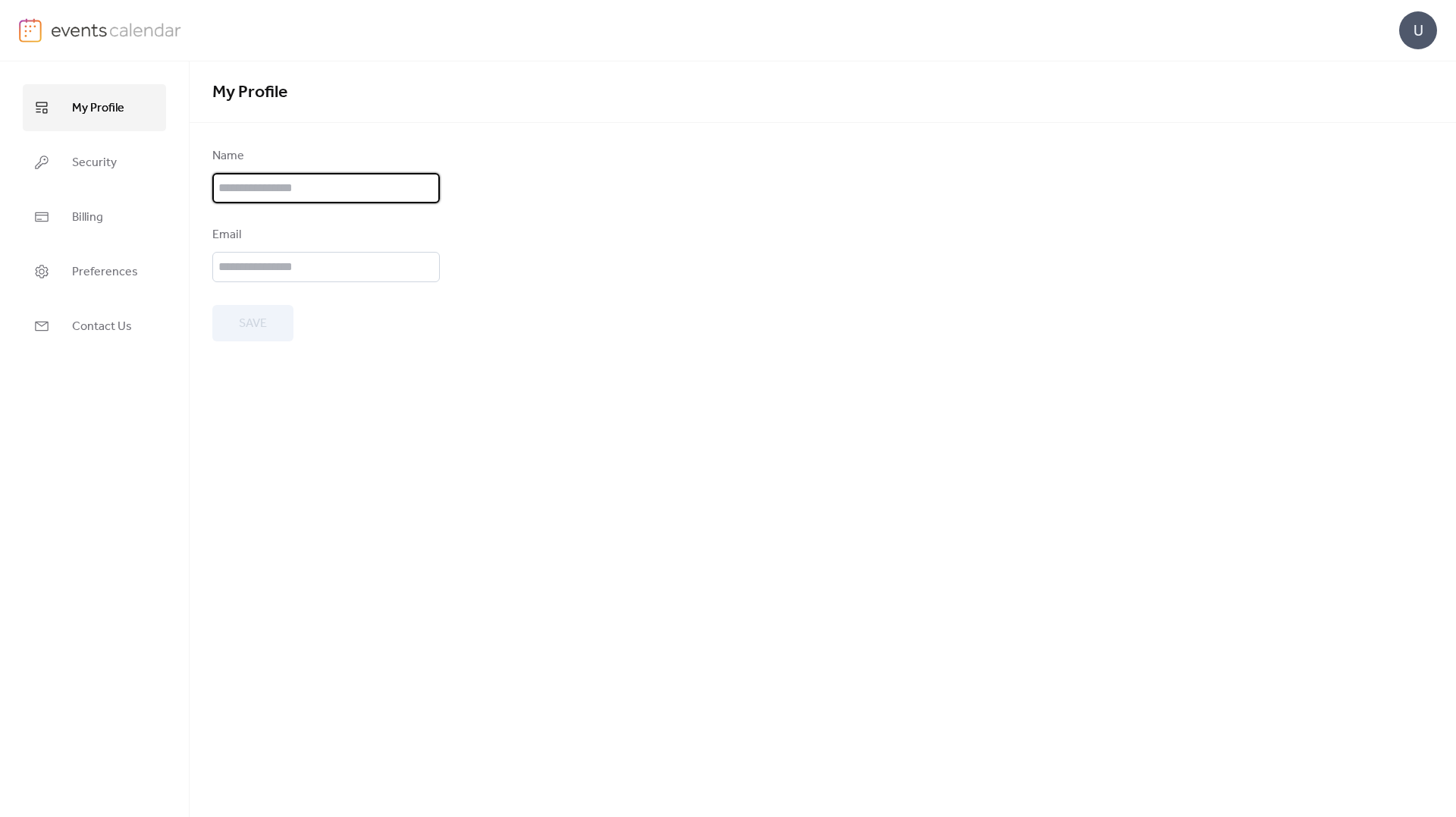
click at [367, 197] on input "text" at bounding box center [326, 188] width 227 height 30
type input "******"
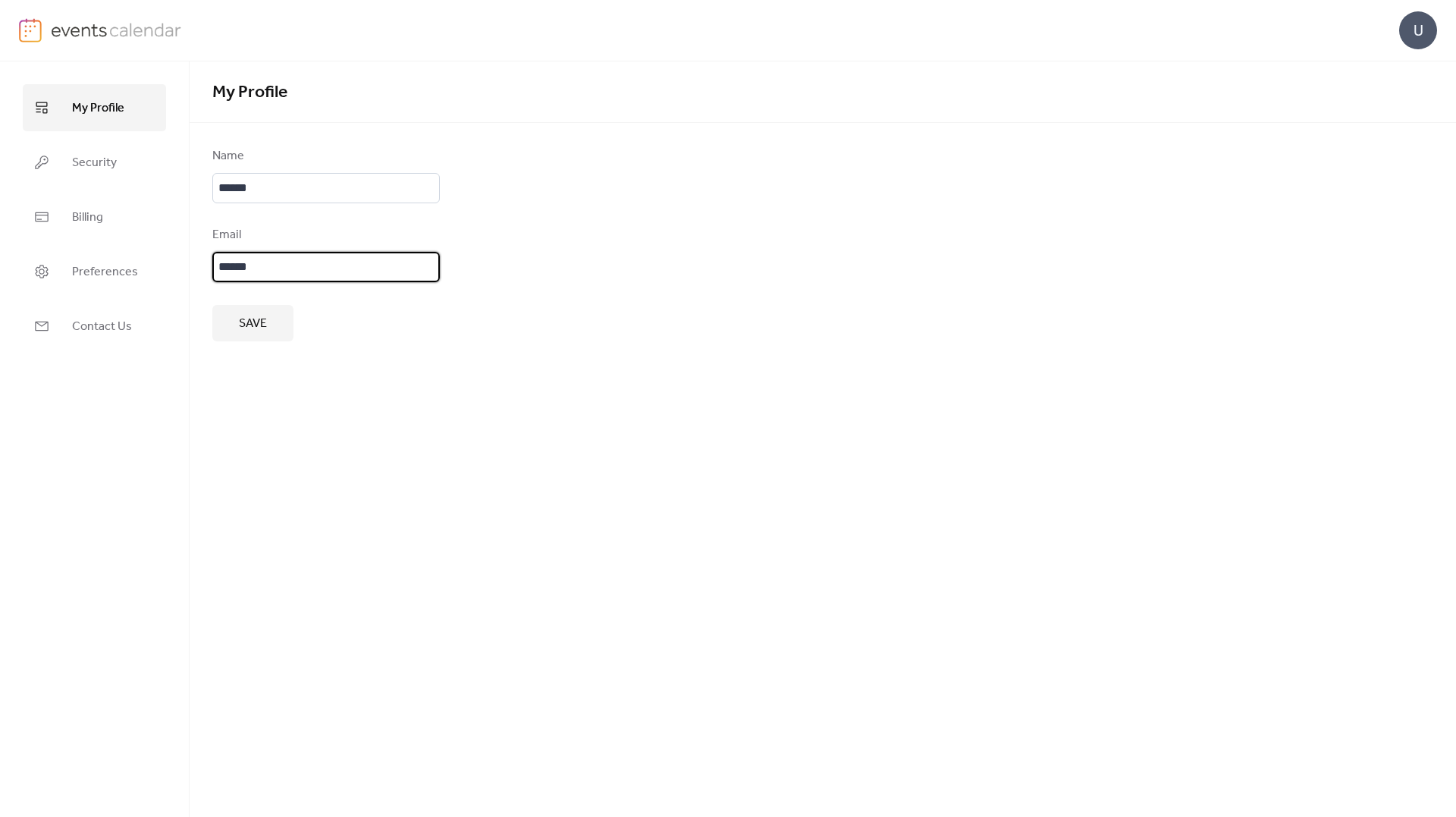
type input "**********"
click at [247, 322] on span "Save" at bounding box center [253, 323] width 28 height 18
click at [124, 154] on link "Security" at bounding box center [94, 162] width 143 height 47
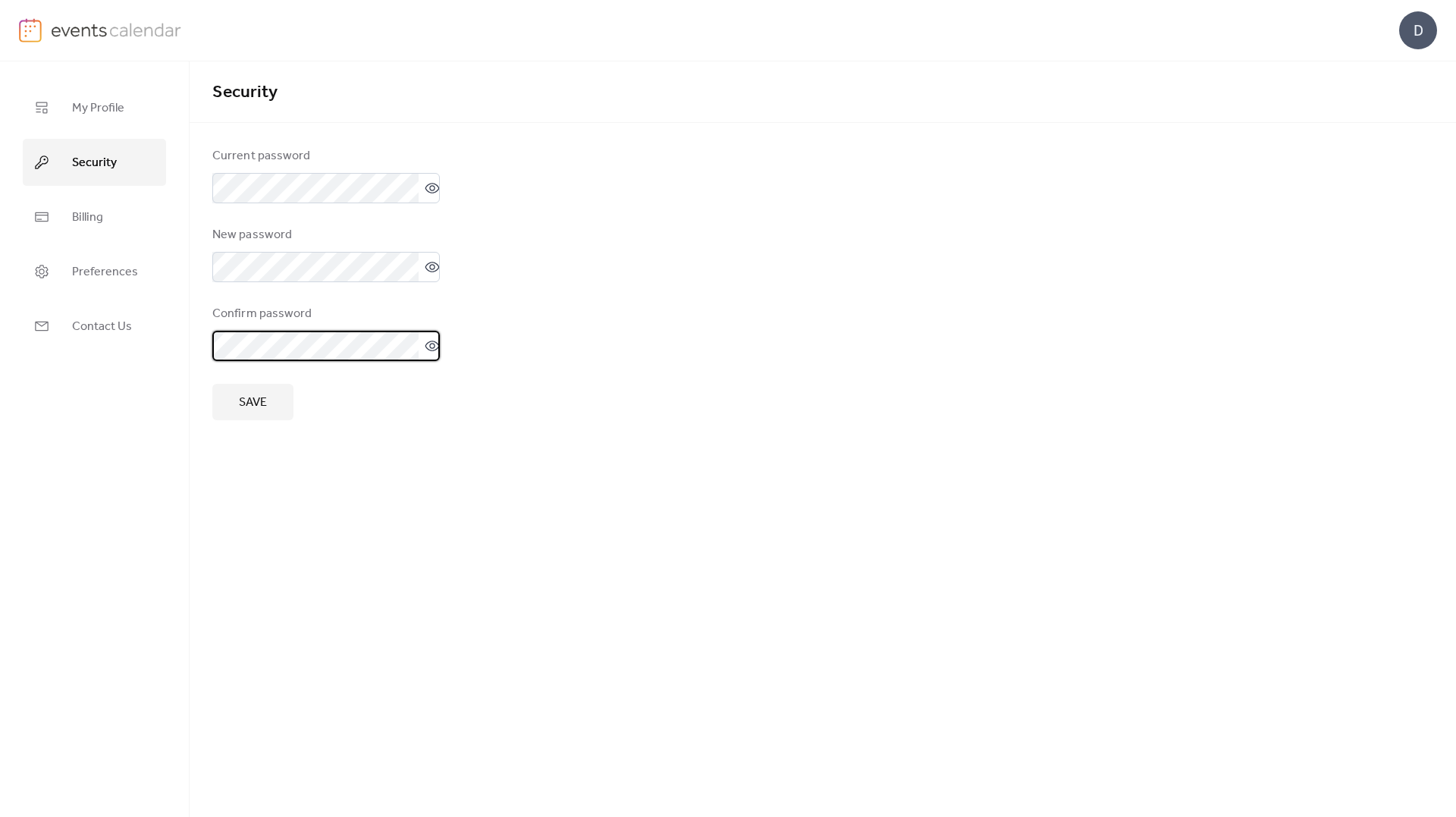
click at [270, 390] on button "Save" at bounding box center [252, 402] width 81 height 37
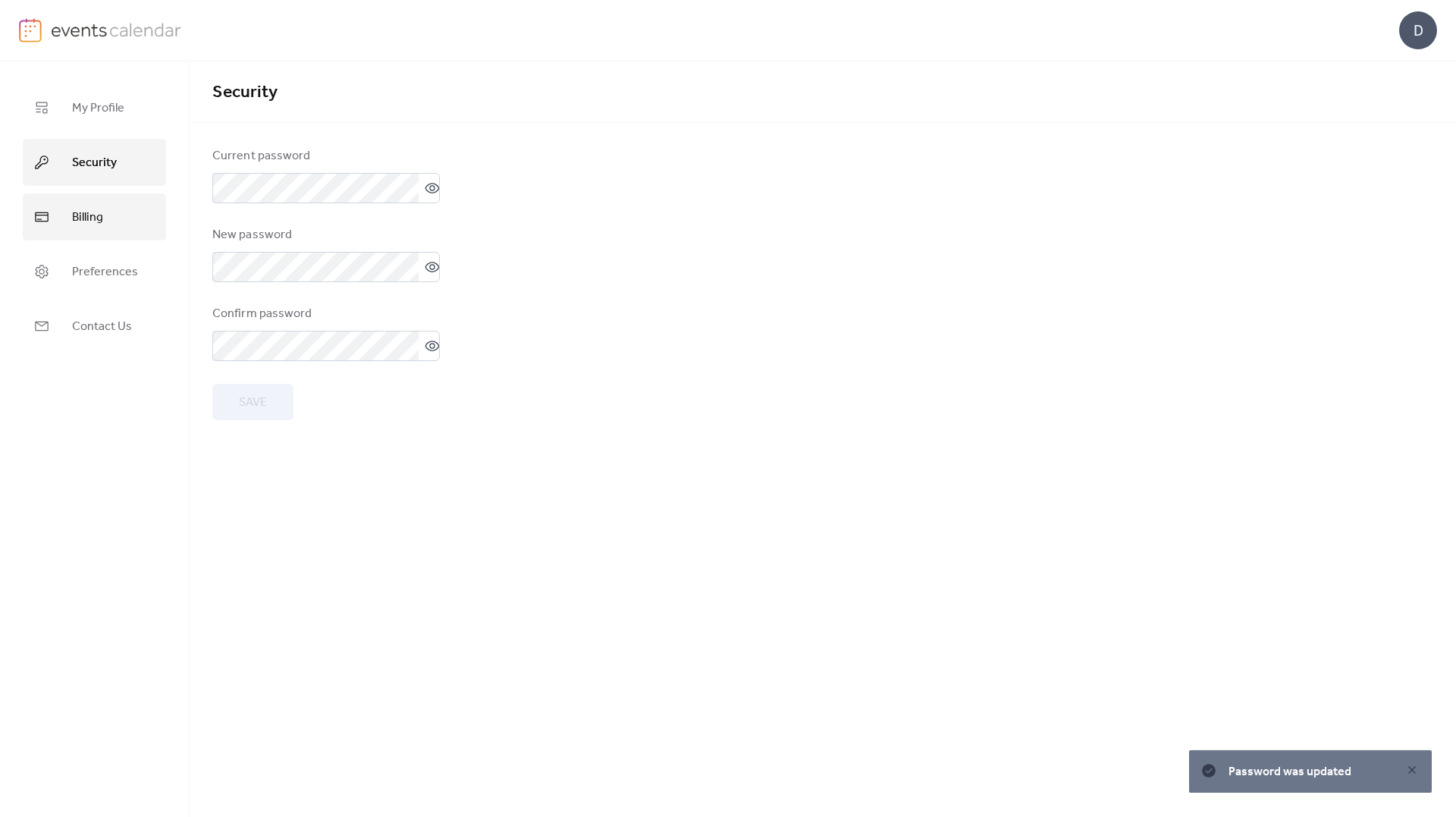
click at [90, 228] on span "Billing" at bounding box center [87, 218] width 31 height 24
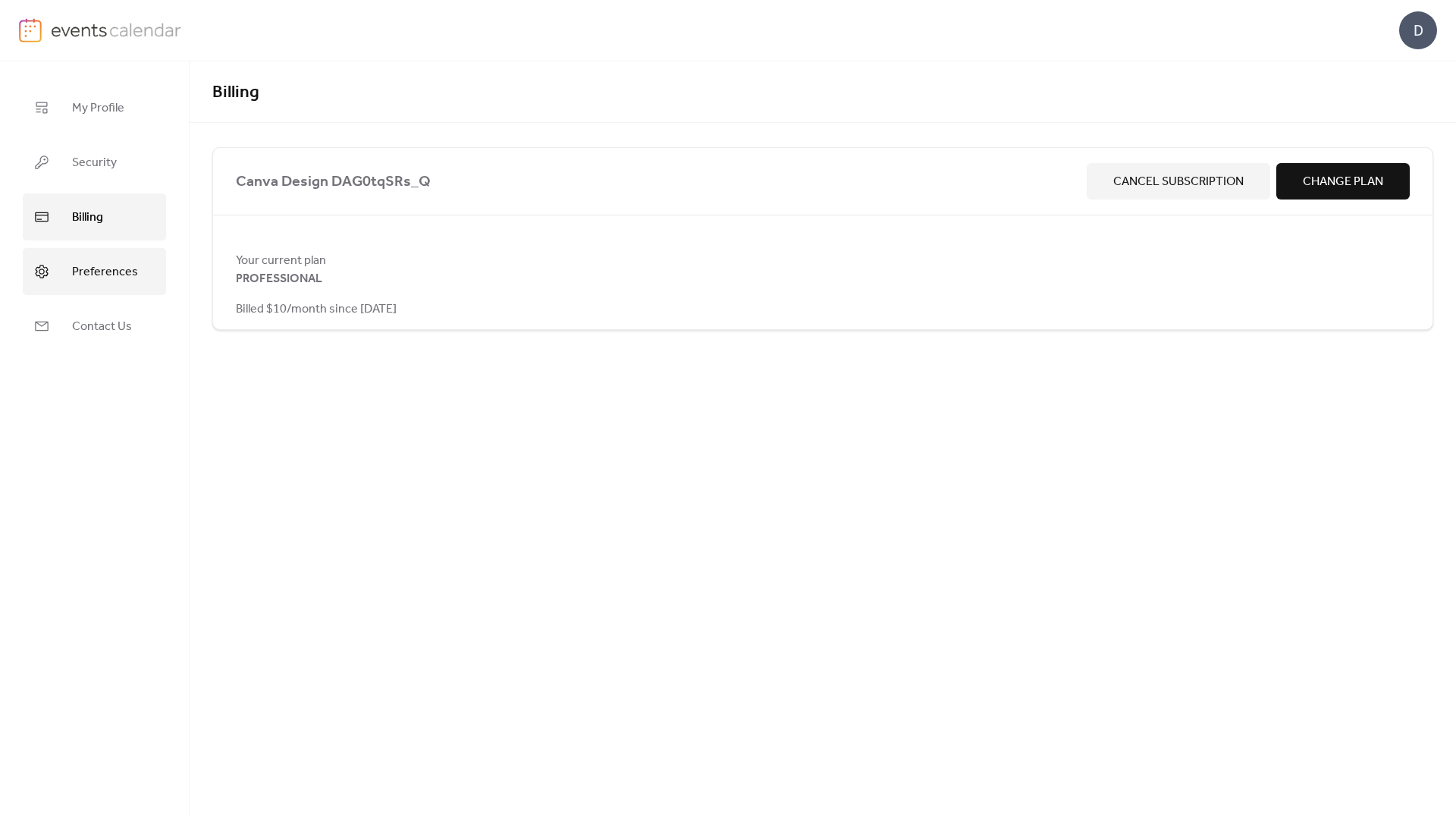
click at [106, 277] on span "Preferences" at bounding box center [105, 272] width 66 height 24
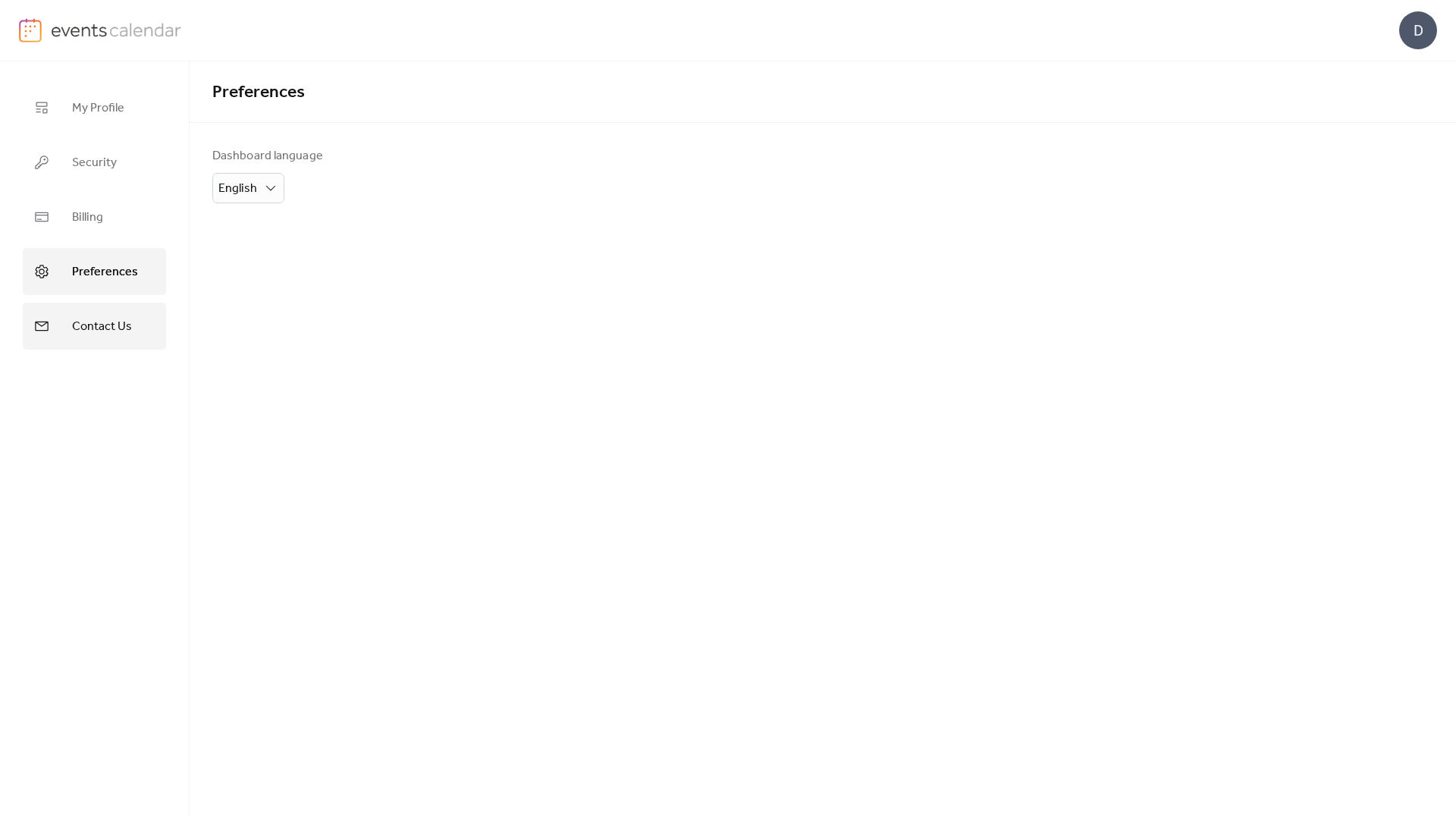
click at [104, 314] on span "Contact Us" at bounding box center [102, 326] width 60 height 24
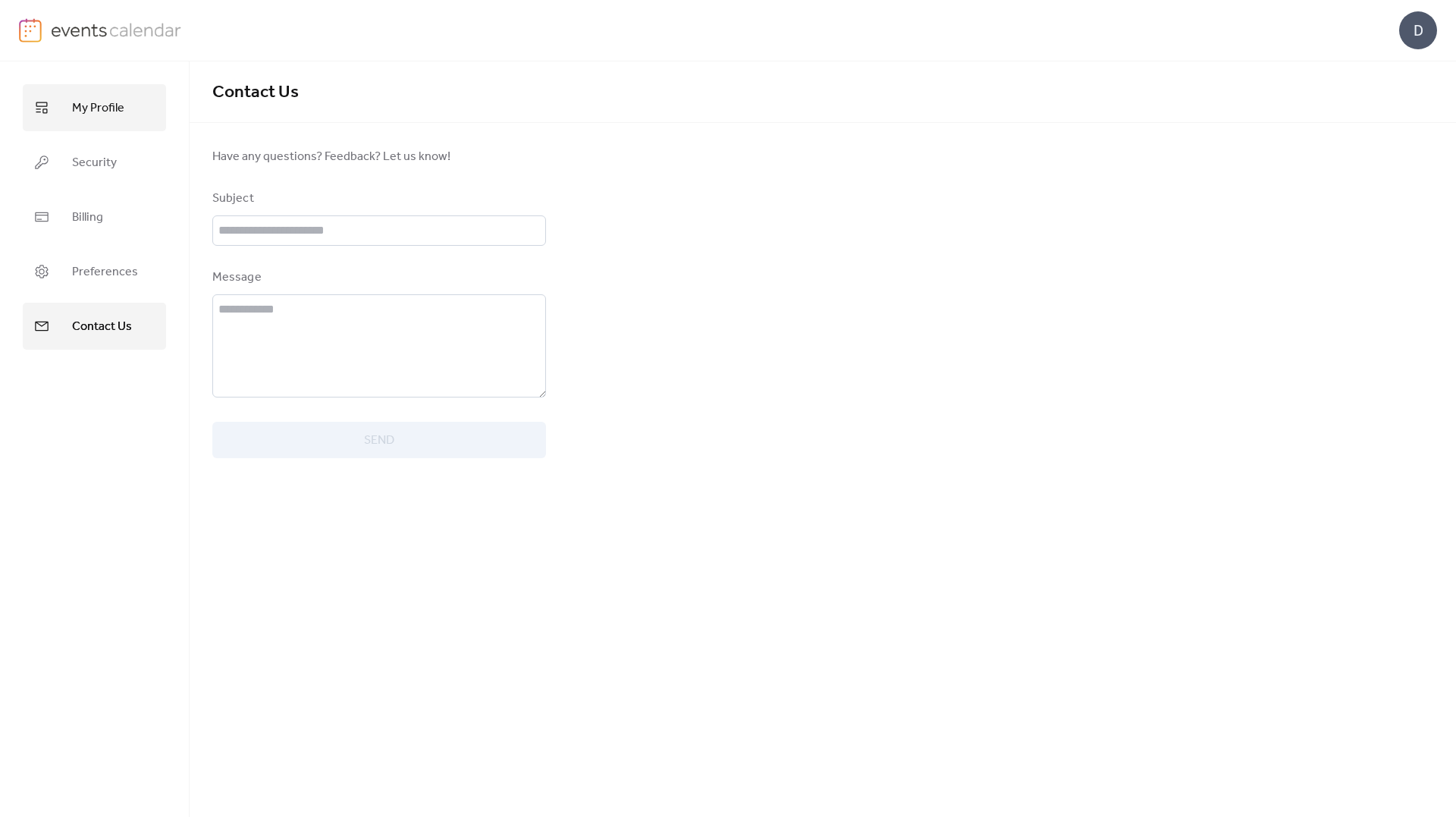
click at [120, 109] on span "My Profile" at bounding box center [98, 108] width 52 height 24
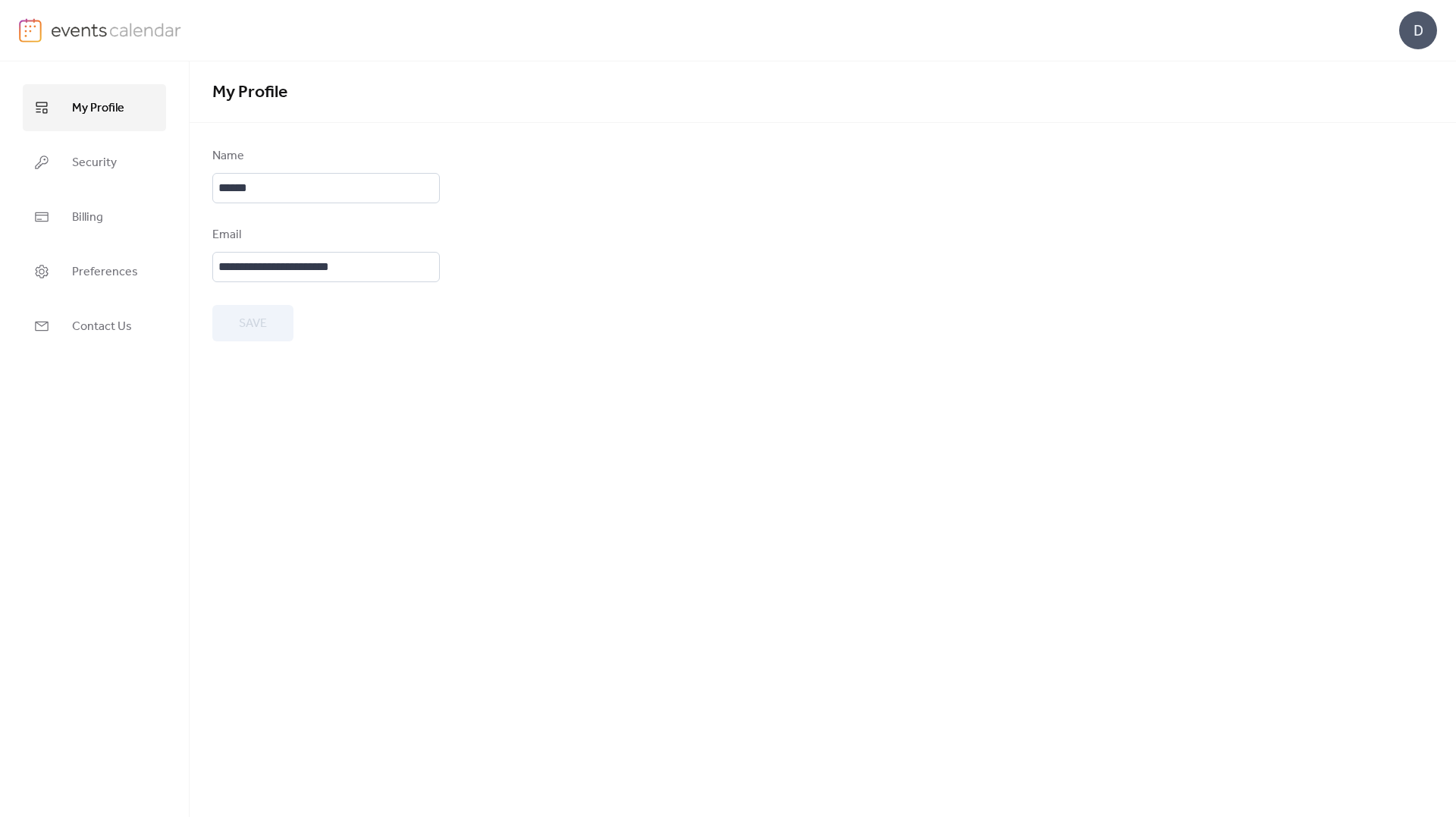
click at [38, 27] on img at bounding box center [30, 30] width 22 height 24
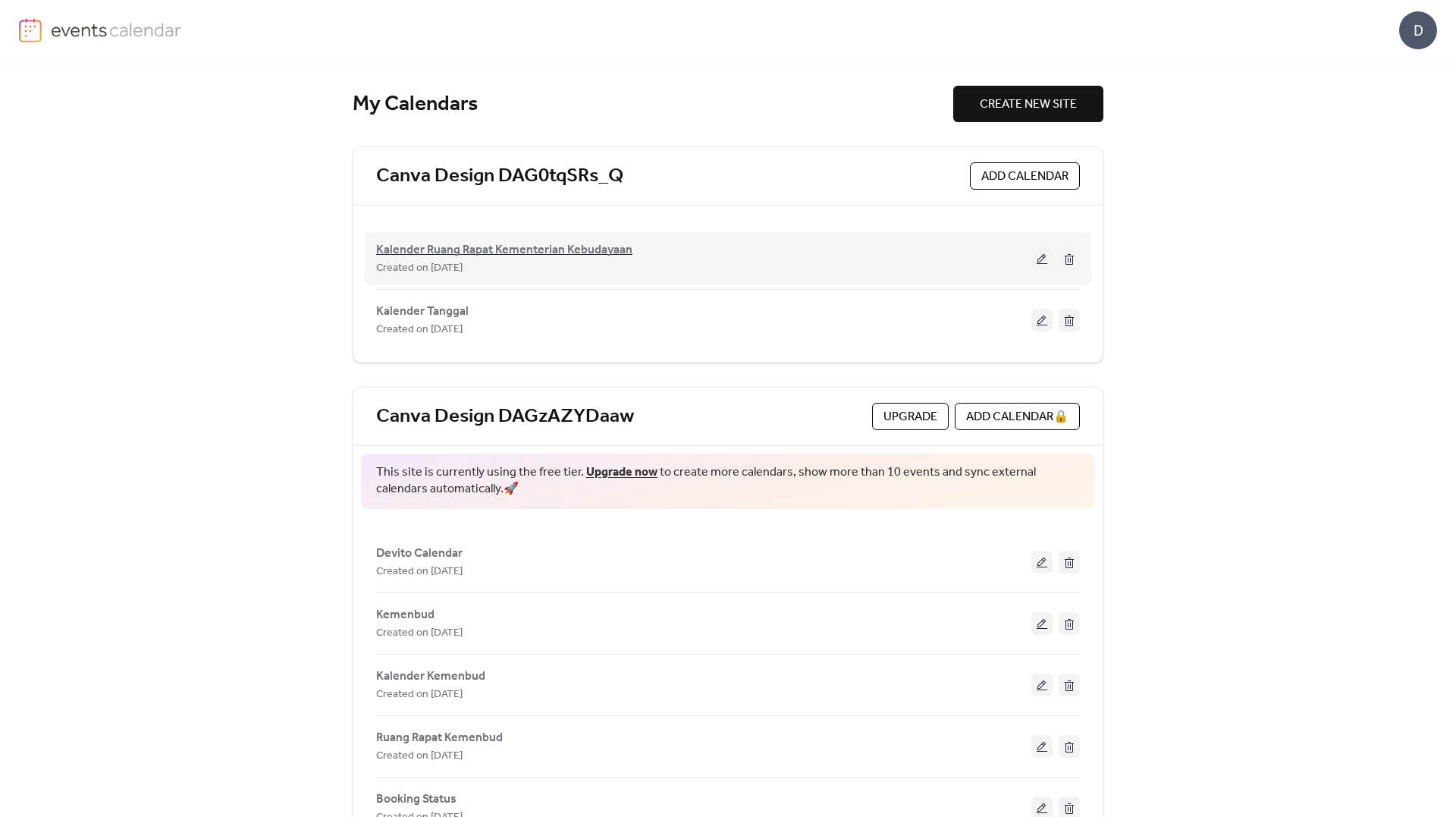
click at [474, 241] on span "Kalender Ruang Rapat Kementerian Kebudayaan" at bounding box center [504, 250] width 256 height 18
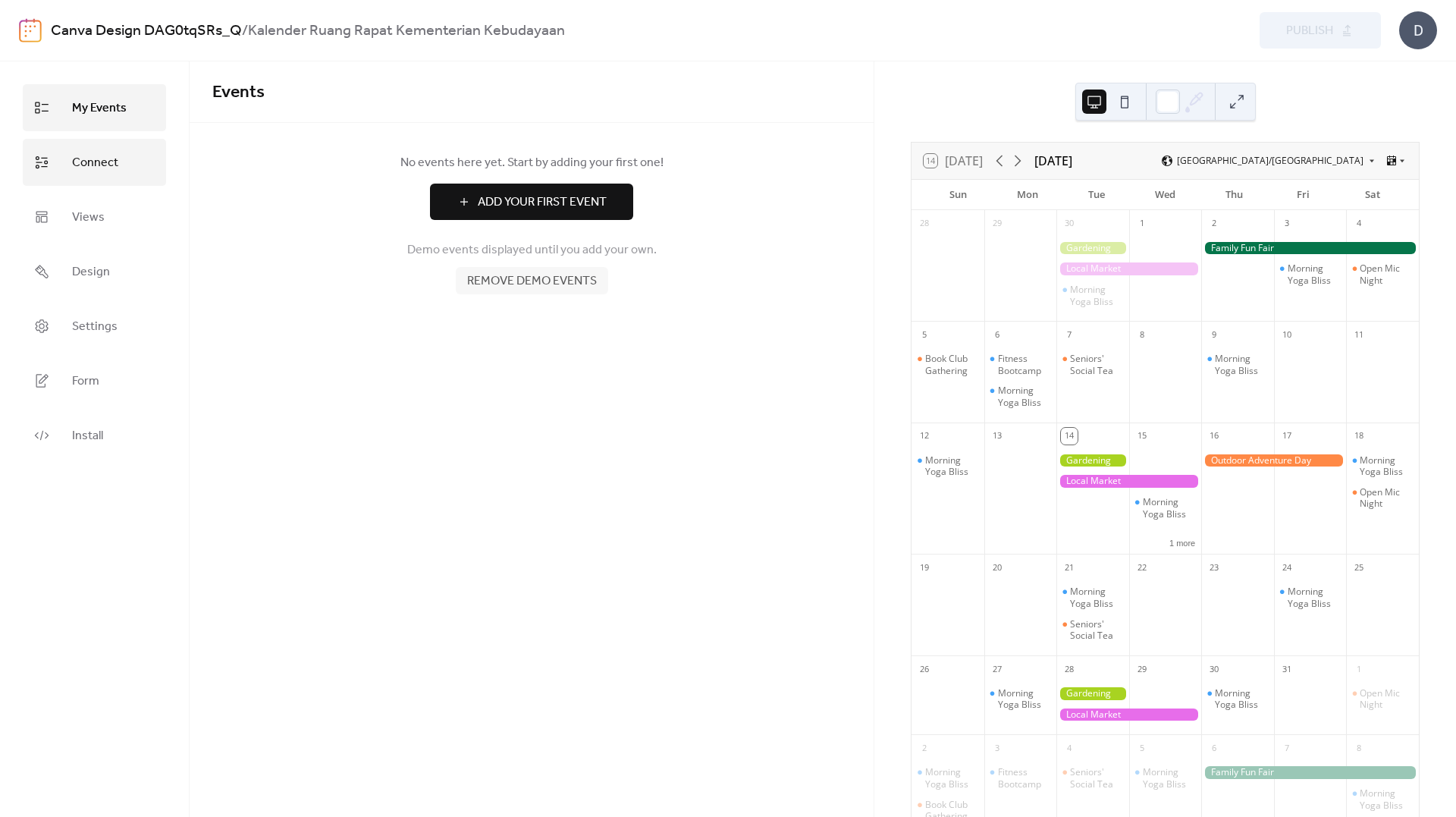
click at [125, 174] on link "Connect" at bounding box center [94, 162] width 143 height 47
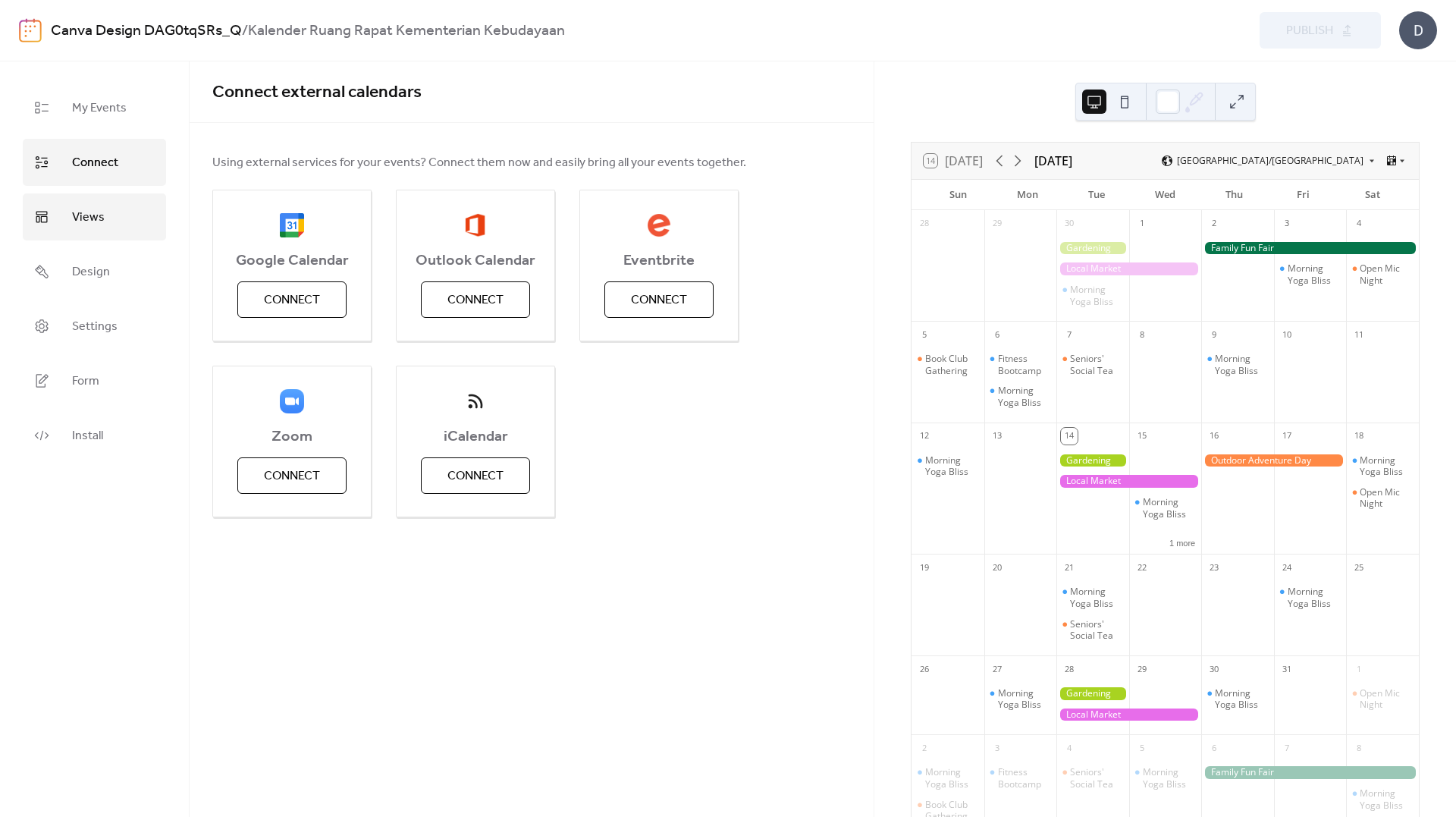
click at [117, 221] on link "Views" at bounding box center [94, 217] width 143 height 47
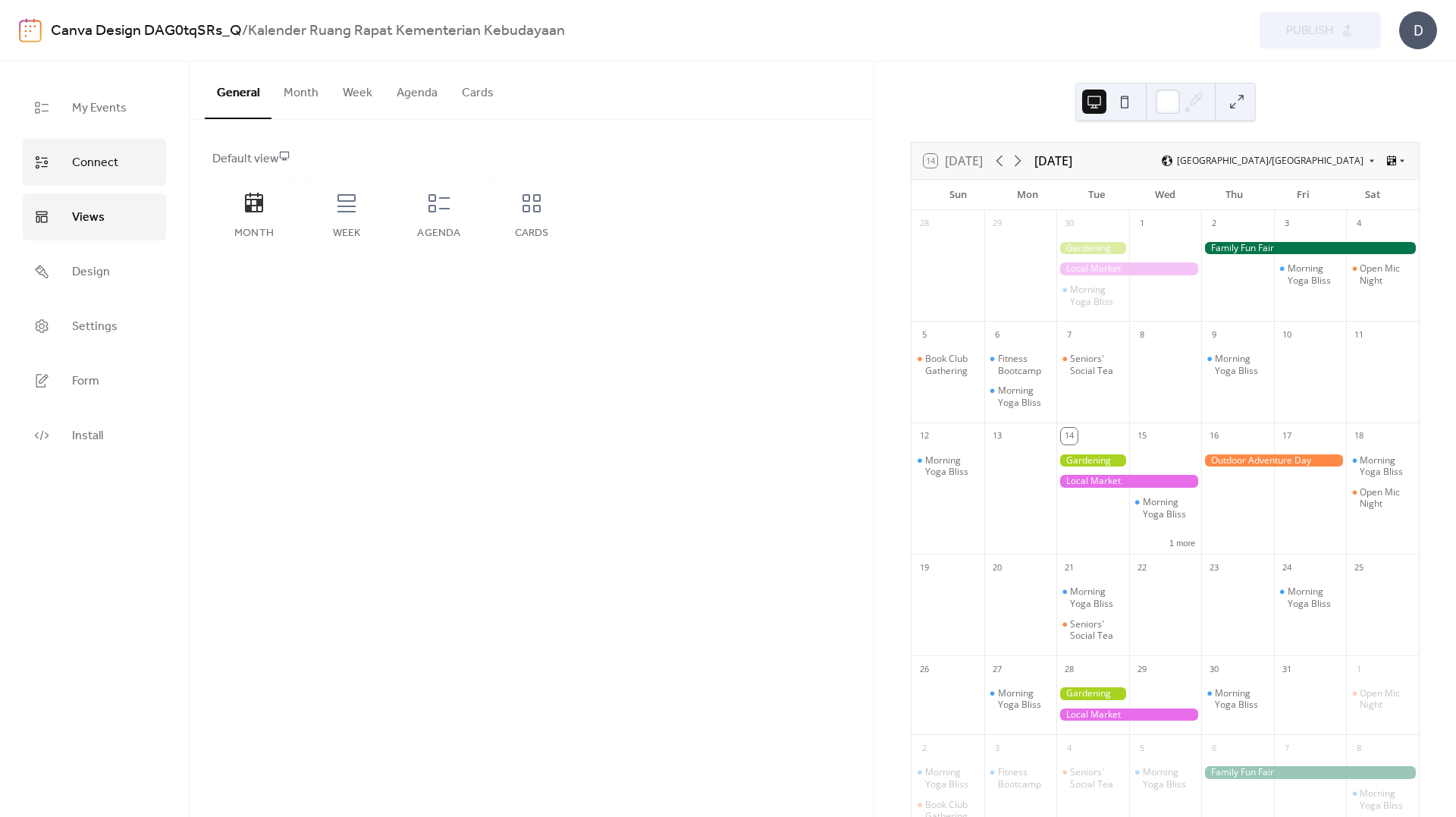
click at [98, 172] on span "Connect" at bounding box center [95, 163] width 46 height 24
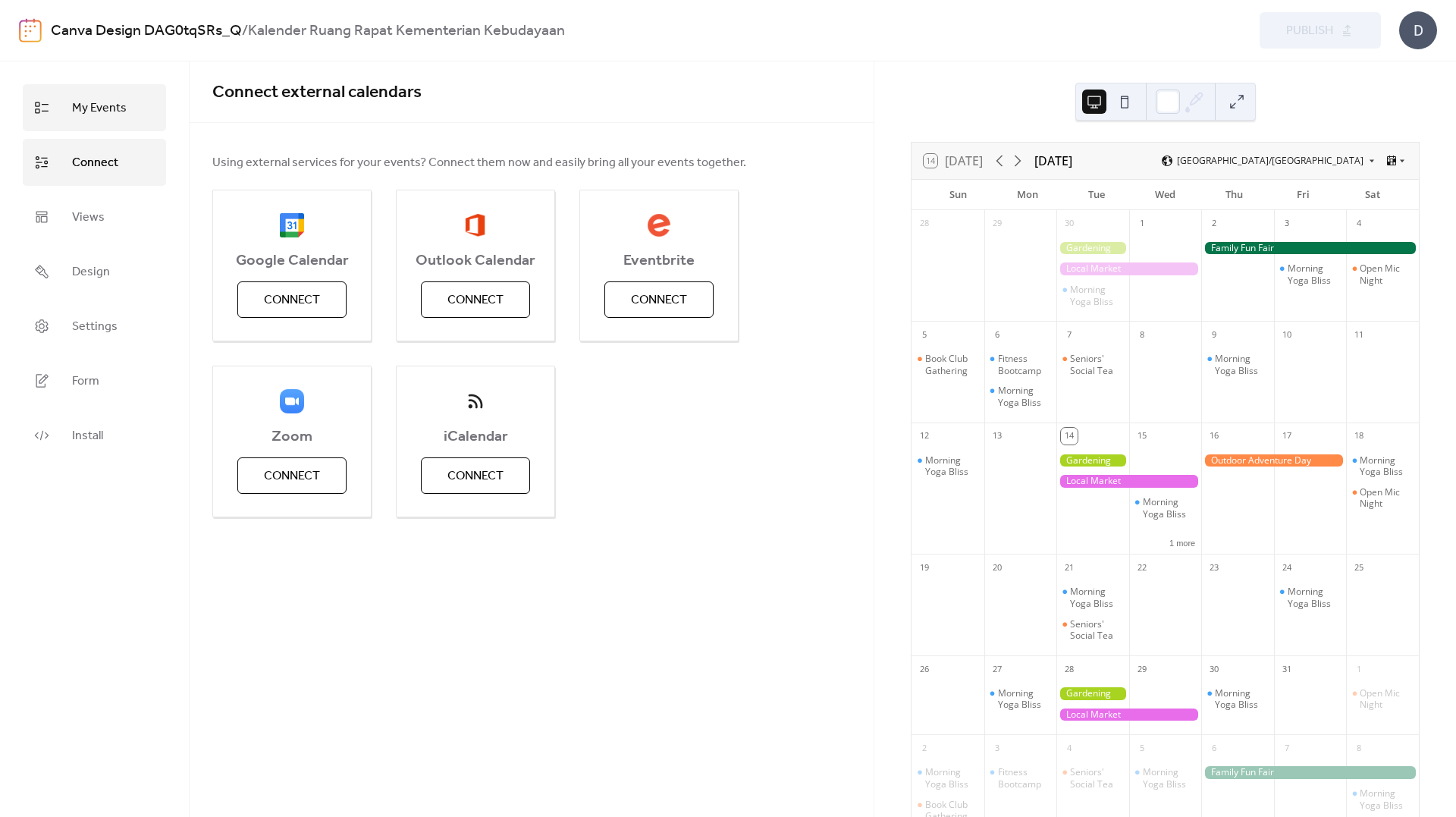
click at [80, 110] on span "My Events" at bounding box center [99, 108] width 54 height 24
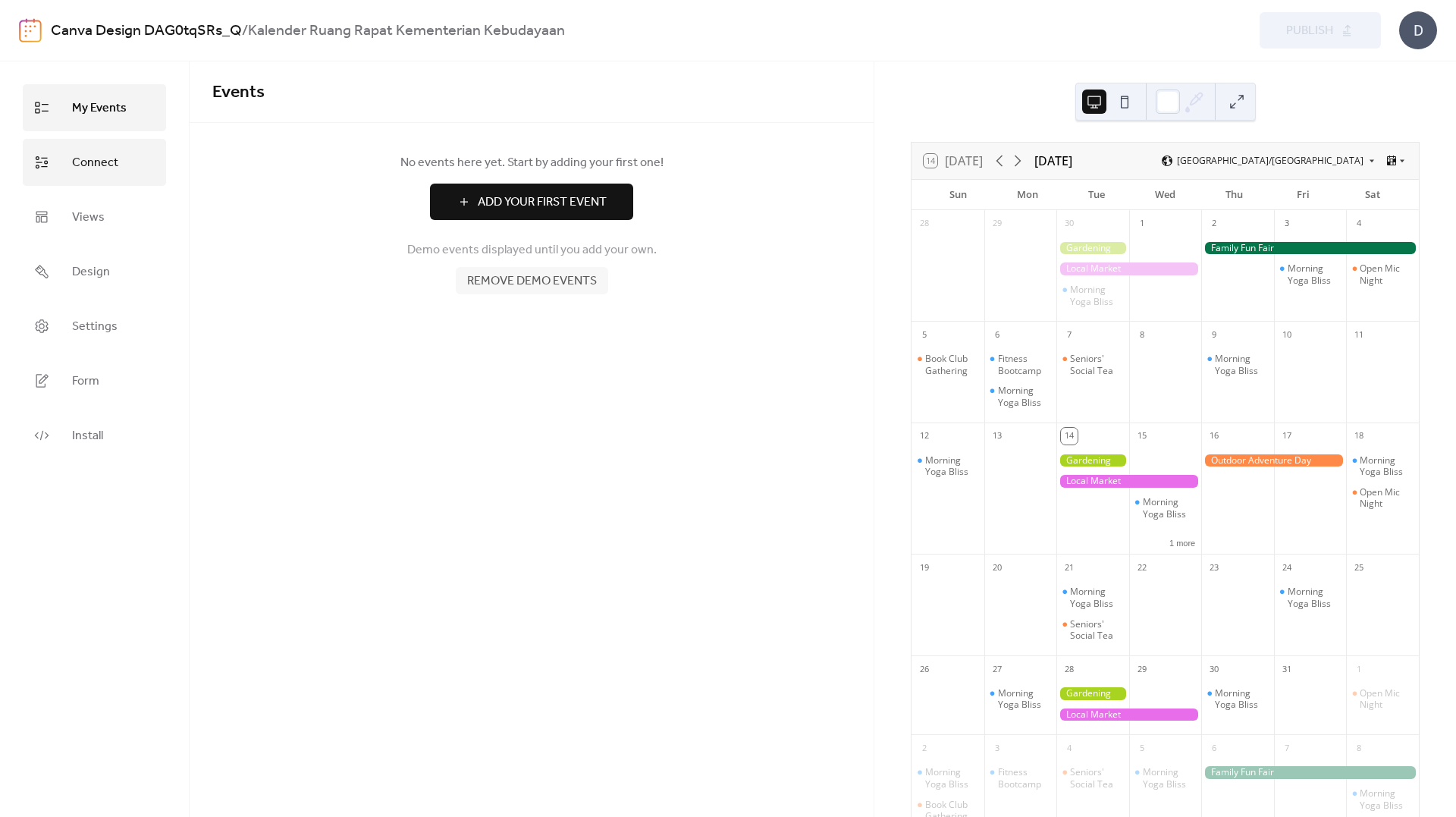
click at [90, 161] on span "Connect" at bounding box center [95, 163] width 46 height 24
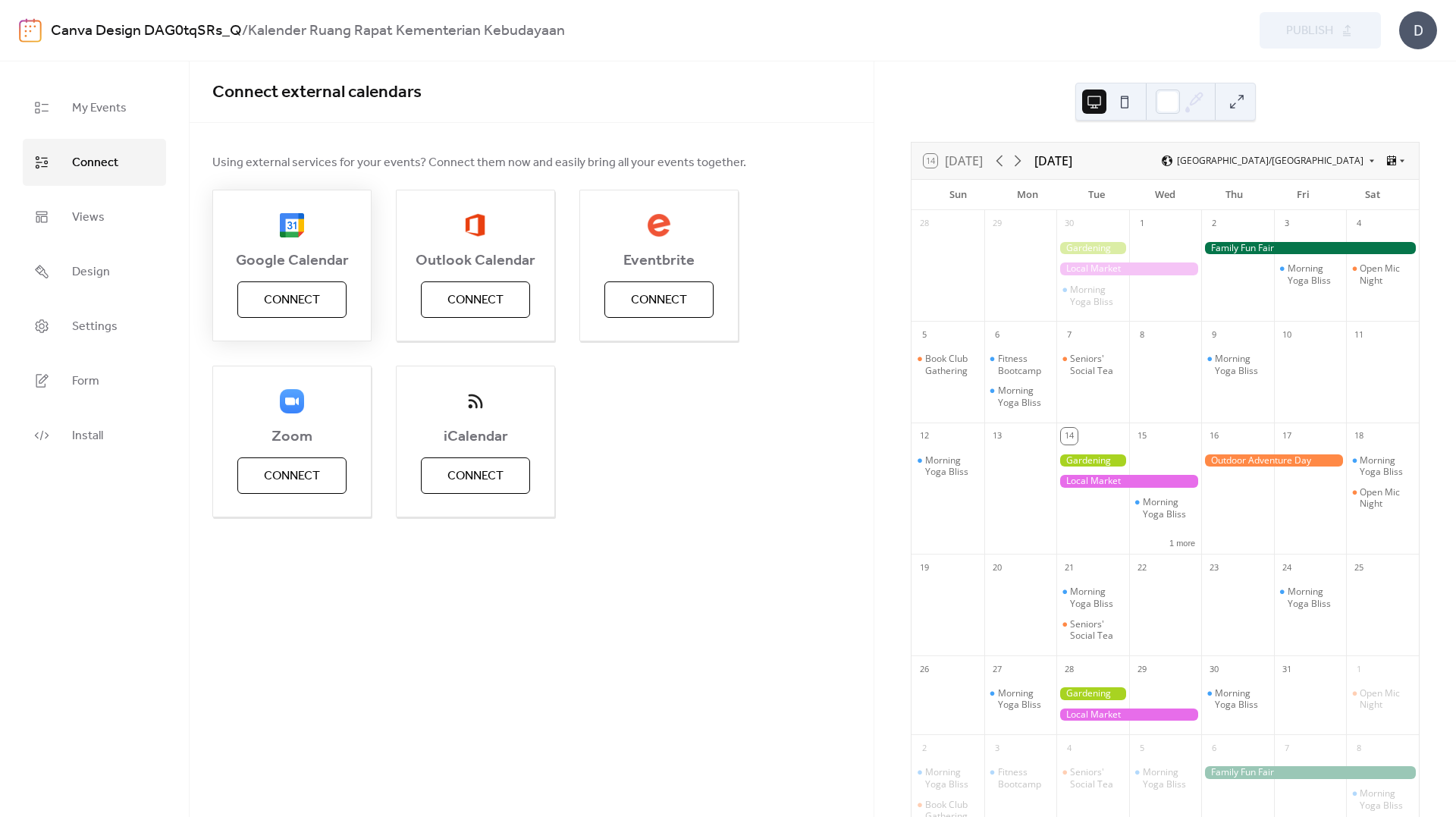
click at [261, 302] on button "Connect" at bounding box center [292, 300] width 110 height 37
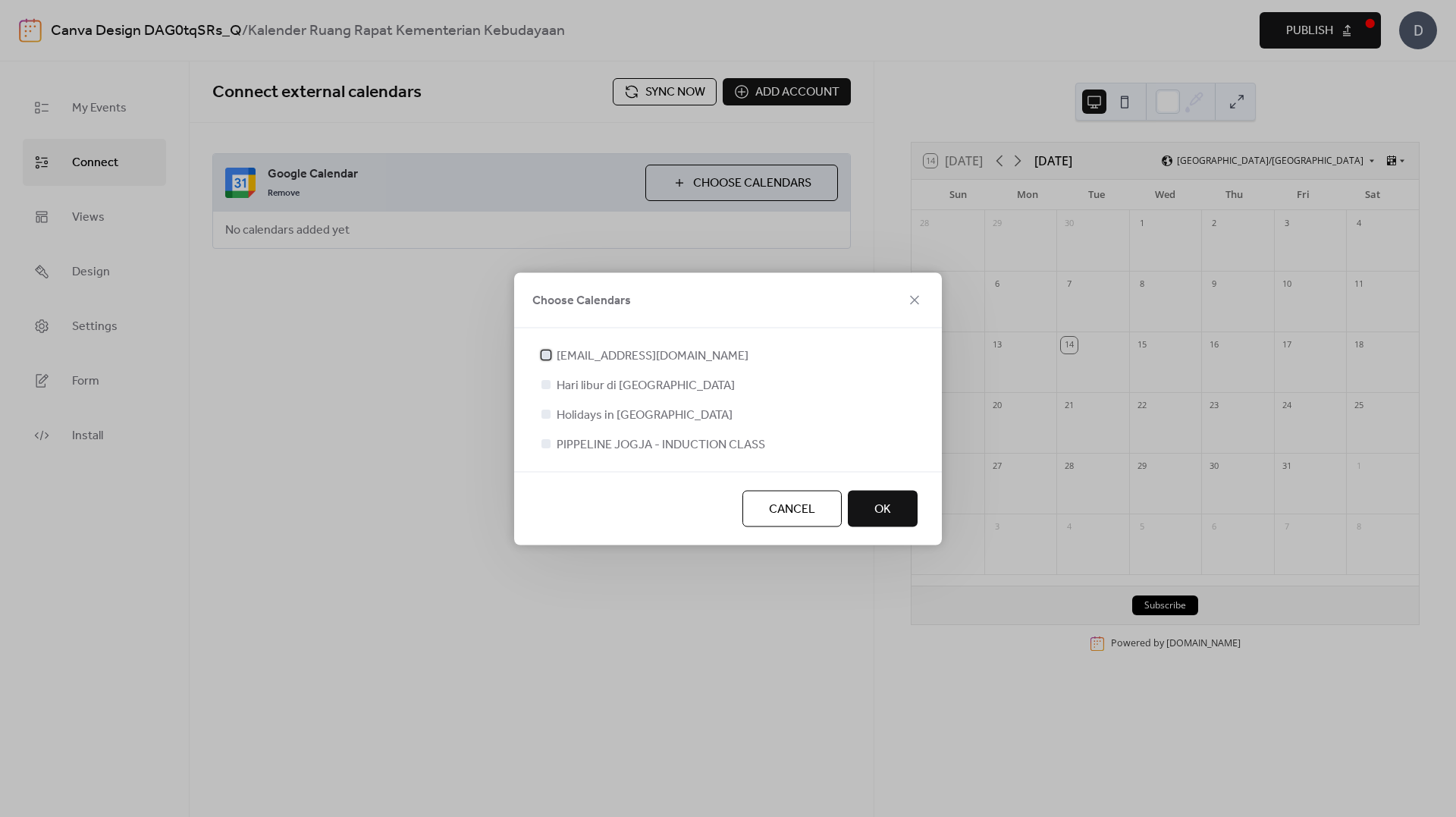
click at [546, 357] on div at bounding box center [546, 354] width 9 height 9
click at [546, 383] on div at bounding box center [546, 383] width 9 height 9
click at [542, 411] on div at bounding box center [546, 413] width 9 height 9
click at [546, 386] on icon at bounding box center [546, 384] width 6 height 6
click at [539, 352] on div at bounding box center [546, 354] width 15 height 15
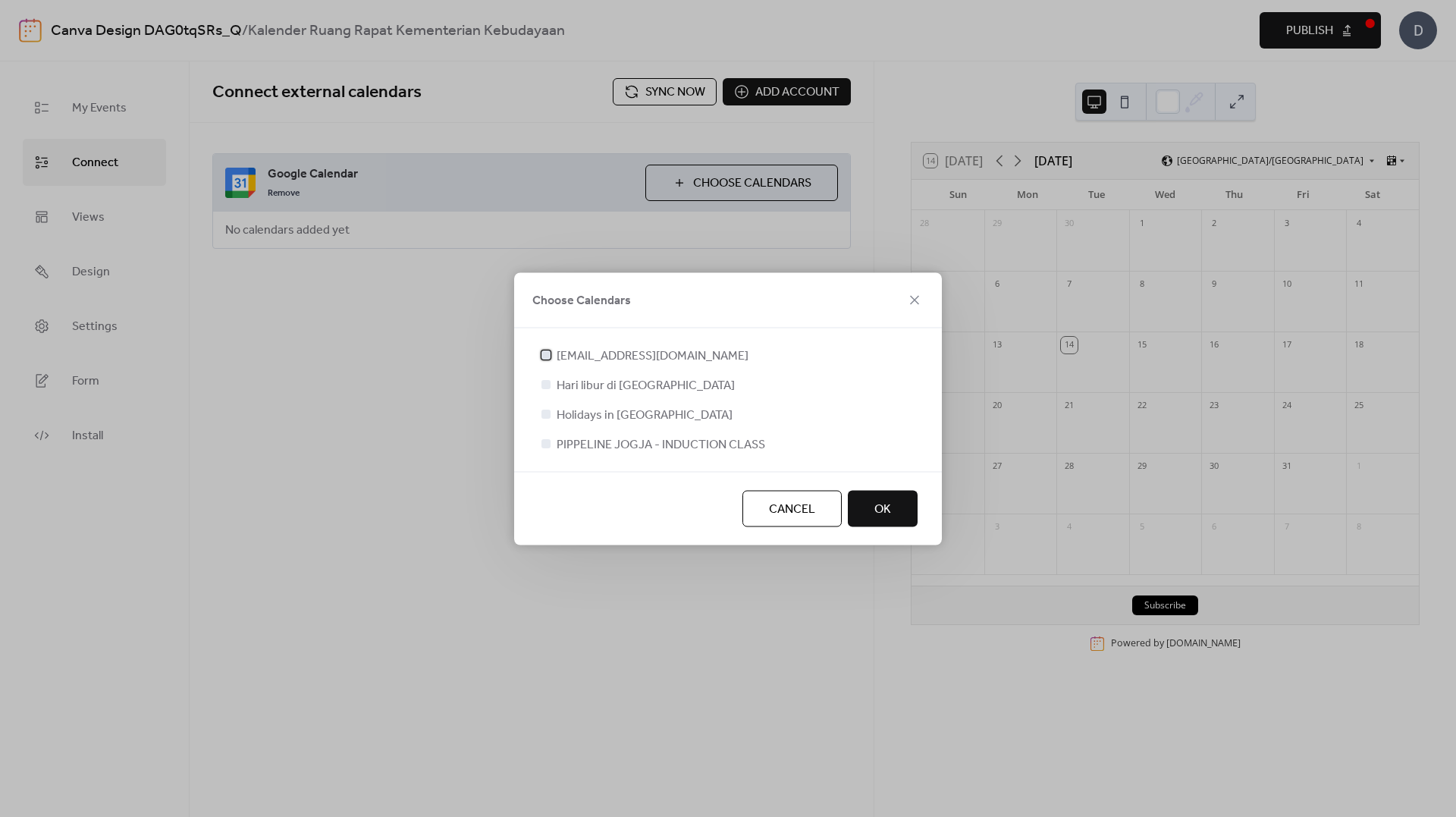
click at [540, 352] on div at bounding box center [546, 354] width 15 height 15
click at [546, 380] on div at bounding box center [546, 383] width 9 height 9
click at [862, 498] on button "OK" at bounding box center [882, 508] width 70 height 37
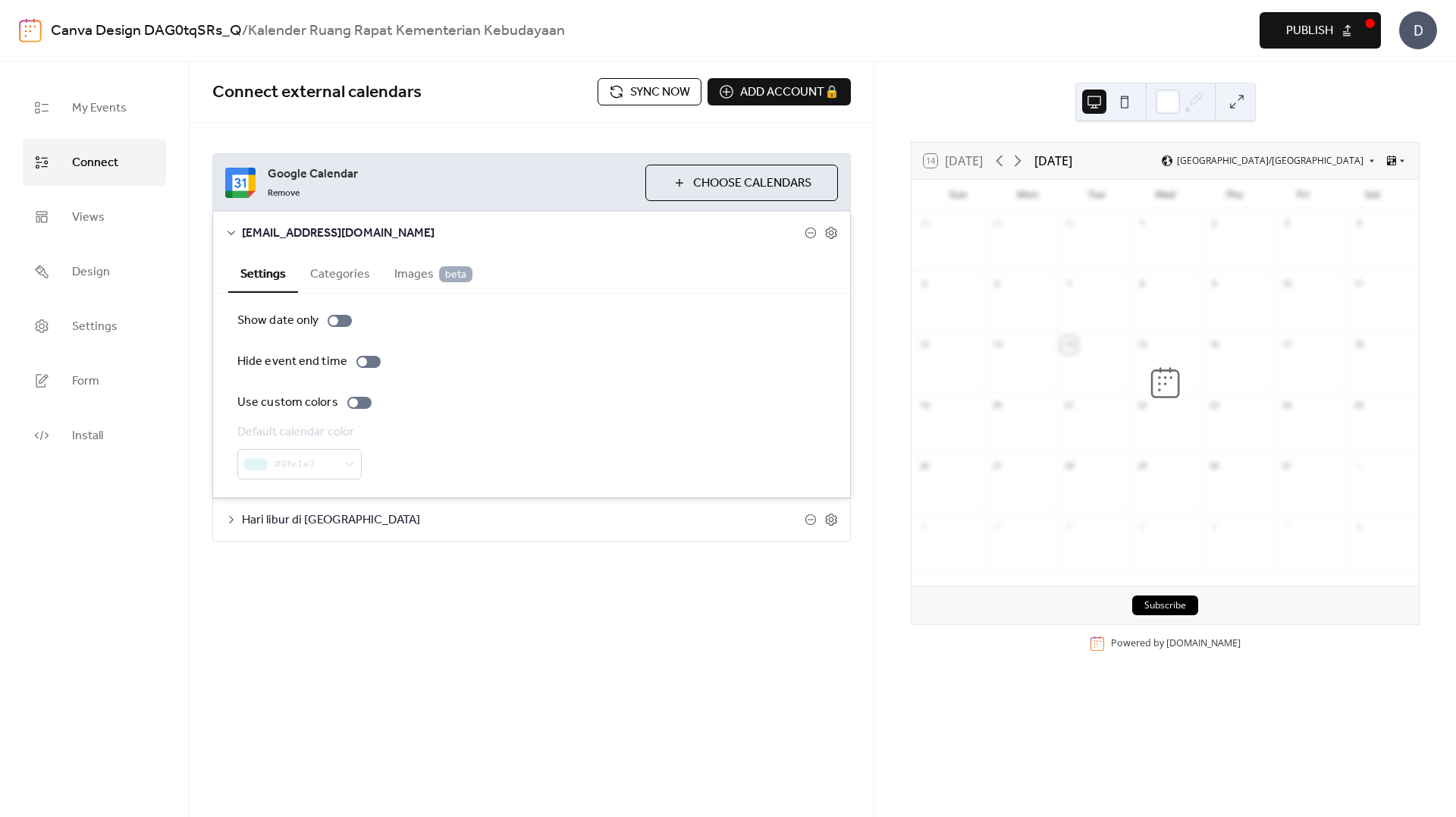
click at [731, 532] on div "Hari libur di [GEOGRAPHIC_DATA]" at bounding box center [531, 519] width 637 height 42
click at [226, 519] on icon at bounding box center [231, 519] width 12 height 12
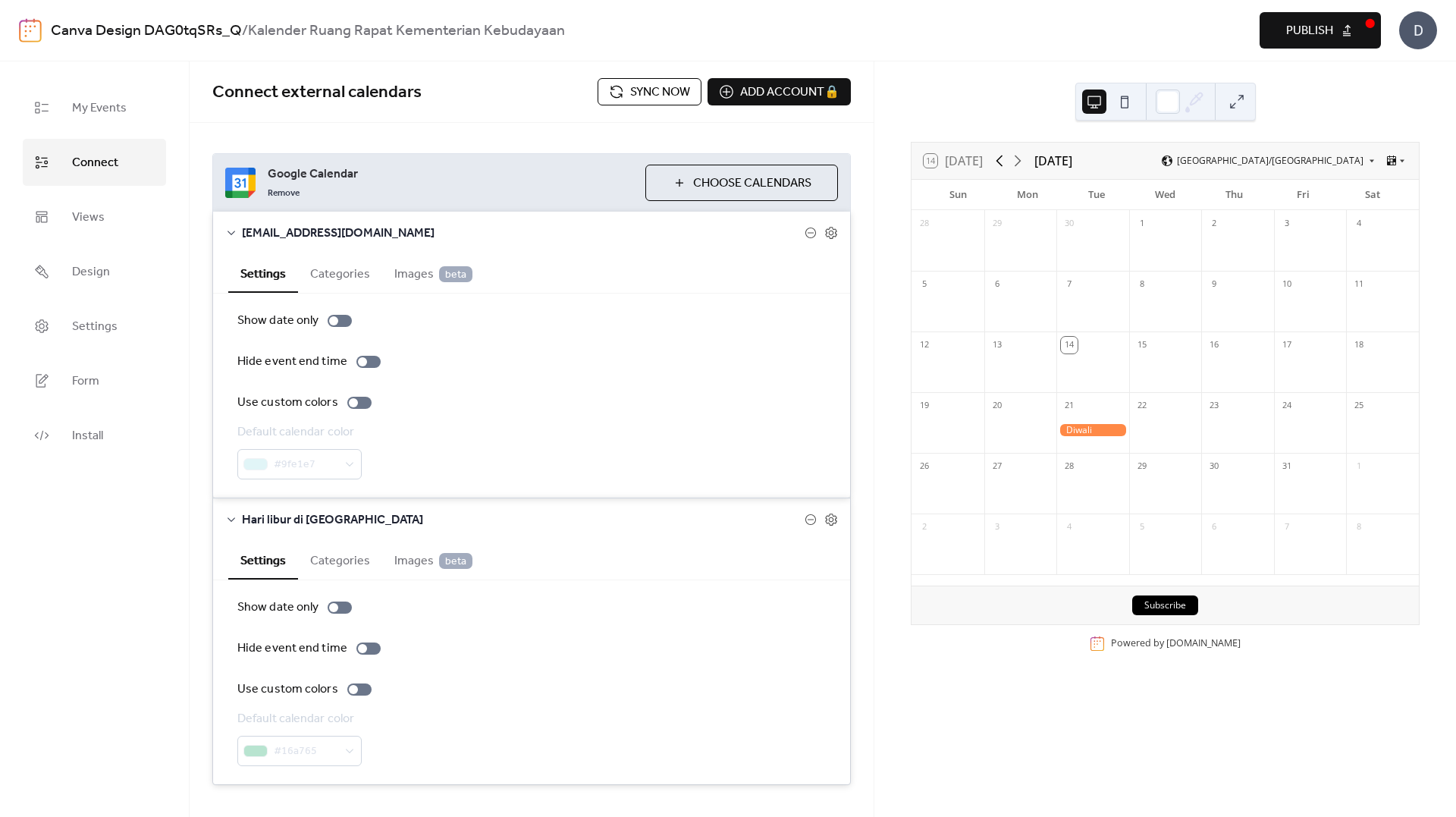
click at [997, 162] on icon at bounding box center [999, 161] width 18 height 18
click at [930, 163] on button "14 [DATE]" at bounding box center [953, 161] width 70 height 22
click at [1128, 102] on button at bounding box center [1125, 102] width 24 height 24
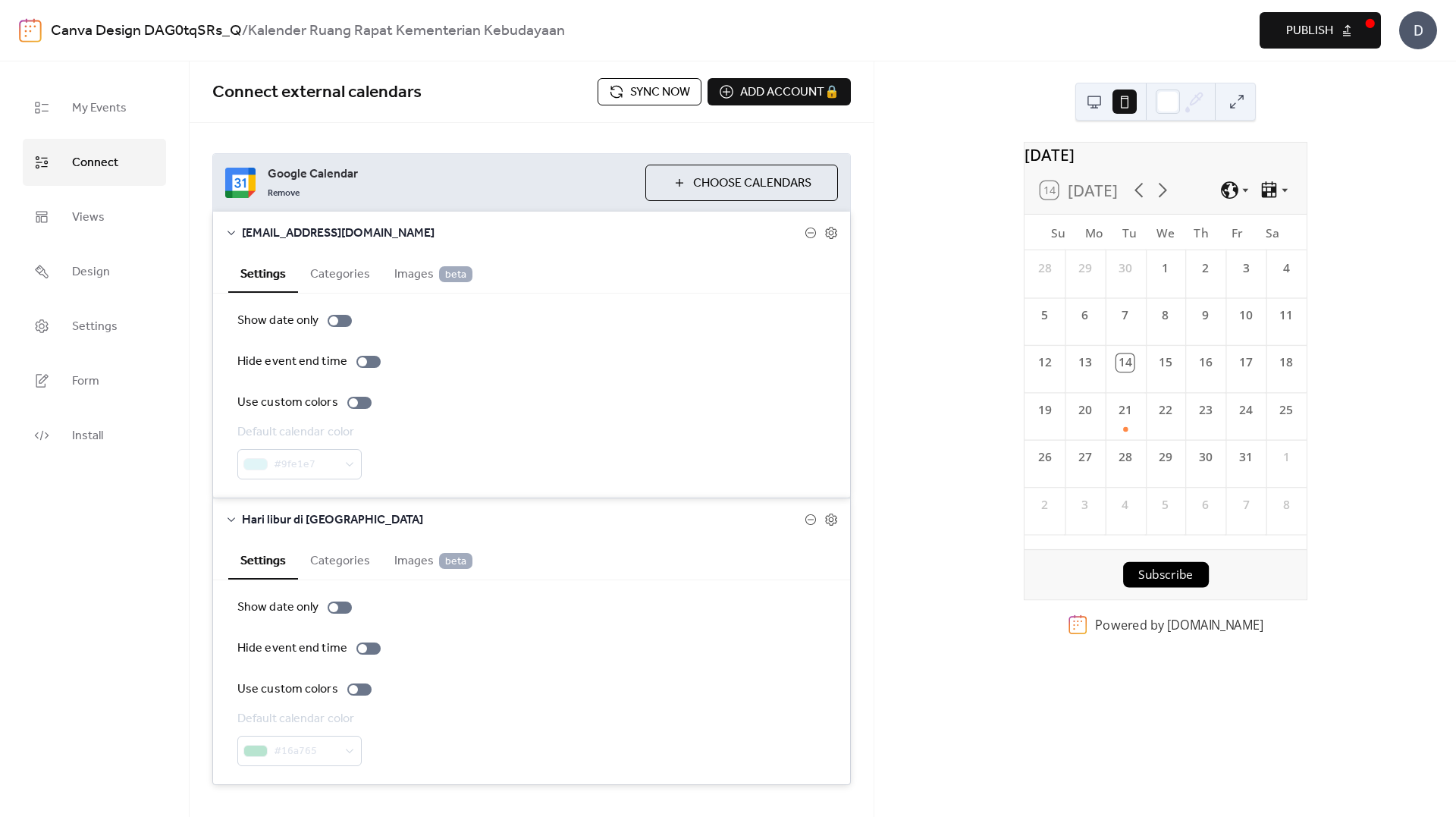
click at [1094, 102] on button at bounding box center [1094, 102] width 24 height 24
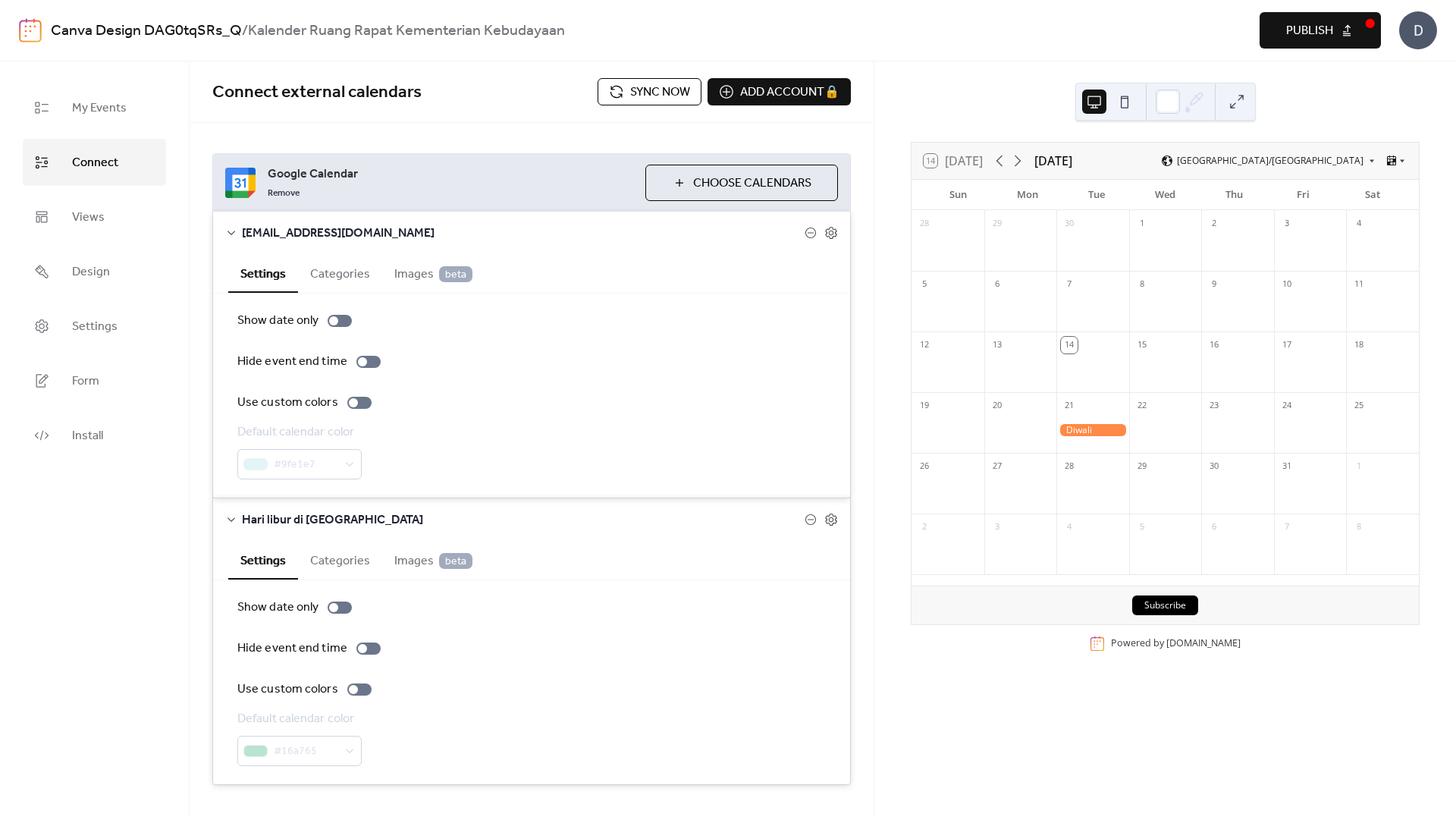
click at [1129, 101] on button at bounding box center [1125, 102] width 24 height 24
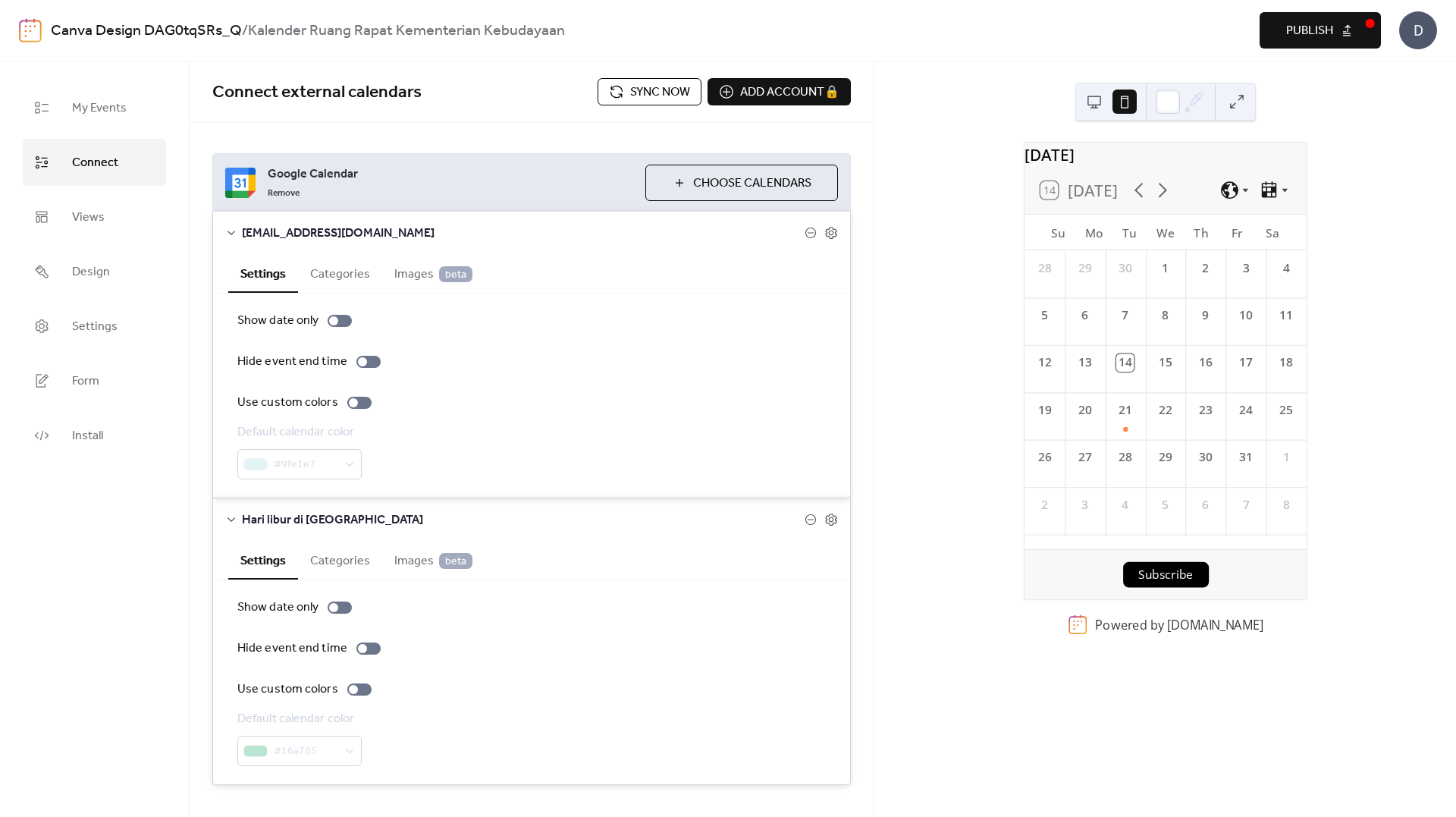
click at [1101, 99] on button at bounding box center [1094, 102] width 24 height 24
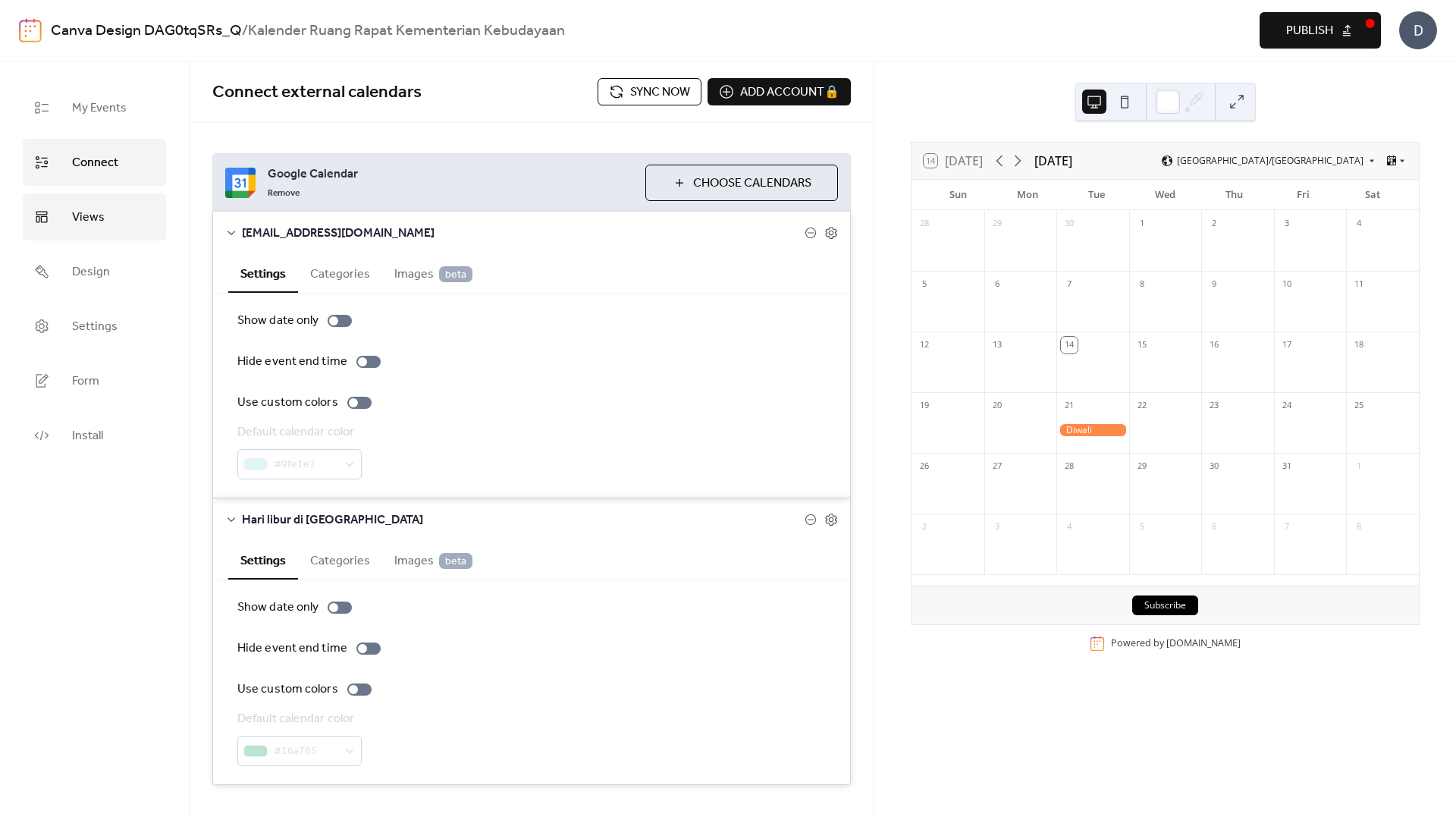
click at [80, 224] on span "Views" at bounding box center [88, 218] width 33 height 24
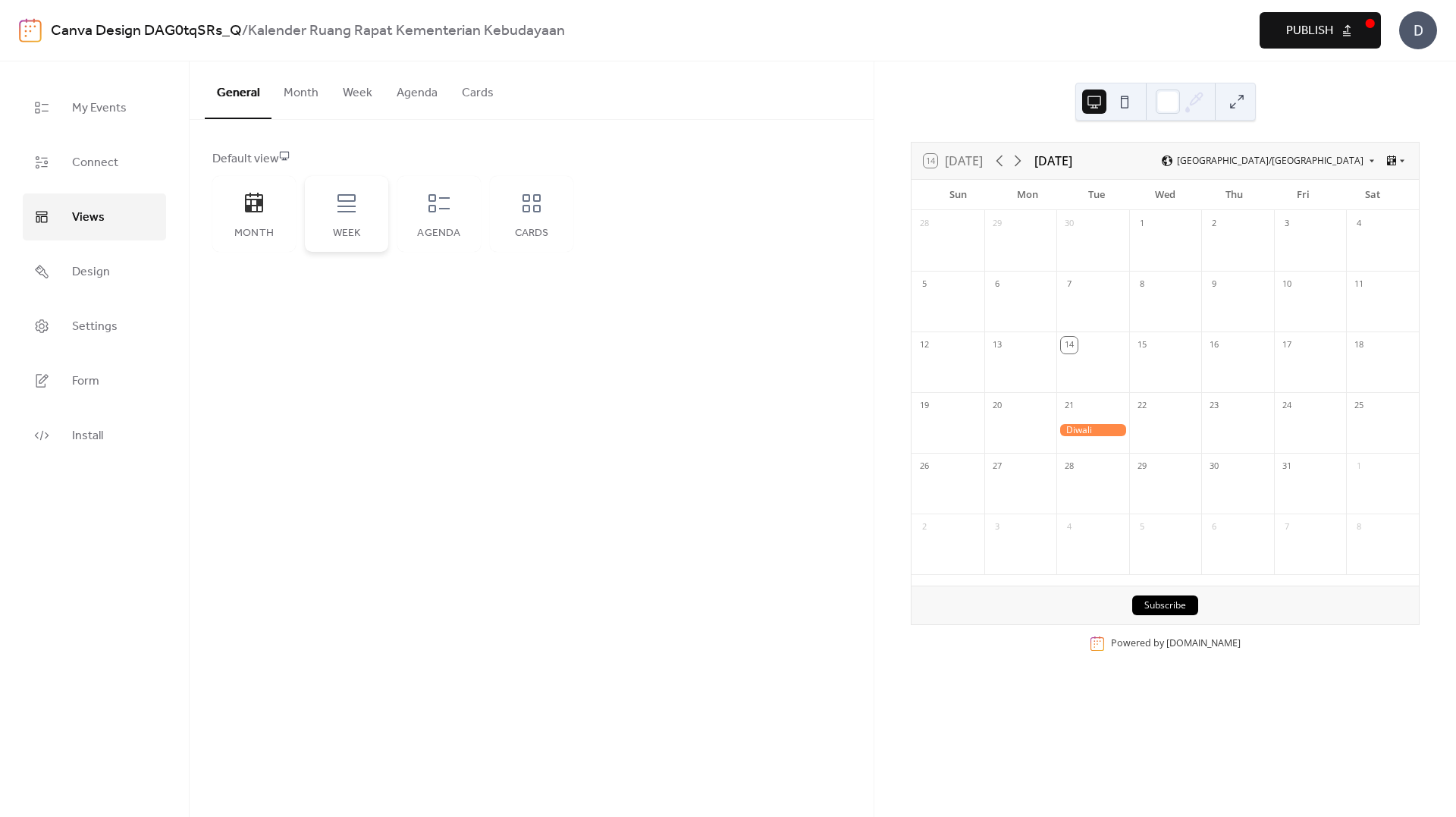
click at [353, 222] on div "Week" at bounding box center [346, 214] width 83 height 76
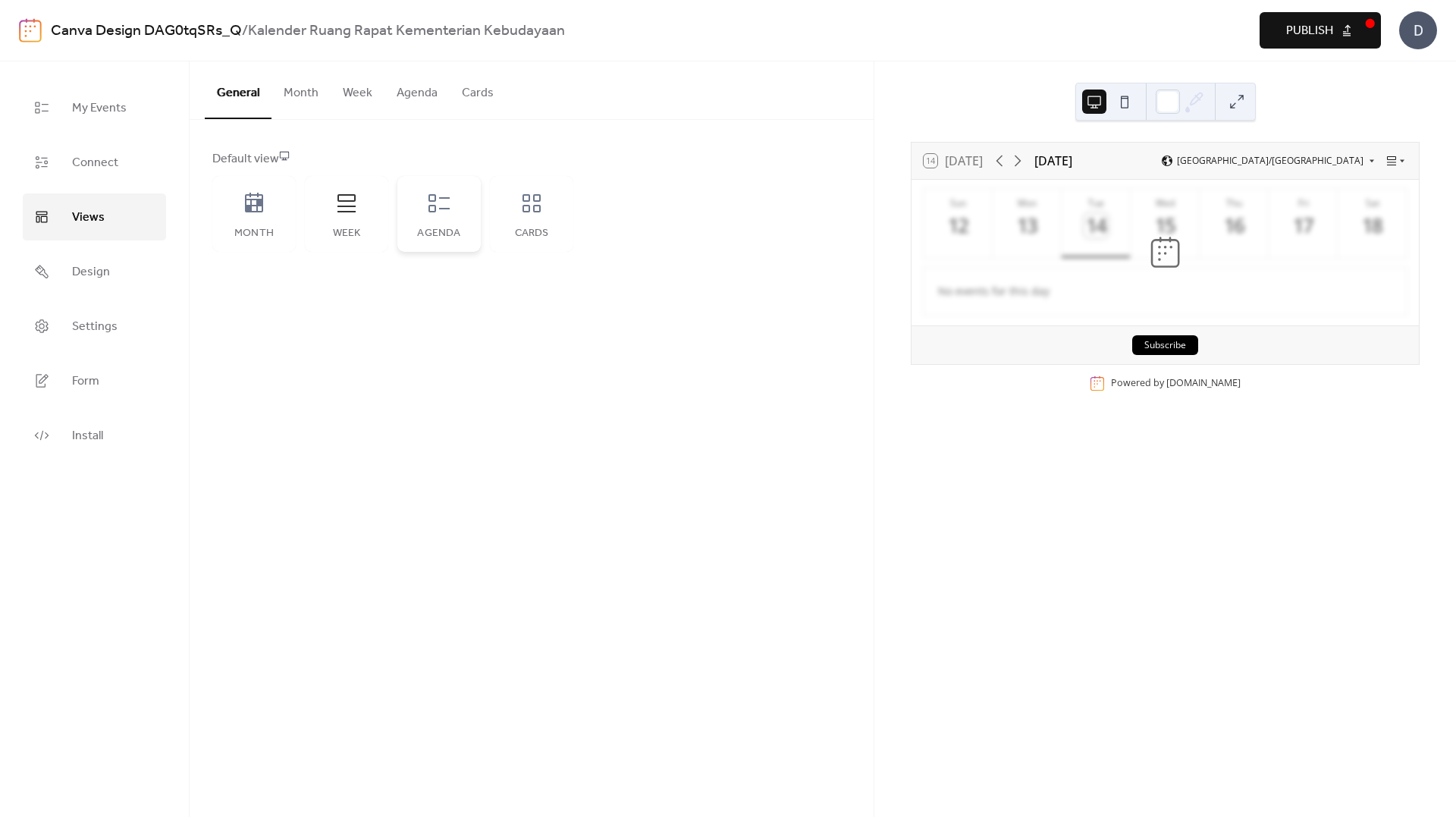
click at [478, 215] on div "Agenda" at bounding box center [439, 214] width 83 height 76
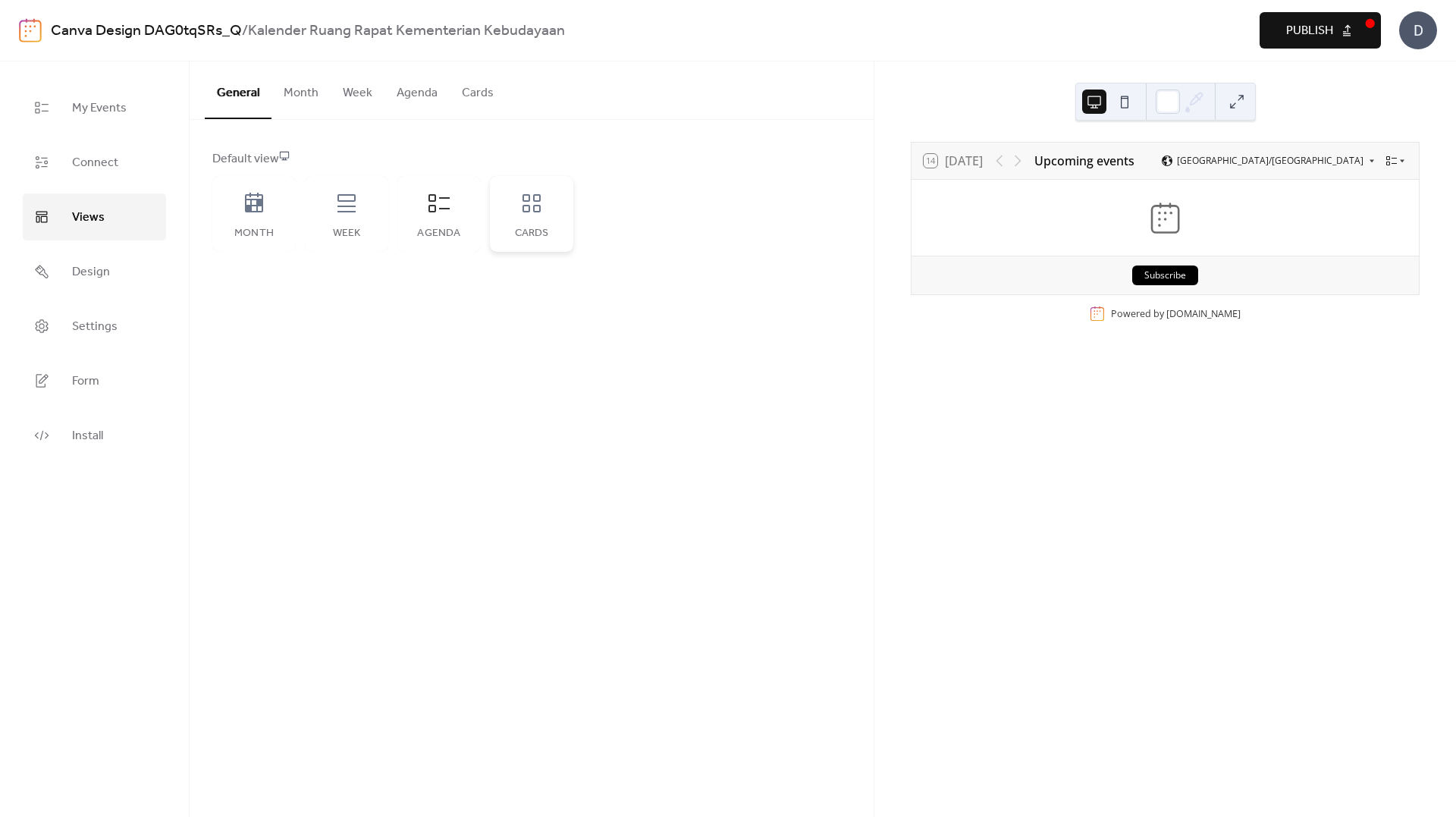
click at [530, 223] on div "Cards" at bounding box center [531, 214] width 83 height 76
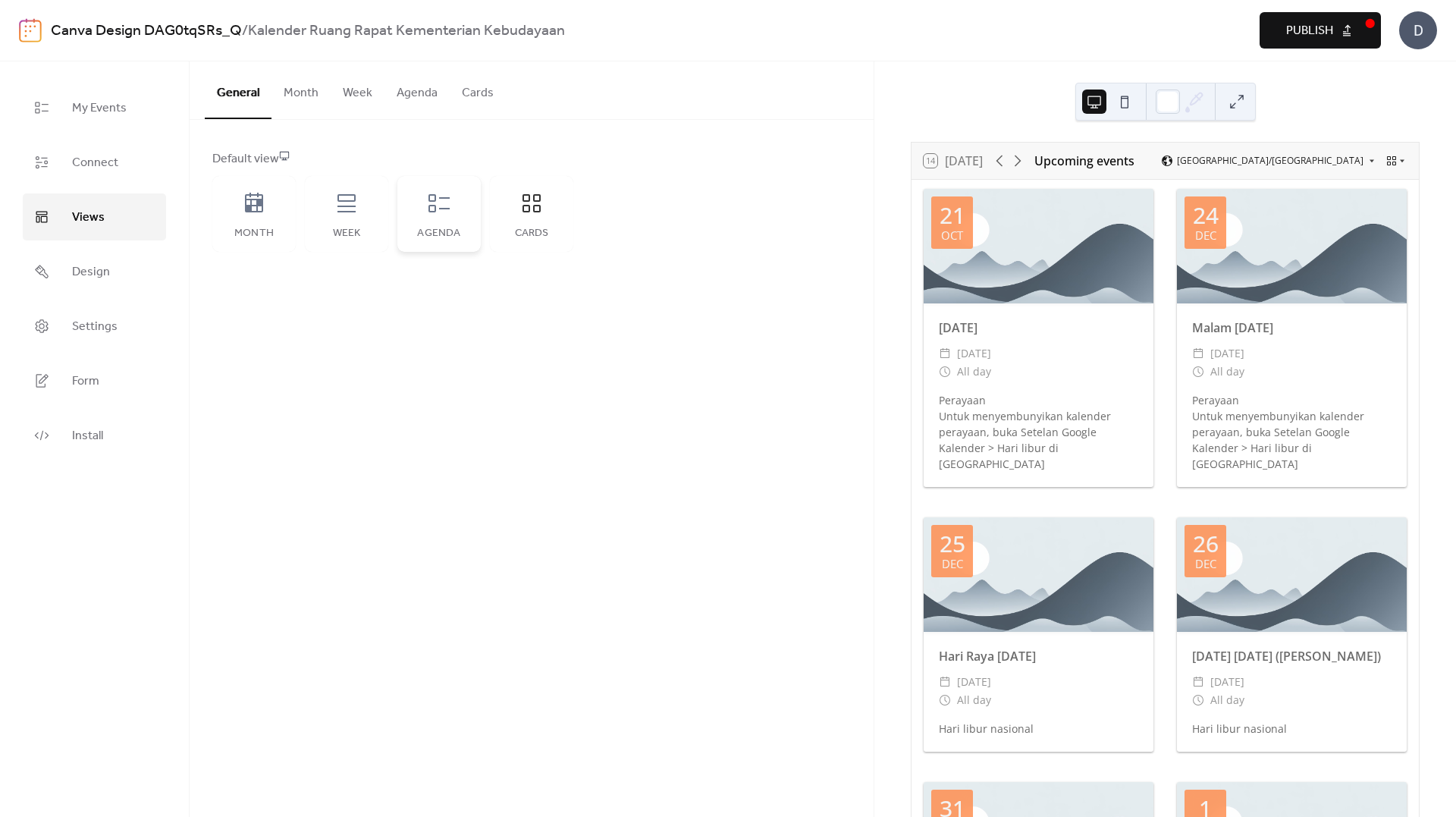
click at [426, 225] on div "Agenda" at bounding box center [439, 214] width 83 height 76
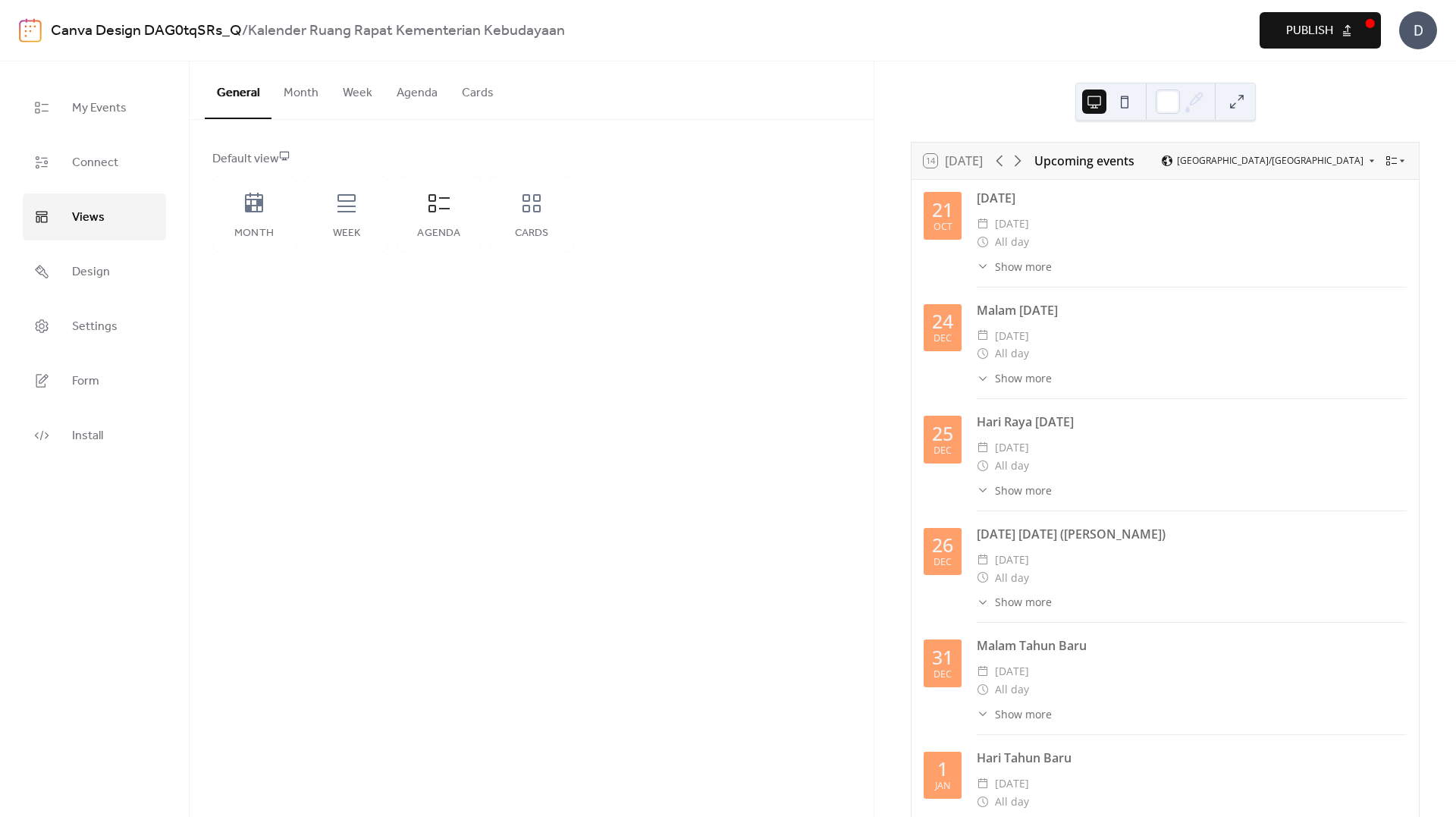
click at [951, 162] on div "14 [DATE]" at bounding box center [954, 160] width 59 height 14
click at [342, 212] on icon at bounding box center [346, 203] width 18 height 18
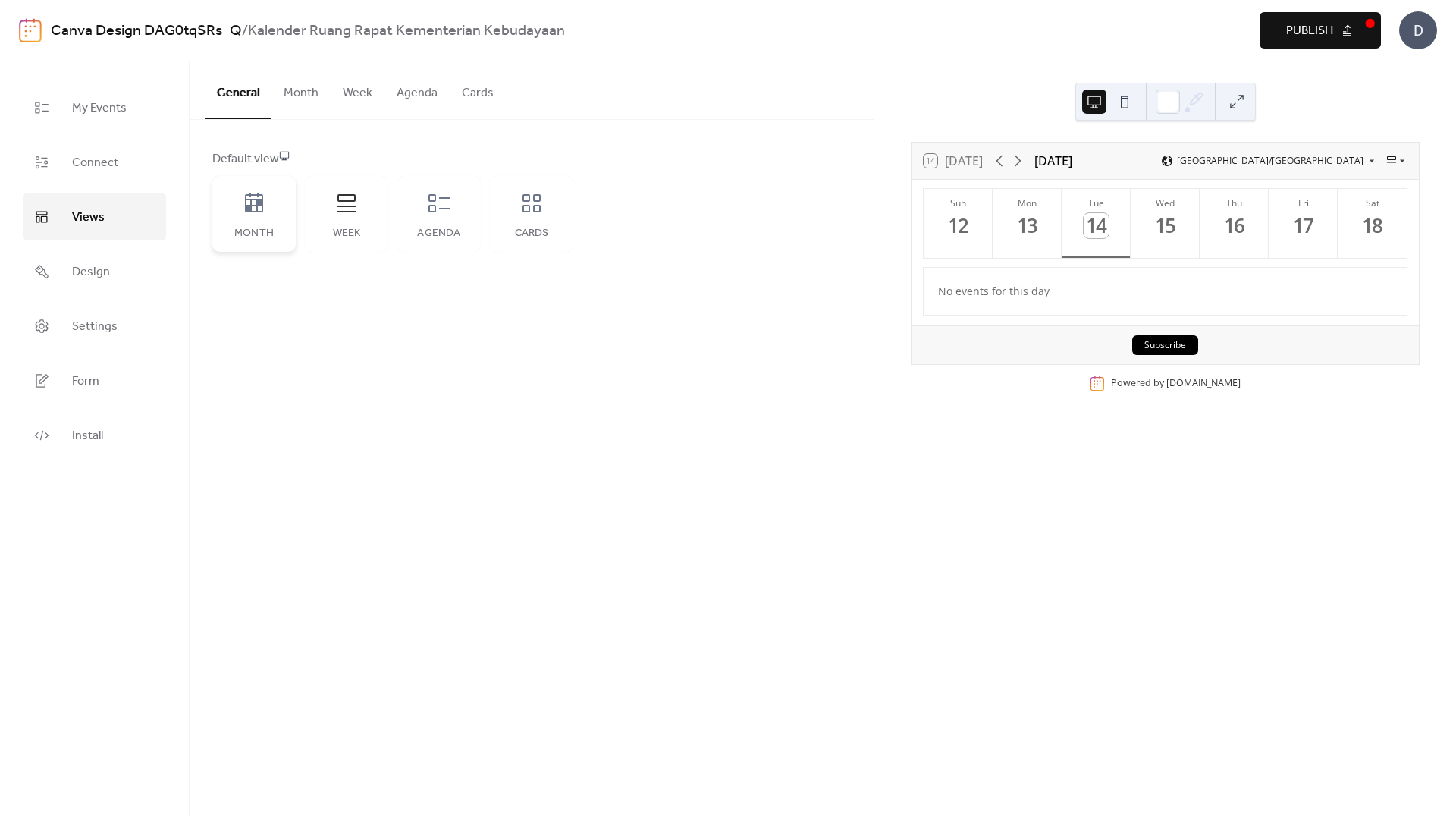
click at [249, 202] on icon at bounding box center [254, 203] width 24 height 24
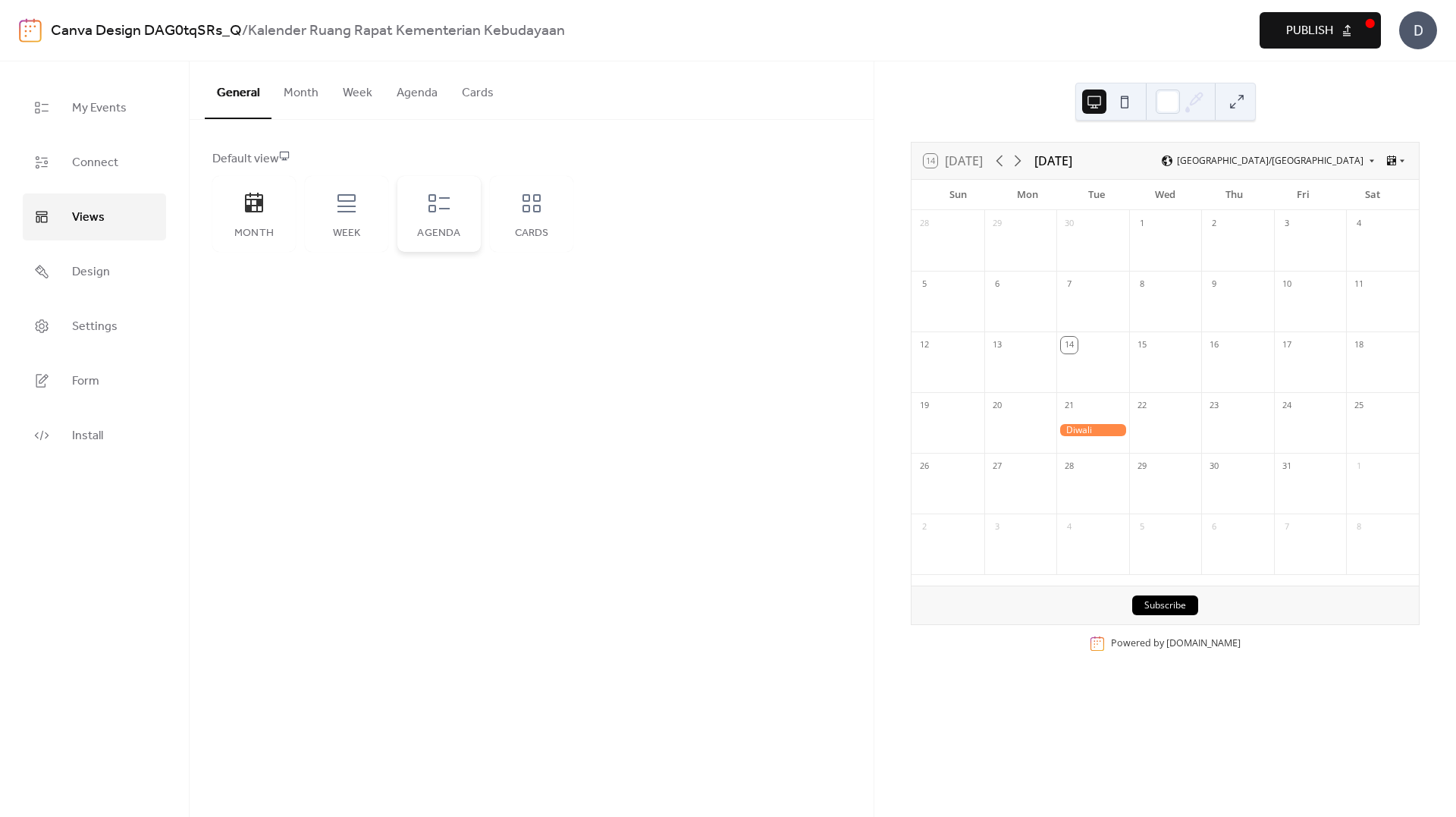
click at [434, 204] on icon at bounding box center [439, 203] width 24 height 24
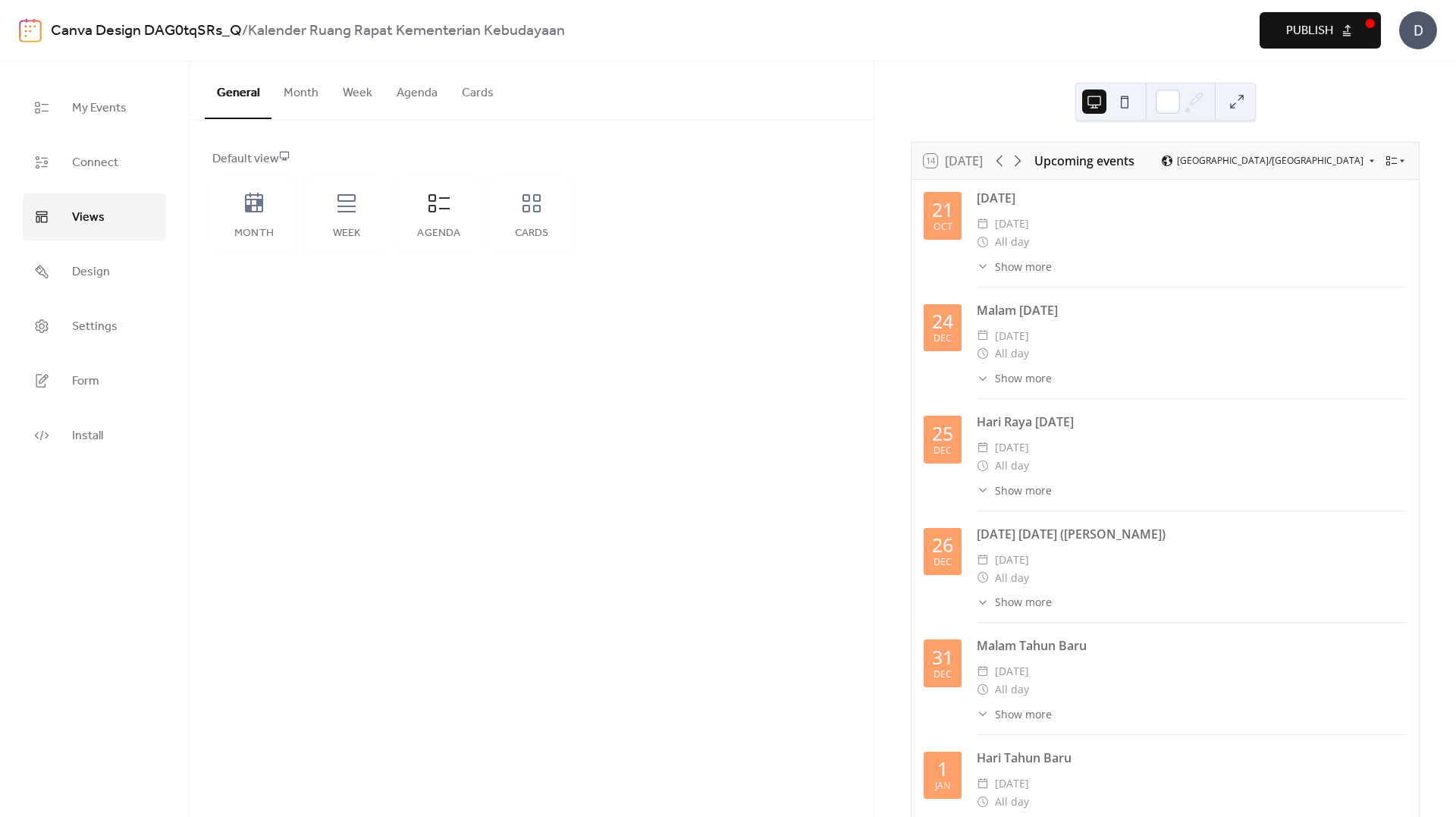
click at [1029, 218] on span "[DATE]" at bounding box center [1012, 223] width 34 height 18
click at [980, 269] on icon at bounding box center [982, 266] width 12 height 12
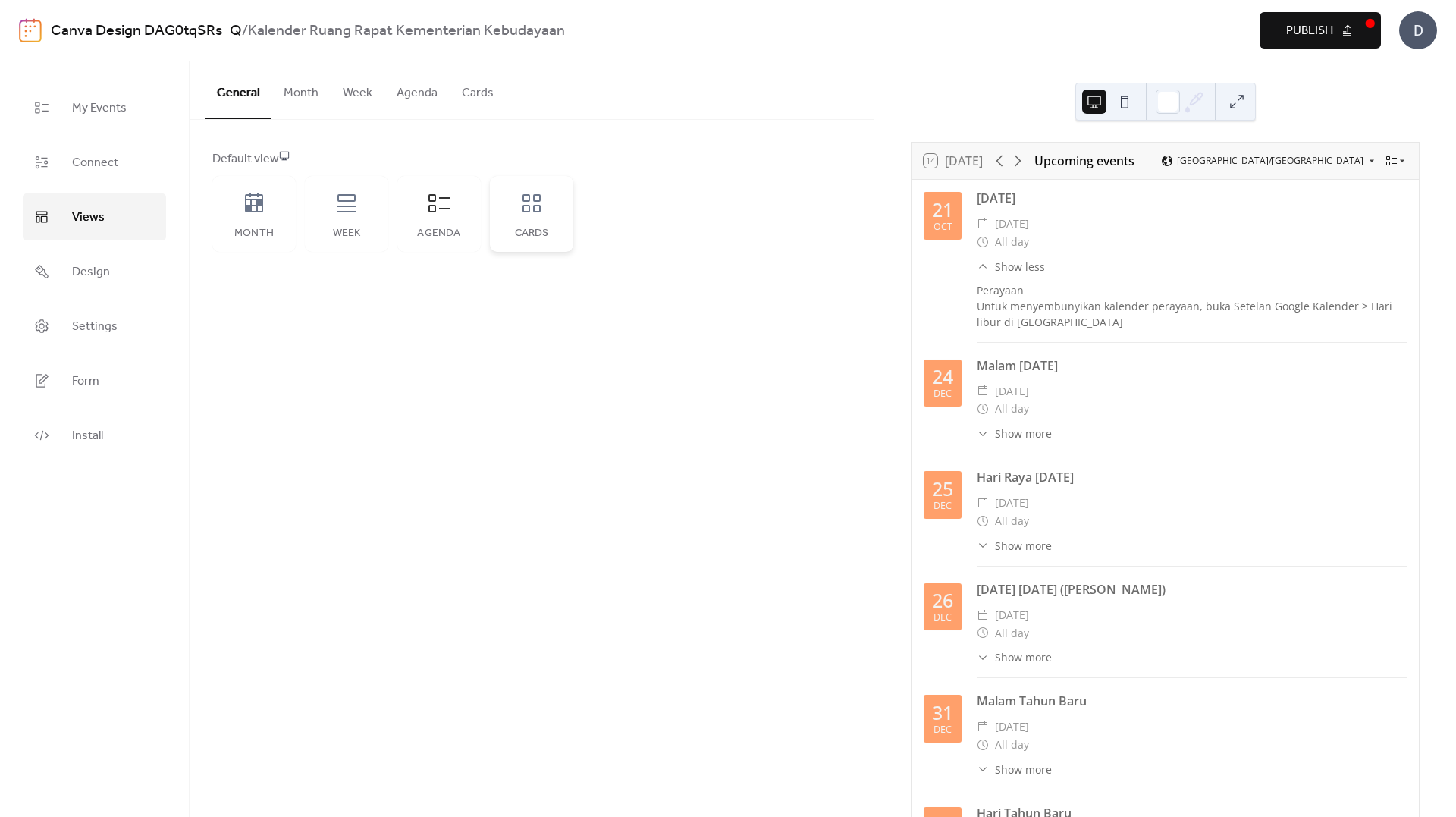
click at [521, 244] on div "Cards" at bounding box center [531, 214] width 83 height 76
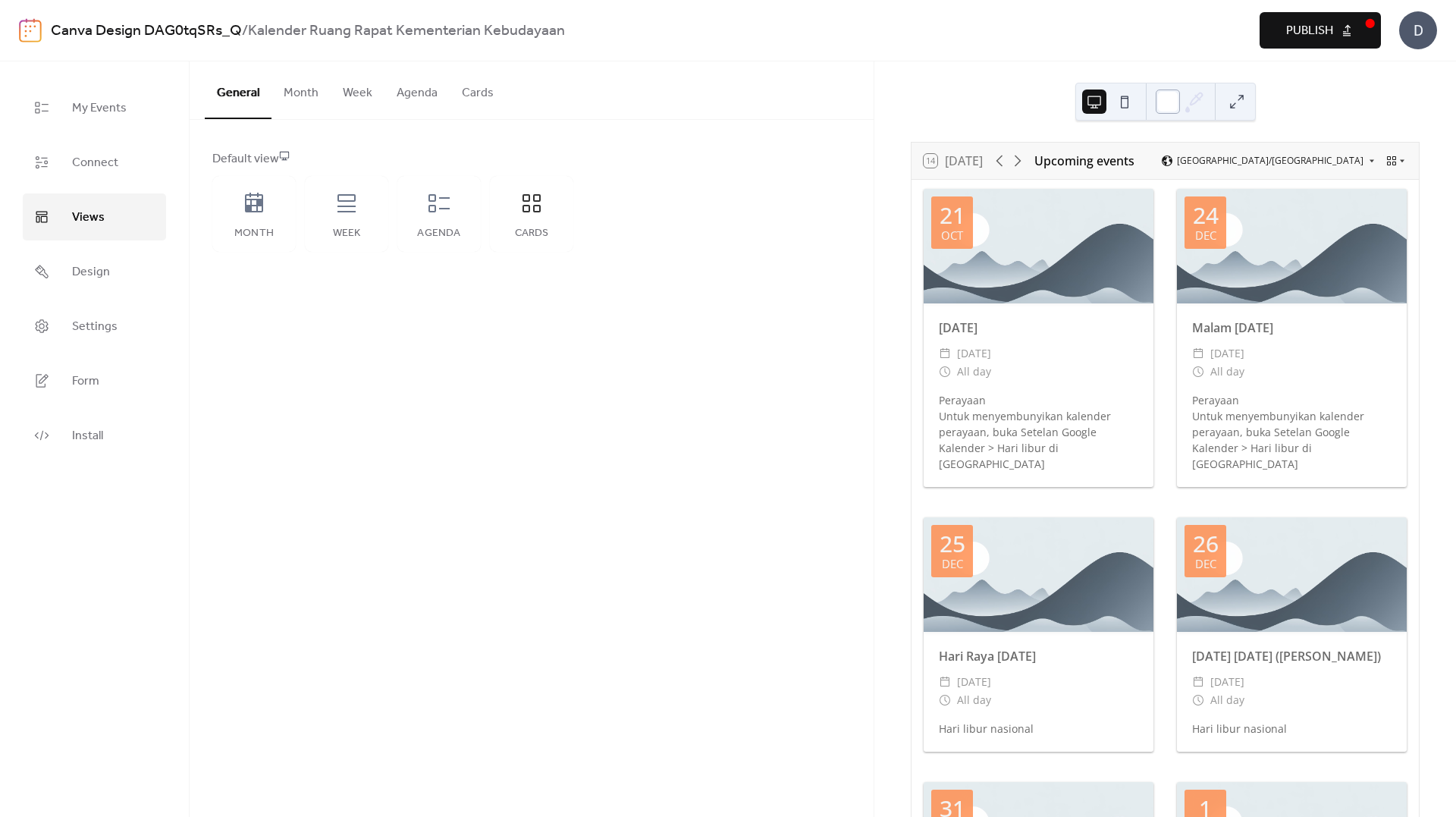
click at [1161, 96] on div at bounding box center [1168, 102] width 24 height 24
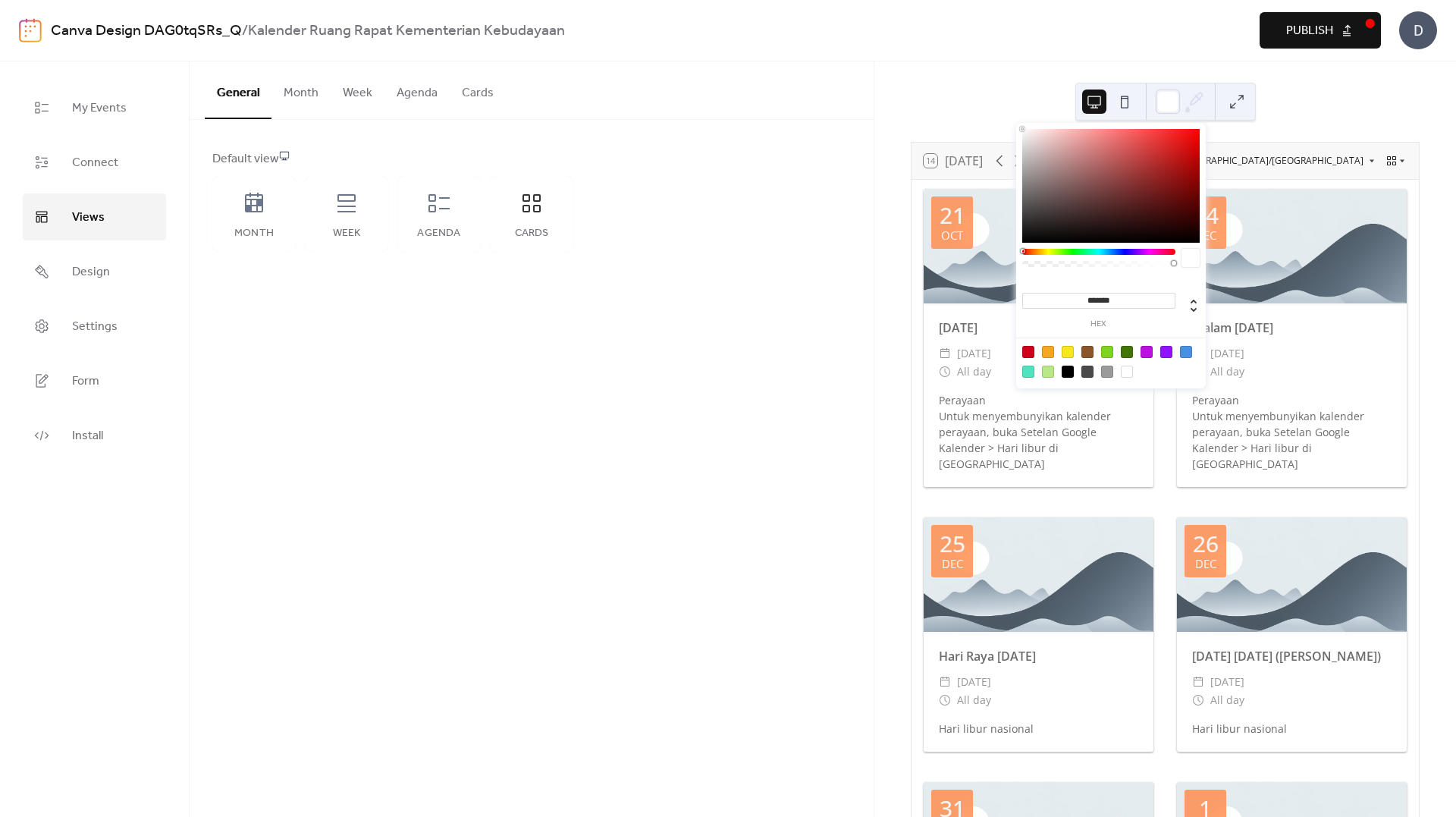
drag, startPoint x: 1124, startPoint y: 300, endPoint x: 987, endPoint y: 250, distance: 145.8
click at [988, 256] on body "Canva Design DAG0tqSRs_Q / Kalender Ruang Rapat Kementerian Kebudayaan Preview …" at bounding box center [728, 408] width 1456 height 817
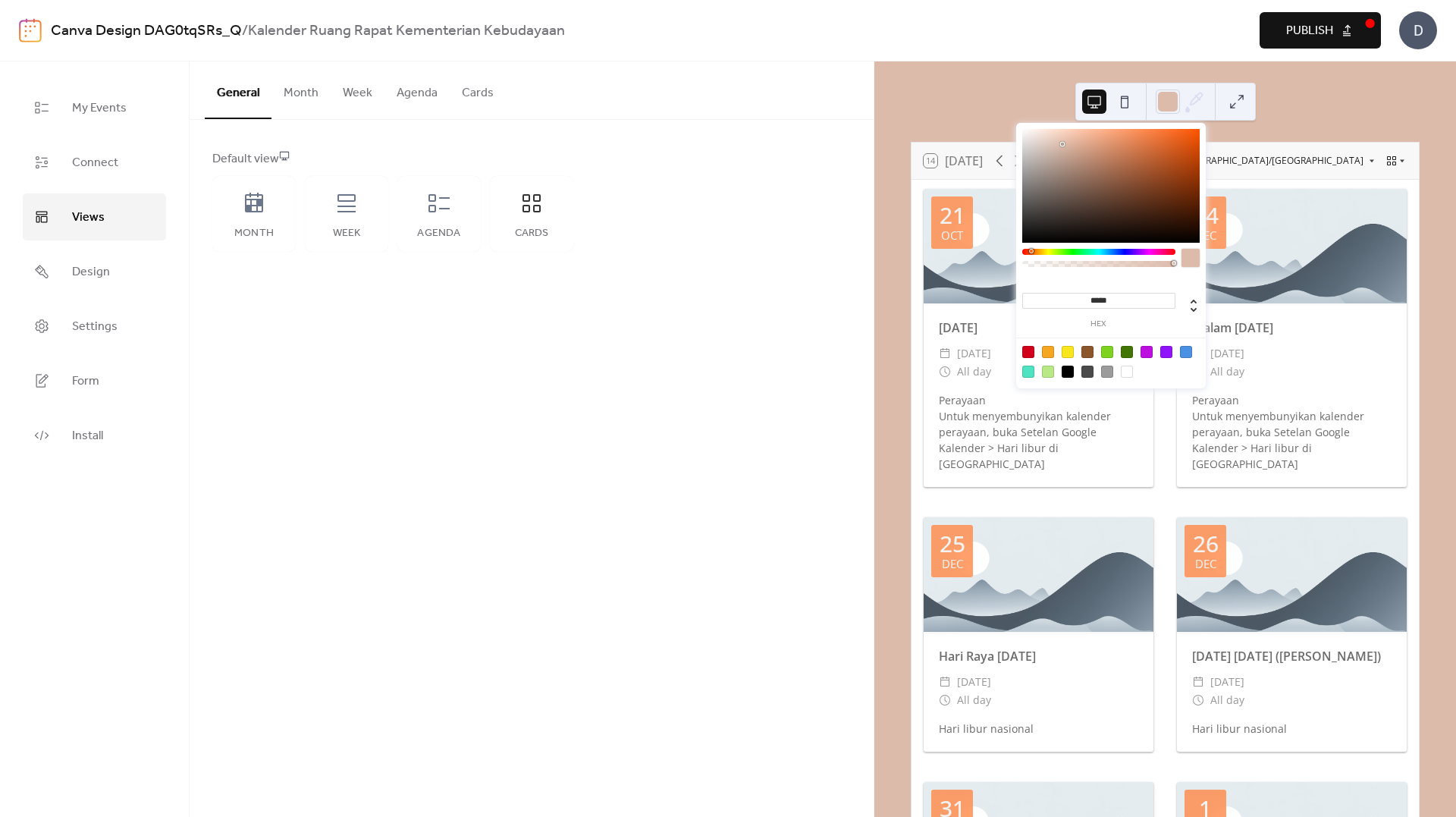
type input "******"
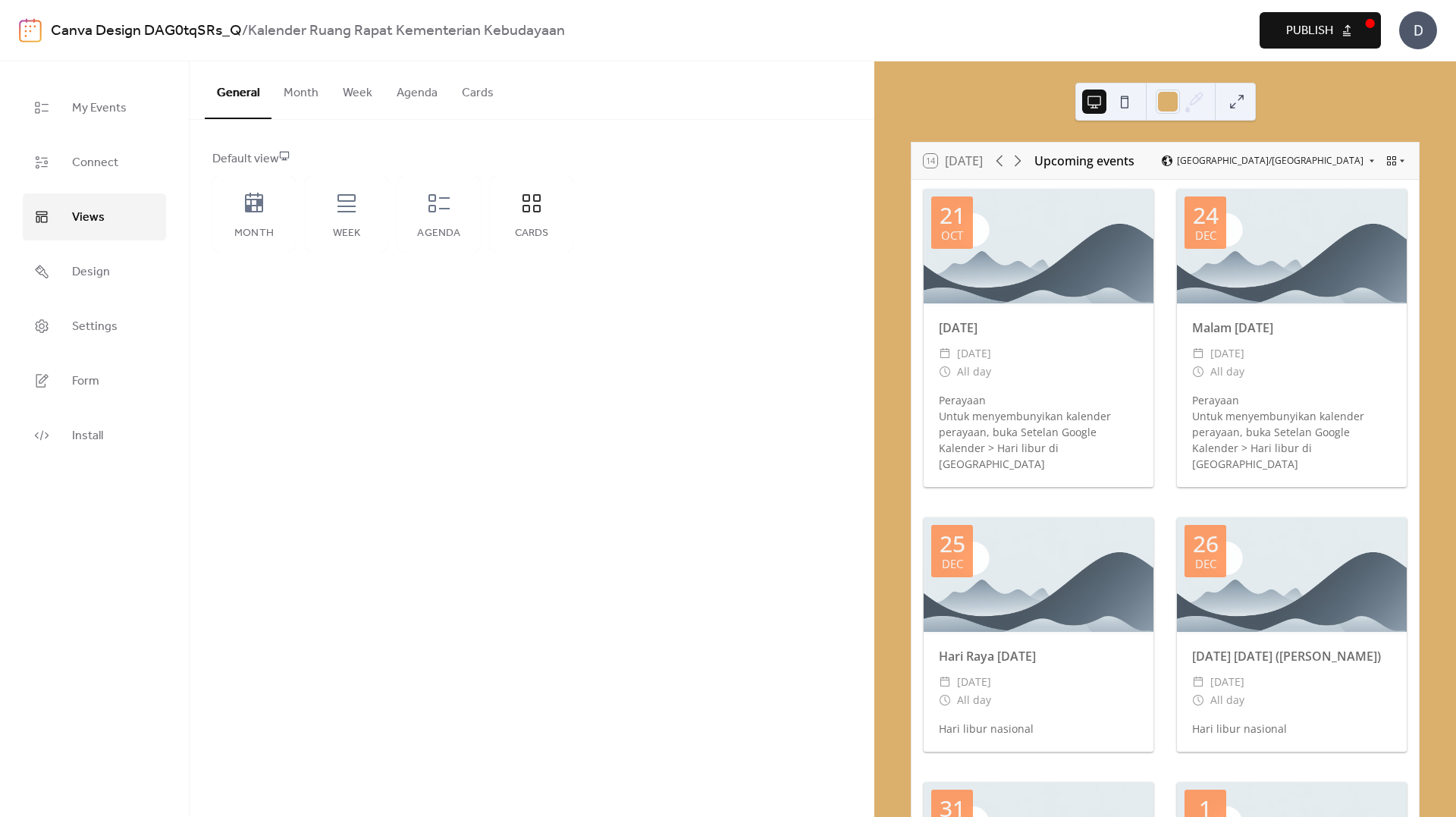
click at [1344, 110] on div "14 [DATE] Upcoming events [GEOGRAPHIC_DATA]/[GEOGRAPHIC_DATA] [DATE] [DATE] ​ […" at bounding box center [1165, 439] width 582 height 755
click at [295, 91] on button "Month" at bounding box center [301, 90] width 59 height 56
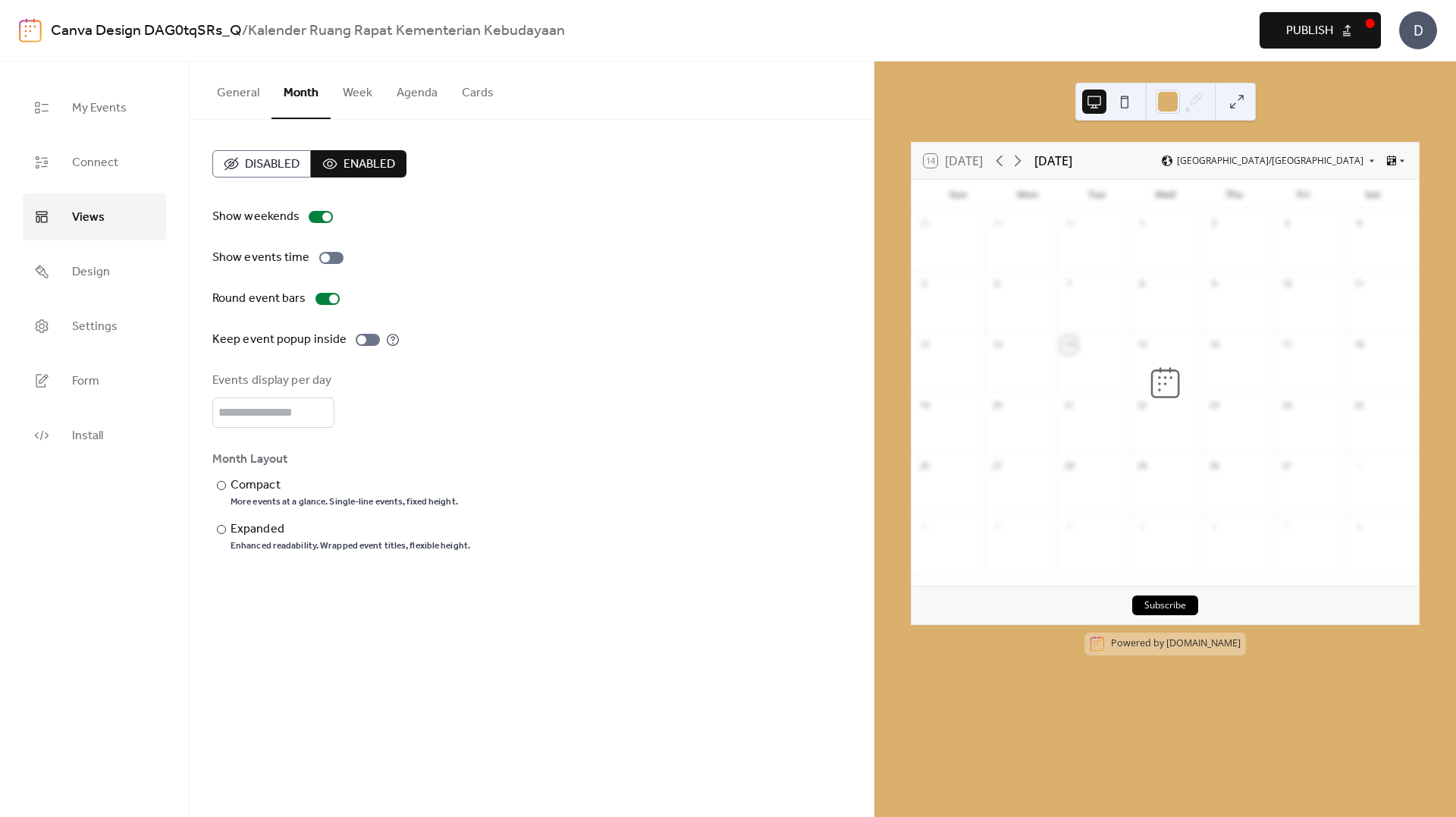
click at [488, 93] on button "Cards" at bounding box center [478, 90] width 56 height 56
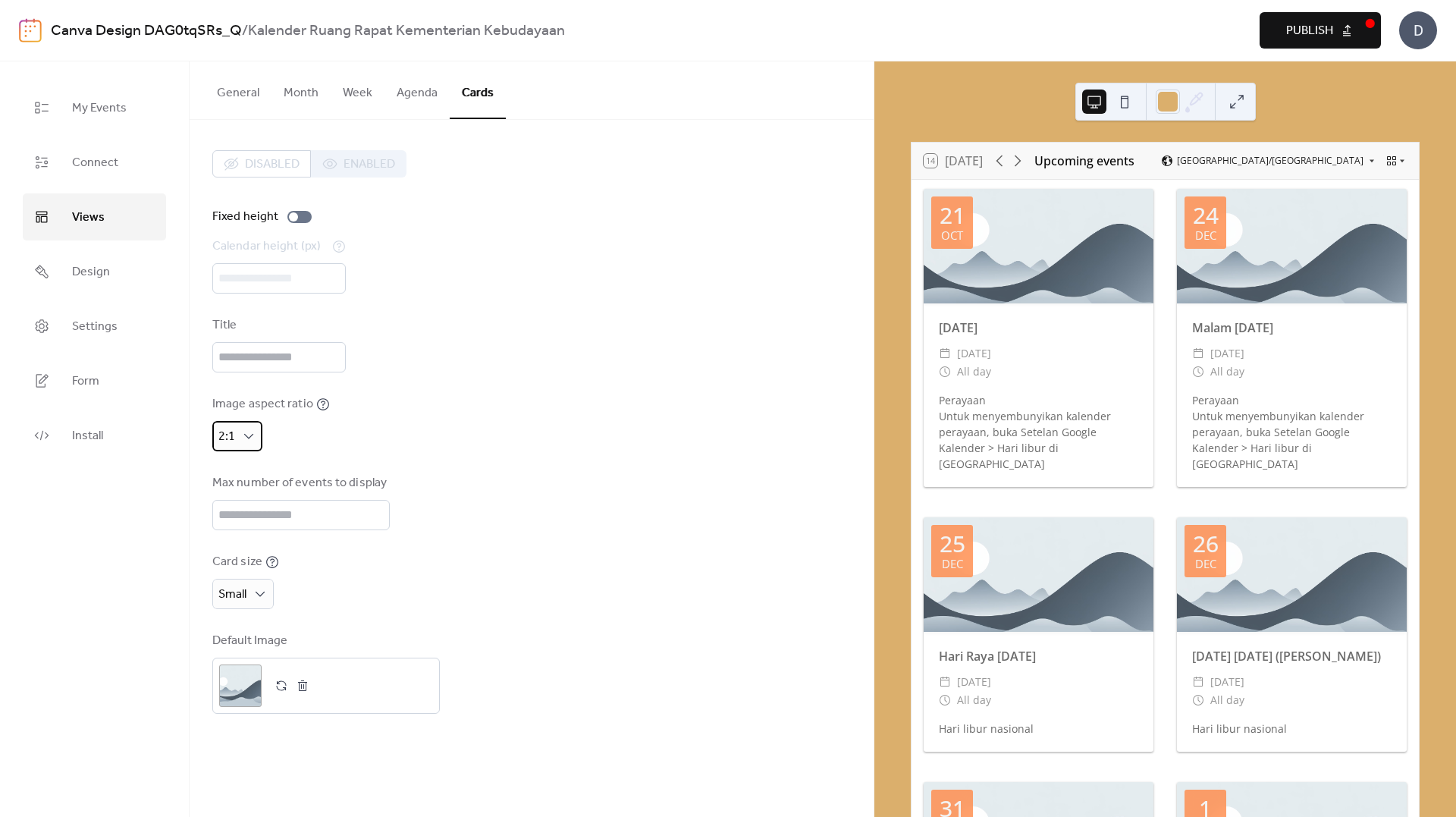
click at [238, 439] on div "2:1" at bounding box center [237, 436] width 50 height 30
click at [238, 502] on span "1:1" at bounding box center [233, 500] width 17 height 18
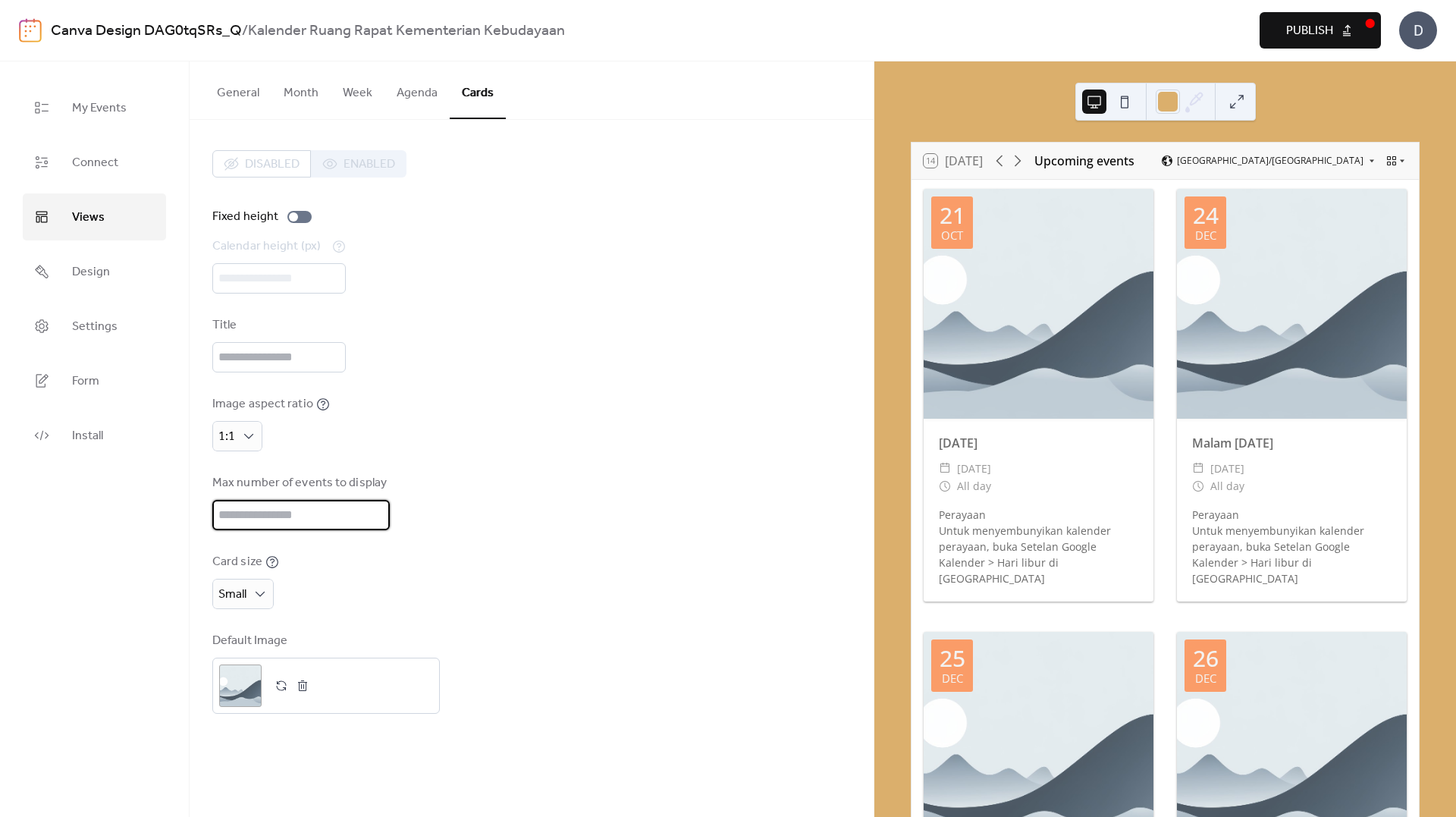
drag, startPoint x: 335, startPoint y: 519, endPoint x: 80, endPoint y: 519, distance: 255.0
click at [80, 519] on div "My Events Connect Views Design Settings Form Install Views General Month Week A…" at bounding box center [728, 439] width 1456 height 755
type input "*"
click at [542, 414] on div "Image aspect ratio 1:1" at bounding box center [531, 423] width 638 height 56
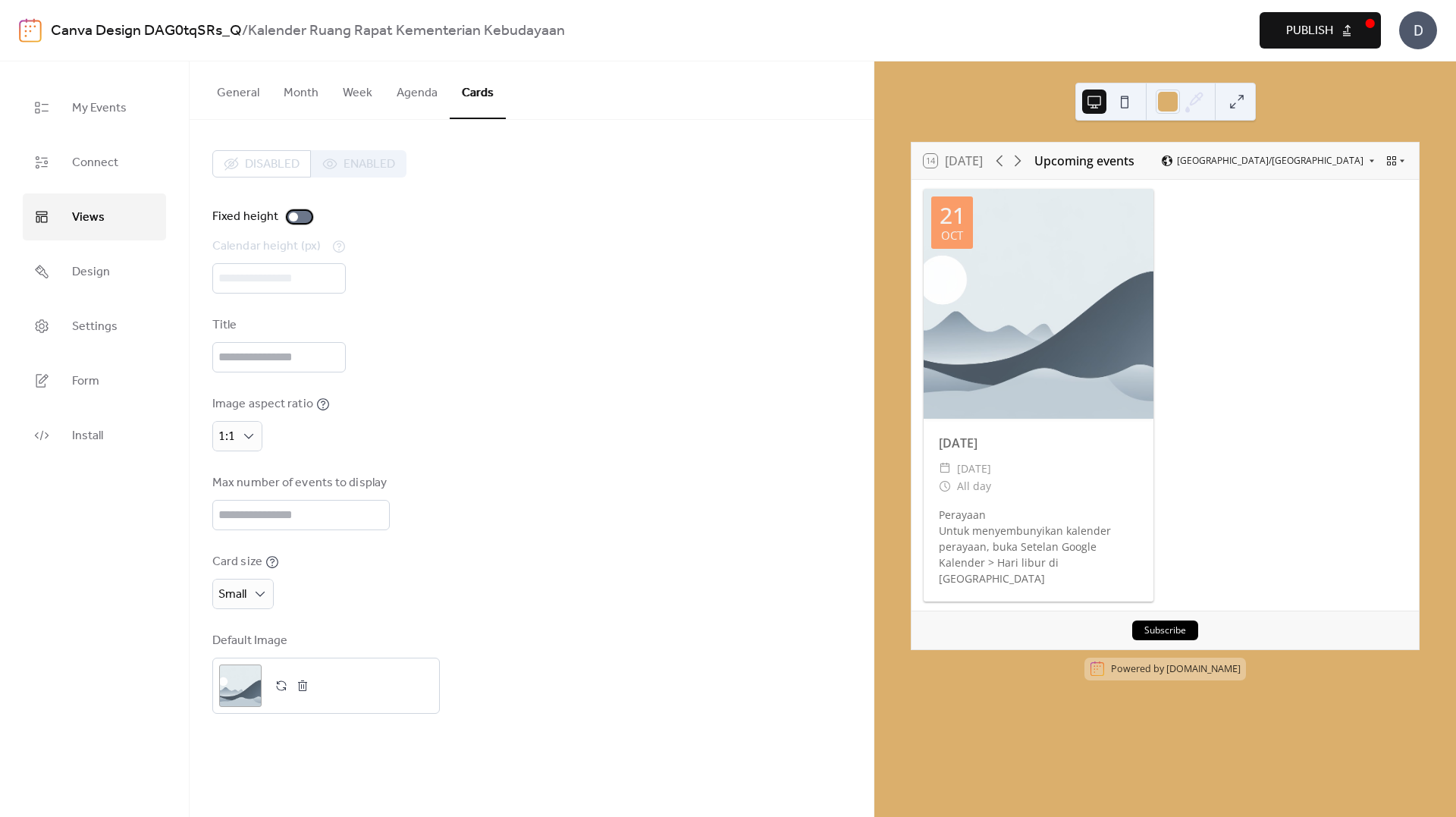
click at [306, 215] on div at bounding box center [299, 217] width 24 height 12
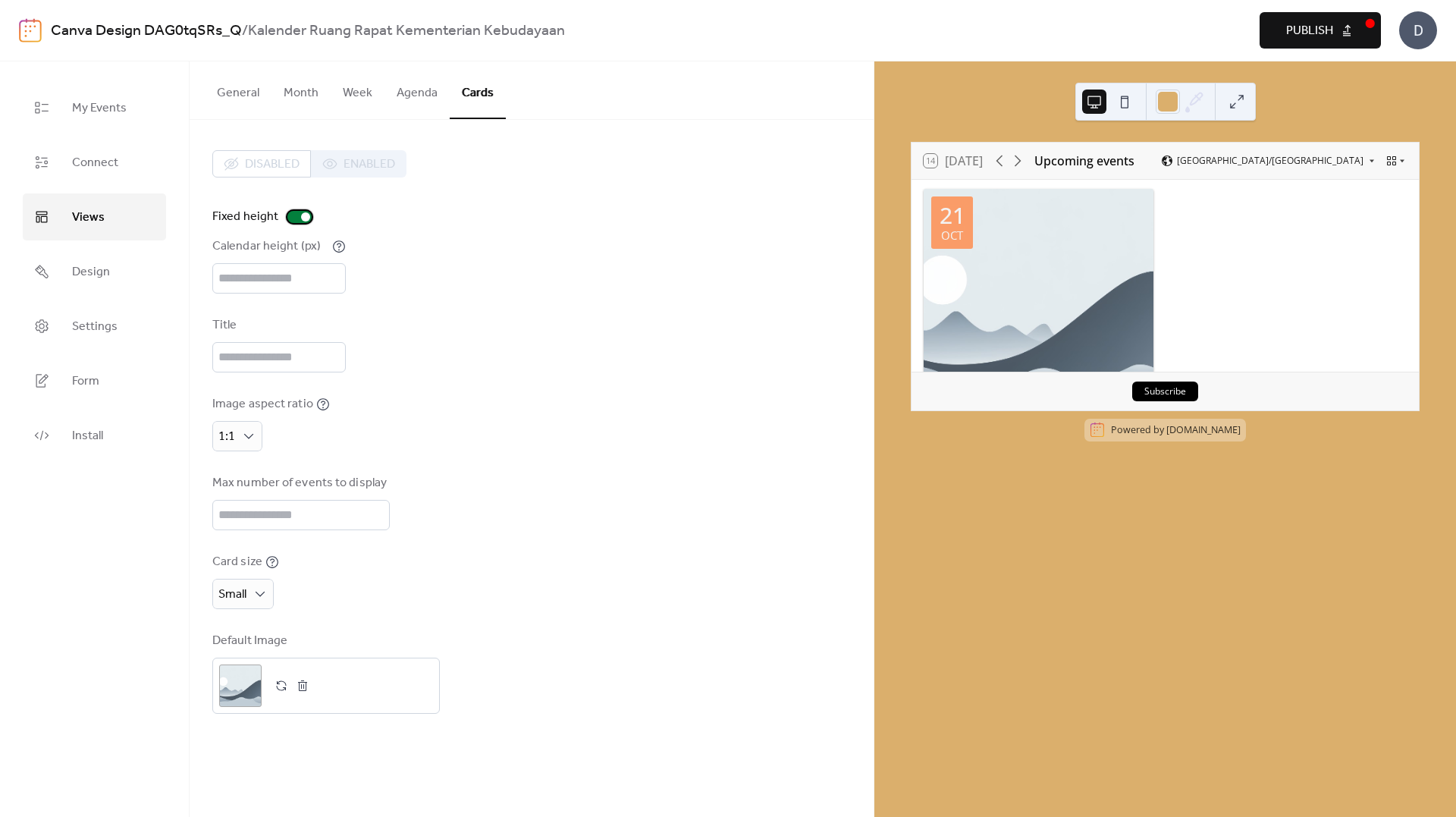
click at [306, 215] on div at bounding box center [305, 216] width 9 height 9
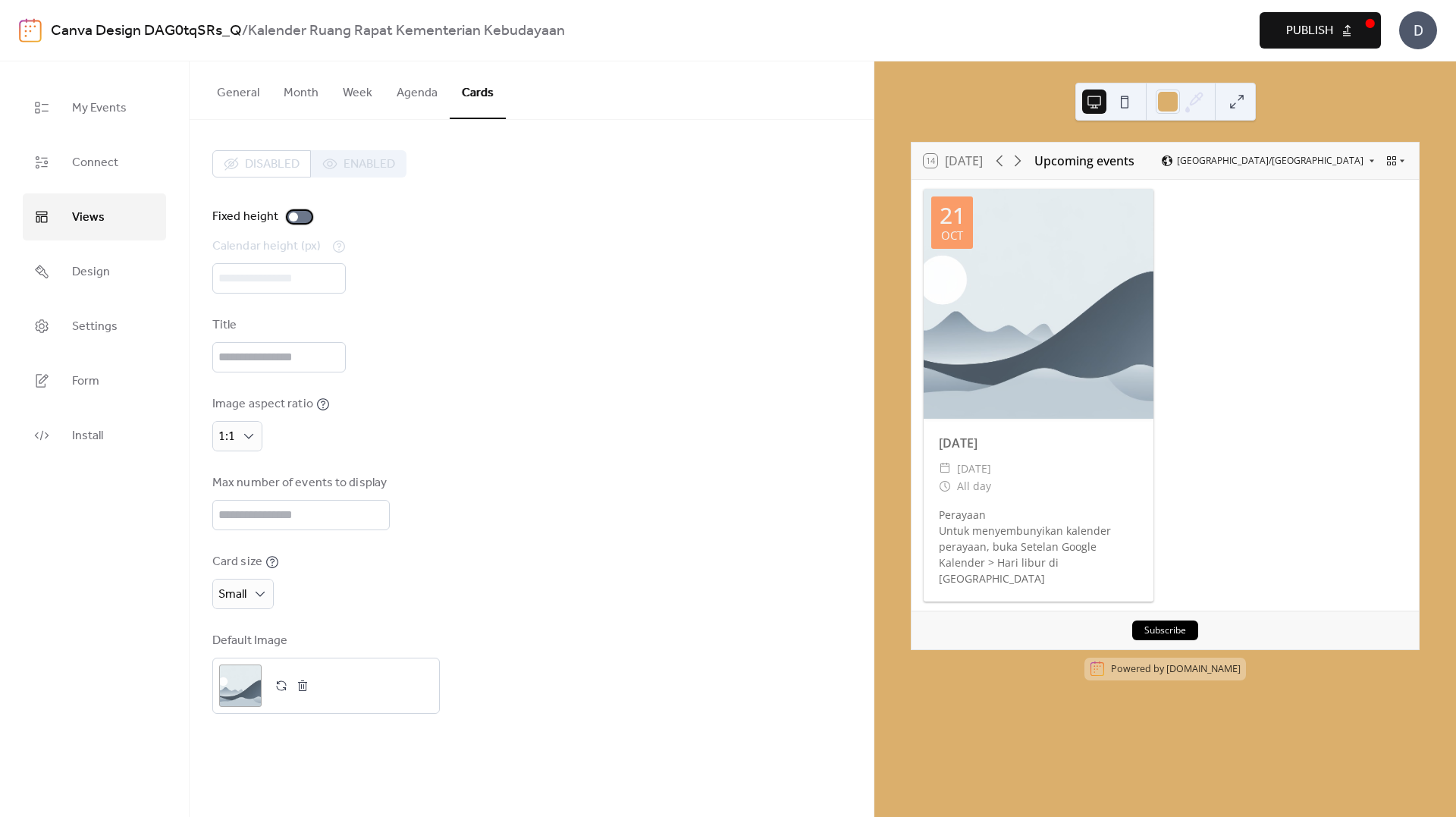
click at [306, 215] on div at bounding box center [299, 217] width 24 height 12
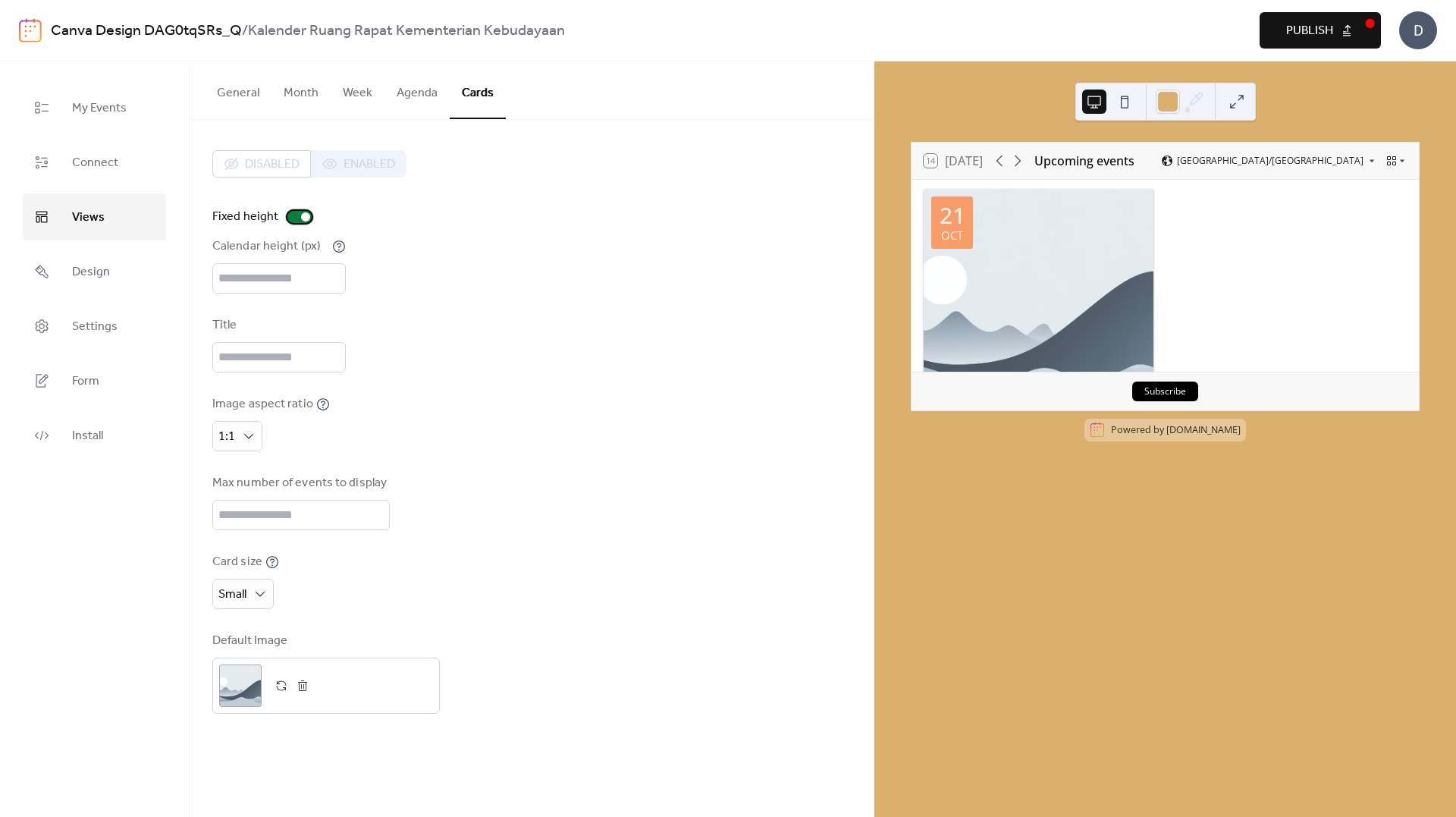
click at [306, 215] on div at bounding box center [305, 216] width 9 height 9
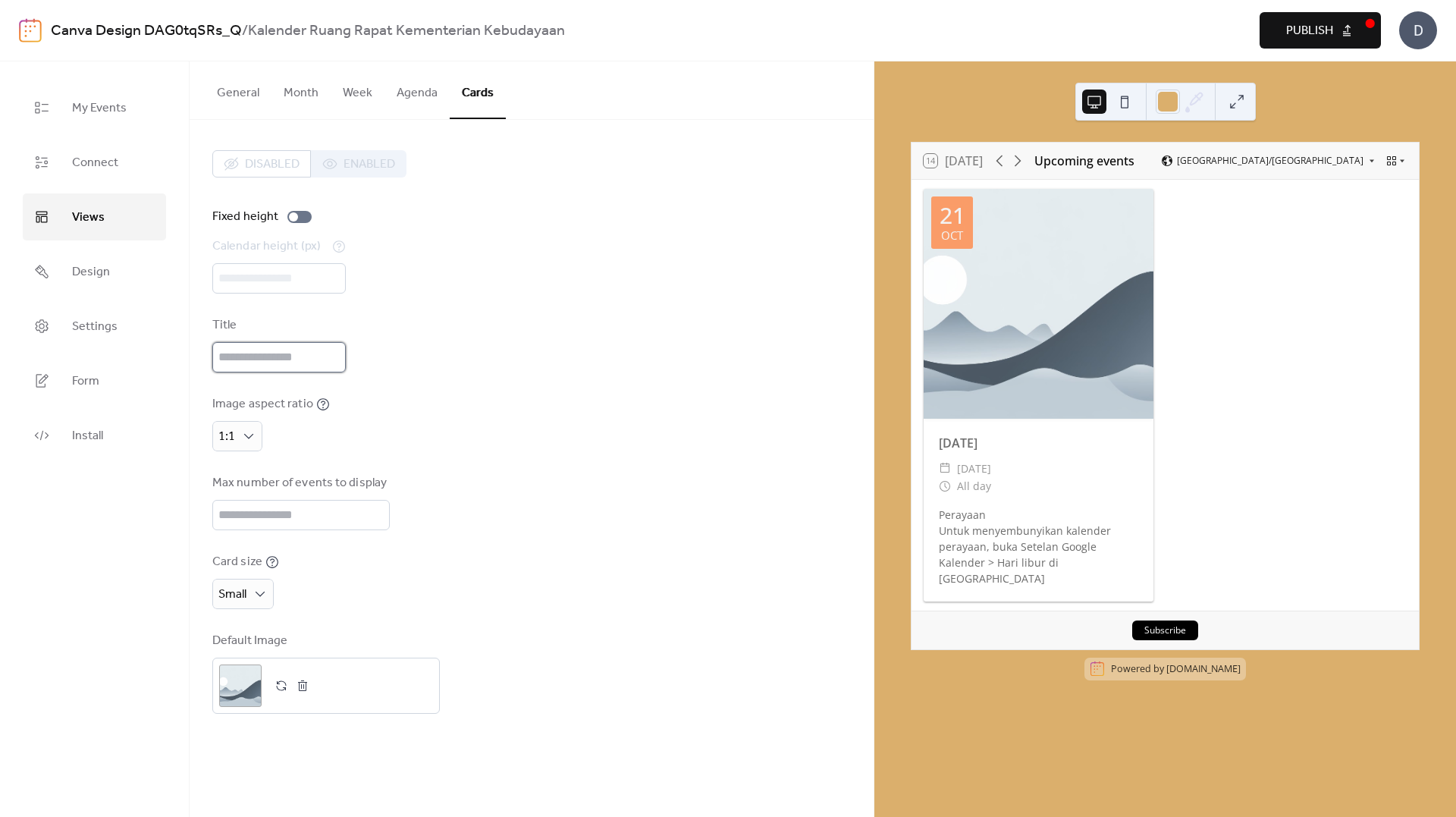
click at [278, 353] on input "text" at bounding box center [278, 358] width 134 height 30
click at [498, 363] on div "Title" at bounding box center [531, 344] width 638 height 56
click at [1030, 393] on div at bounding box center [1038, 303] width 230 height 230
click at [298, 350] on input "text" at bounding box center [278, 358] width 134 height 30
type input "**********"
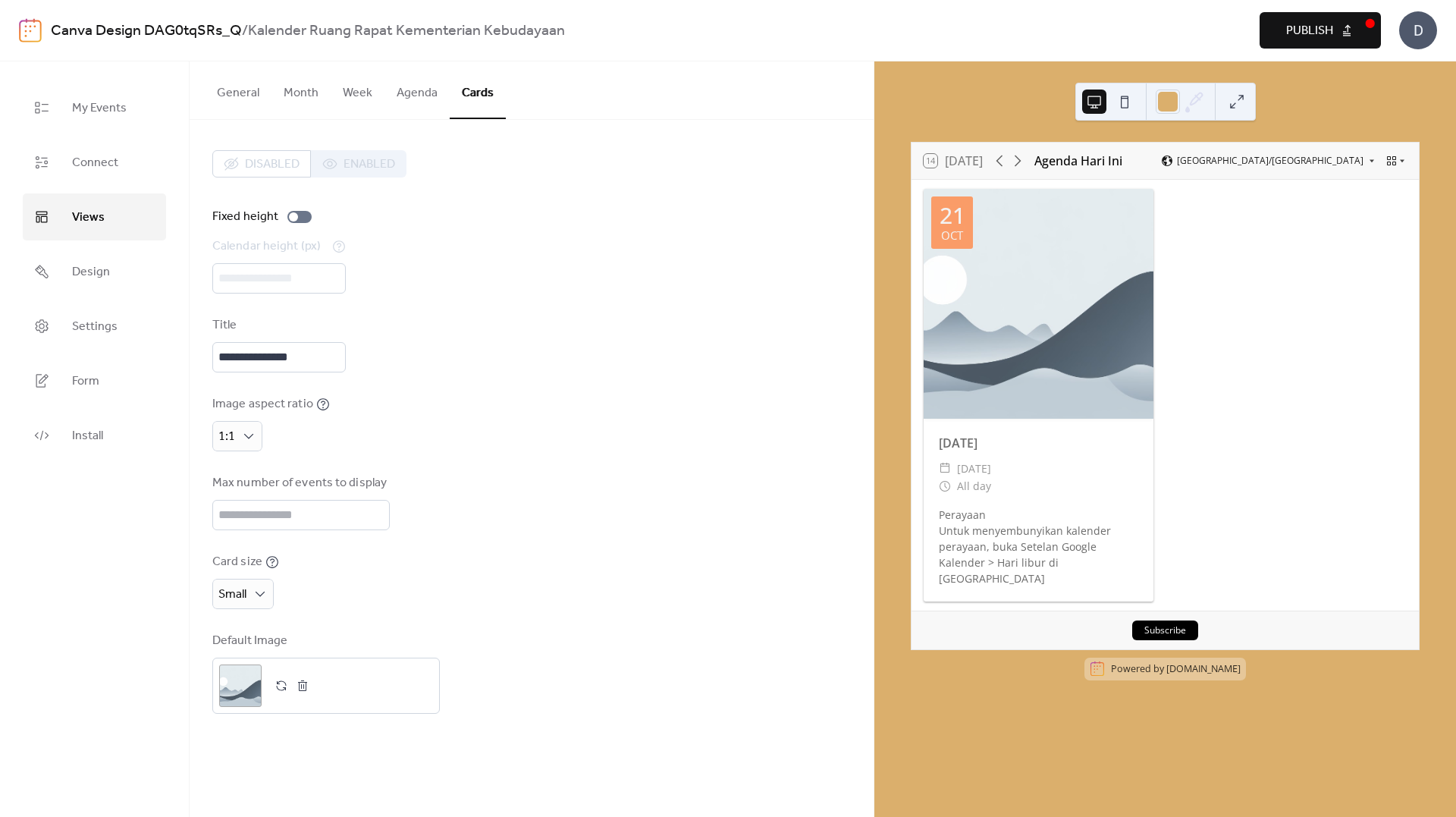
click at [474, 470] on div "**********" at bounding box center [531, 432] width 638 height 563
drag, startPoint x: 277, startPoint y: 523, endPoint x: 130, endPoint y: 518, distance: 147.1
click at [130, 516] on div "**********" at bounding box center [728, 439] width 1456 height 755
type input "*"
click at [582, 533] on div "**********" at bounding box center [531, 432] width 638 height 563
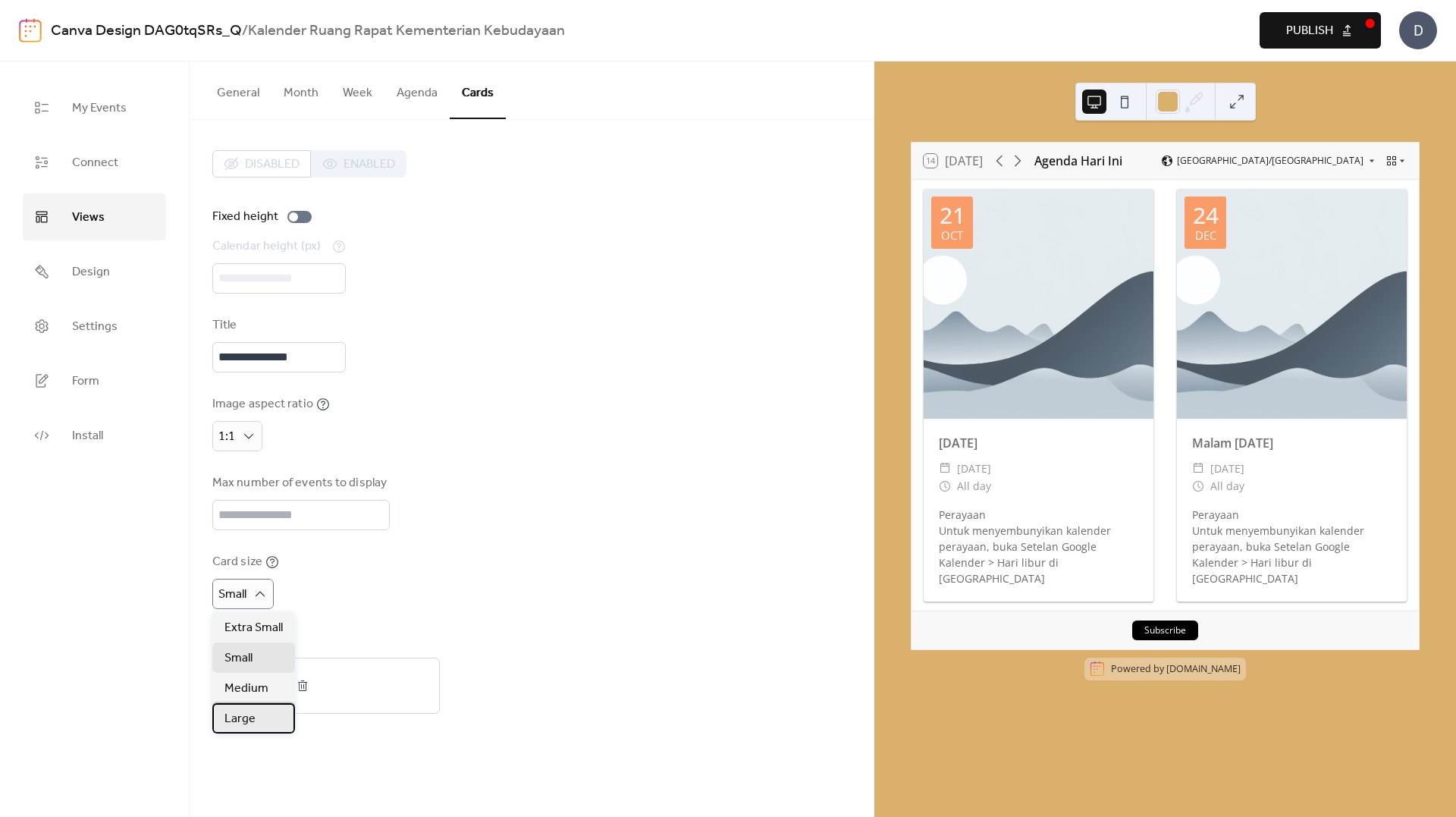
click at [250, 724] on span "Large" at bounding box center [240, 719] width 31 height 18
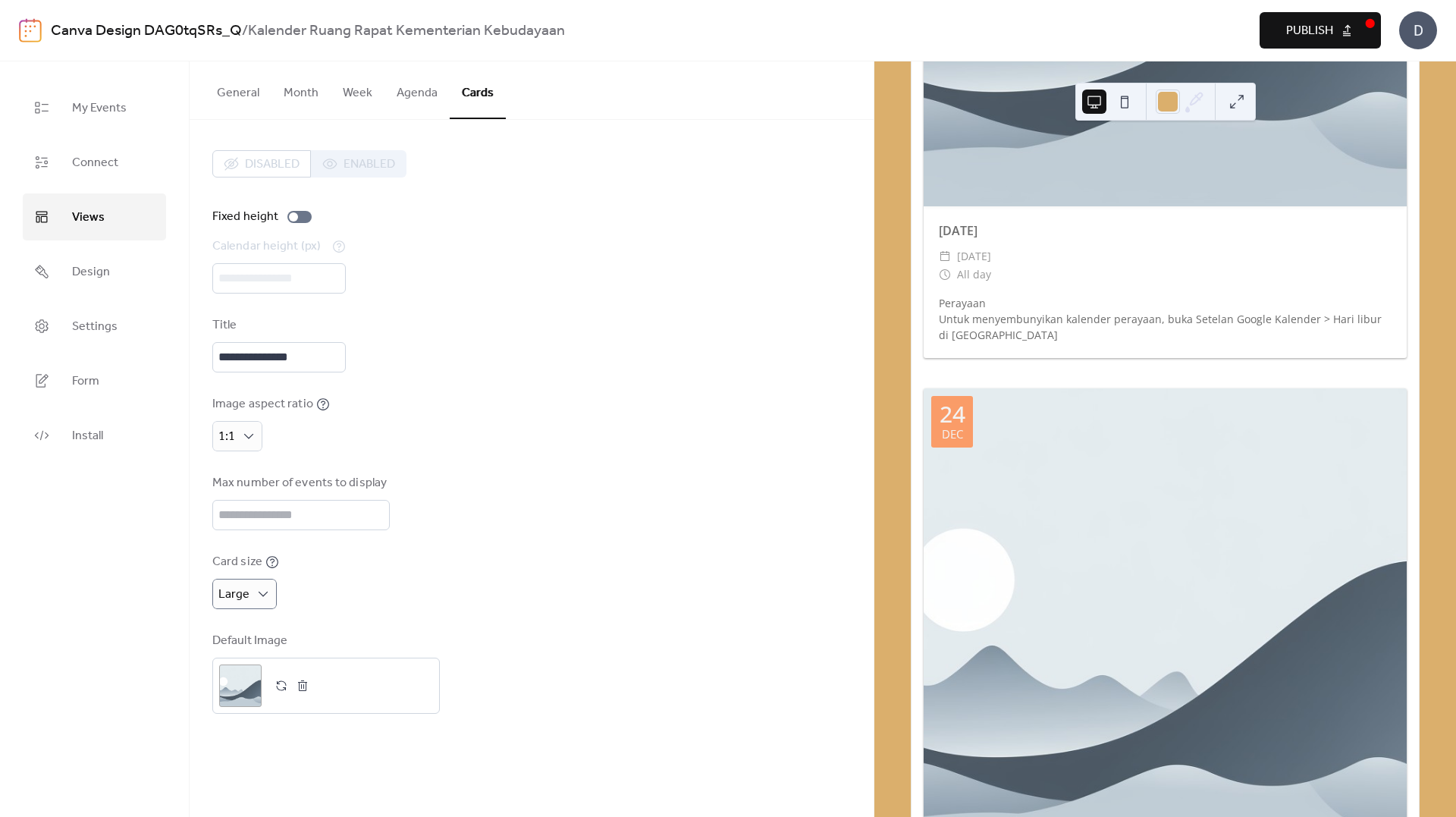
scroll to position [162, 0]
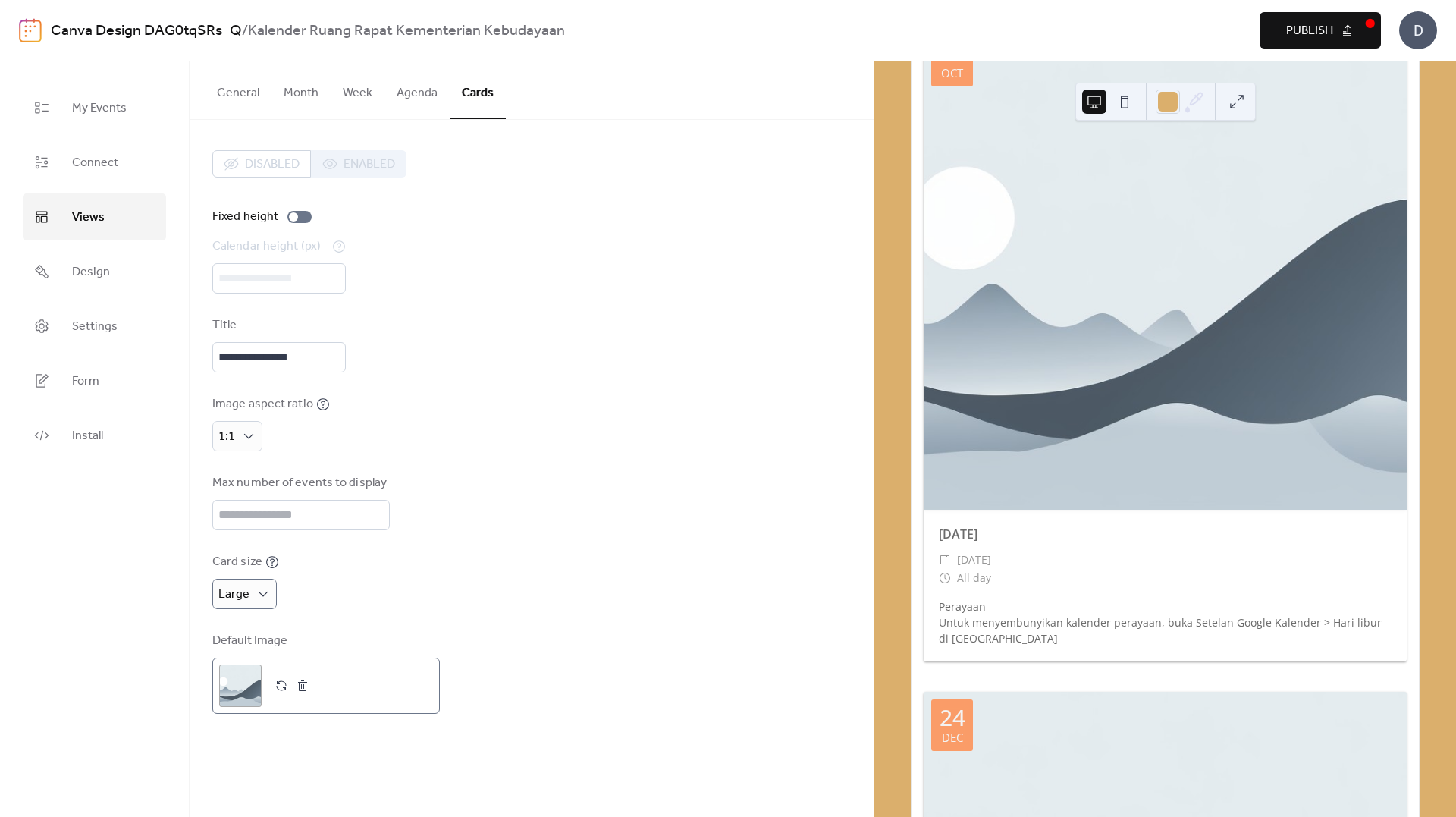
click at [251, 677] on div ";" at bounding box center [240, 685] width 42 height 42
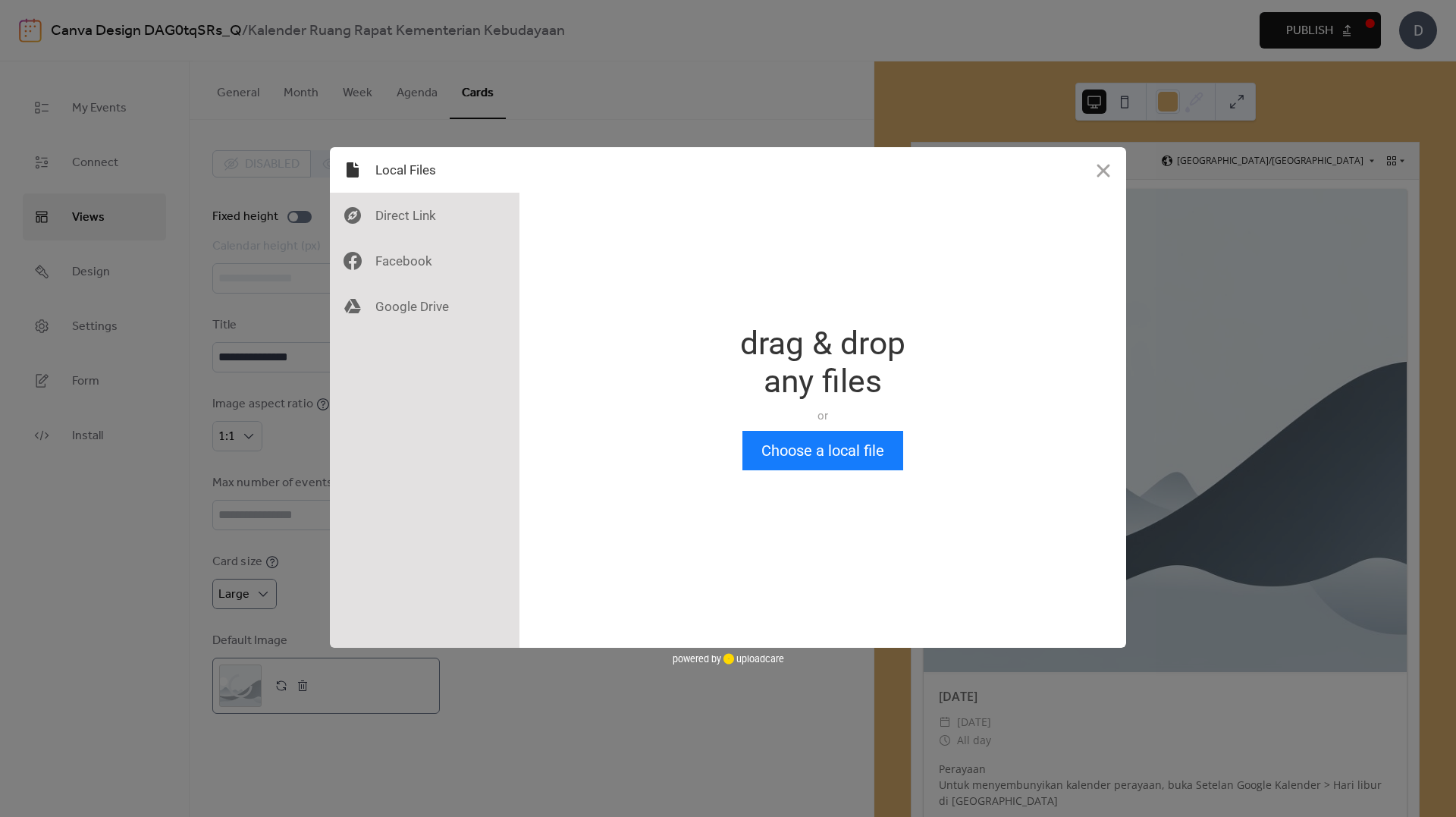
scroll to position [0, 0]
click at [398, 241] on div at bounding box center [424, 261] width 190 height 46
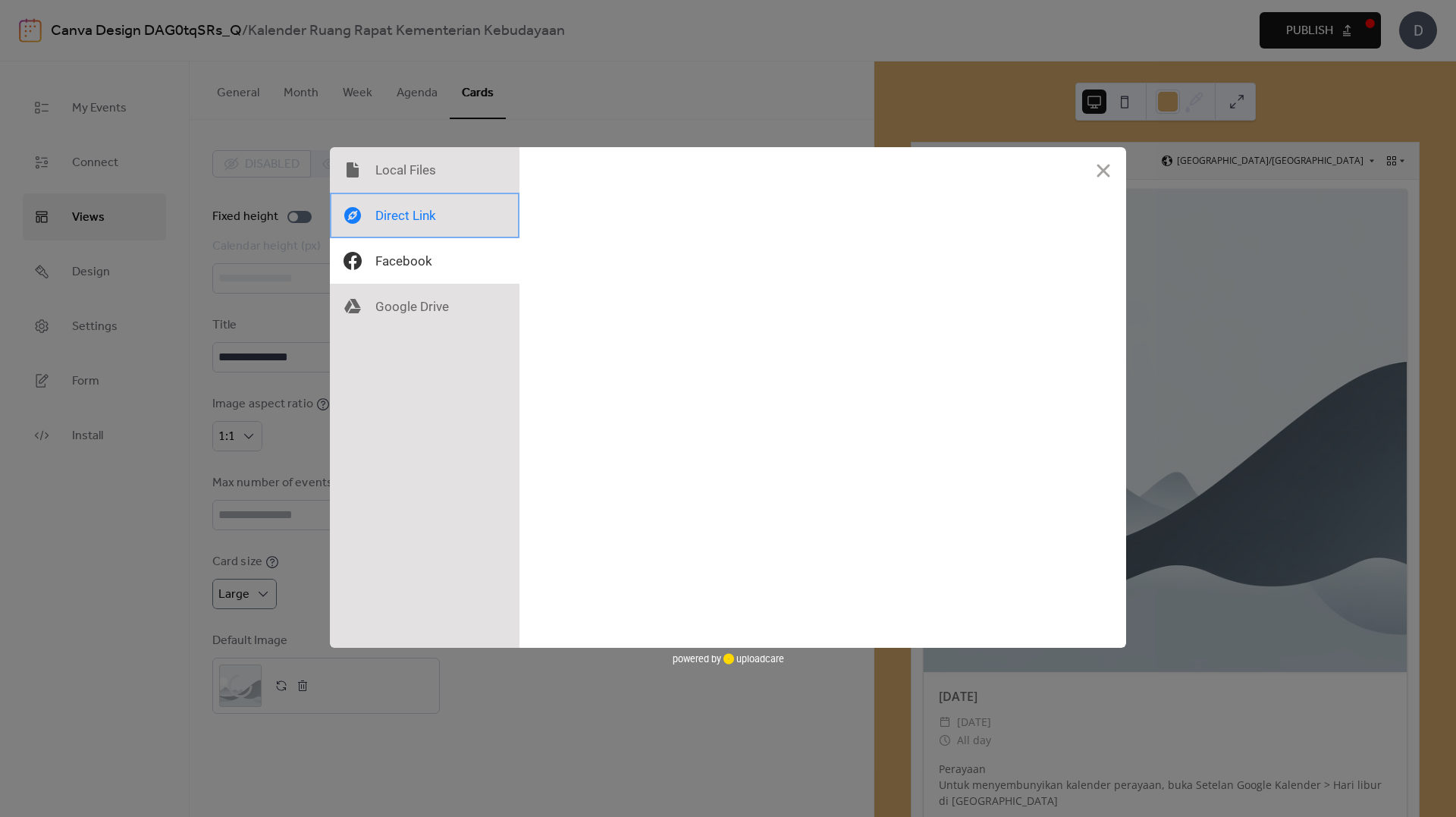
click at [412, 211] on div at bounding box center [424, 215] width 190 height 46
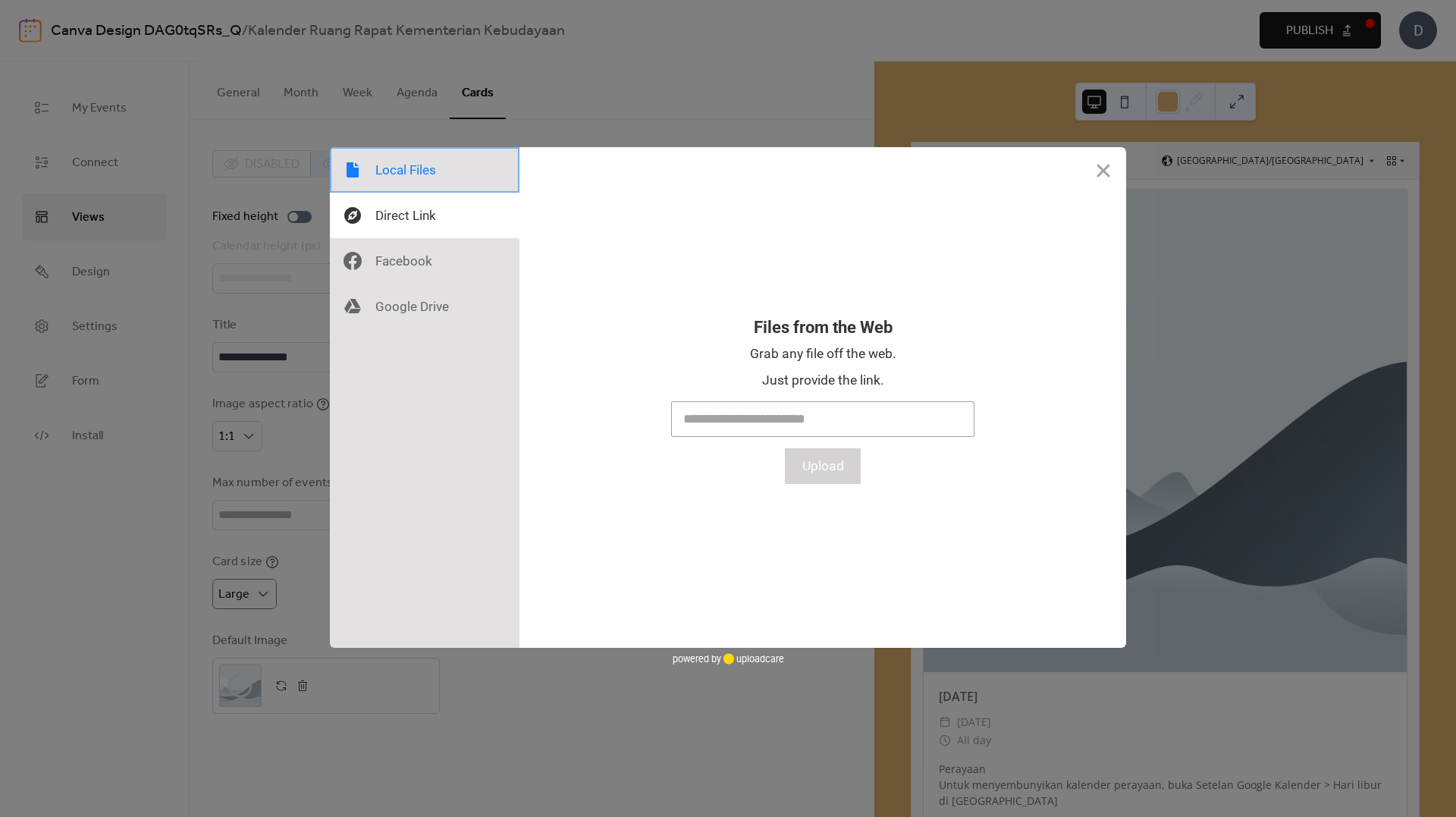
click at [417, 175] on div at bounding box center [424, 170] width 190 height 46
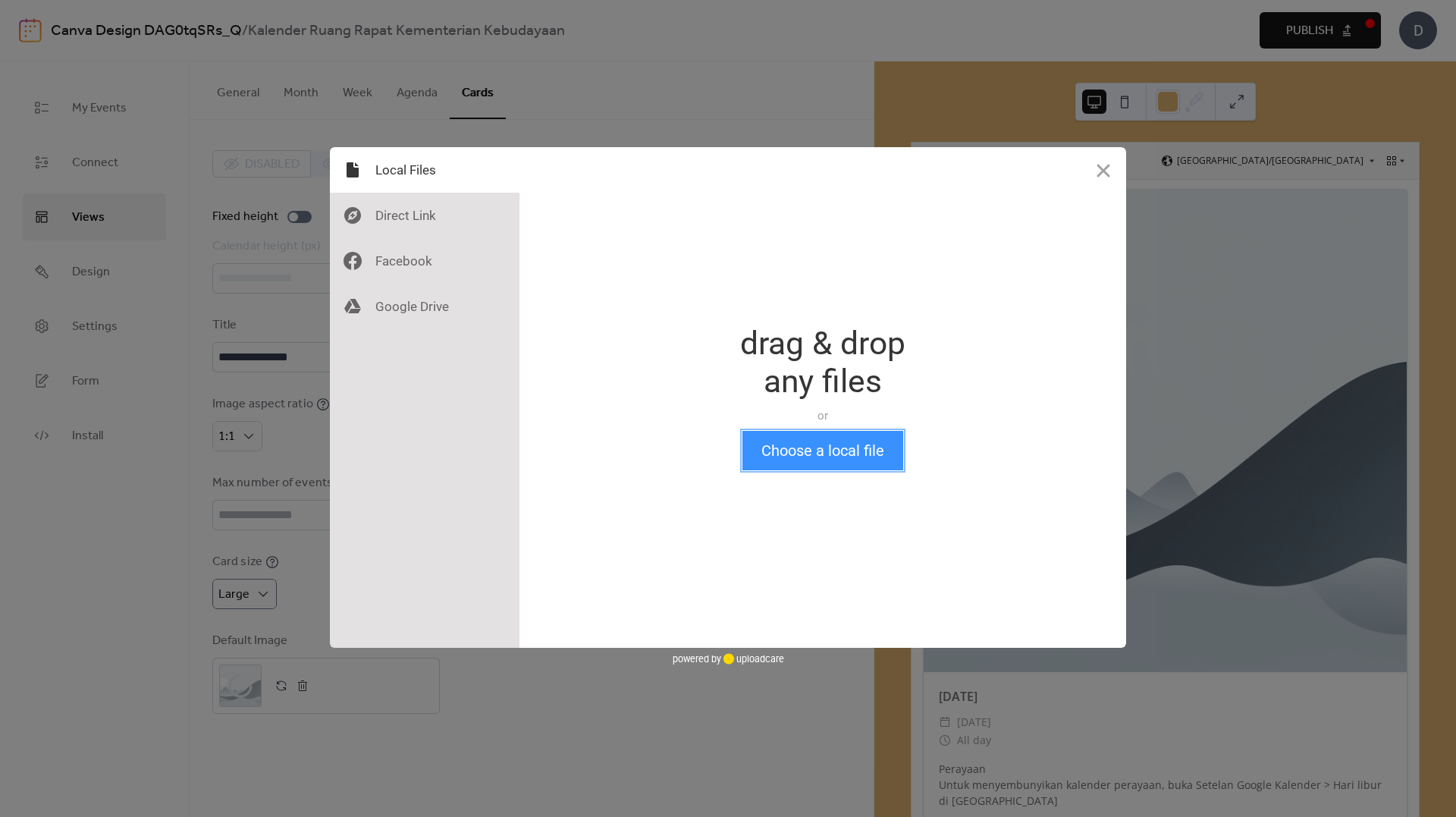
click at [806, 456] on button "Choose a local file" at bounding box center [822, 450] width 161 height 39
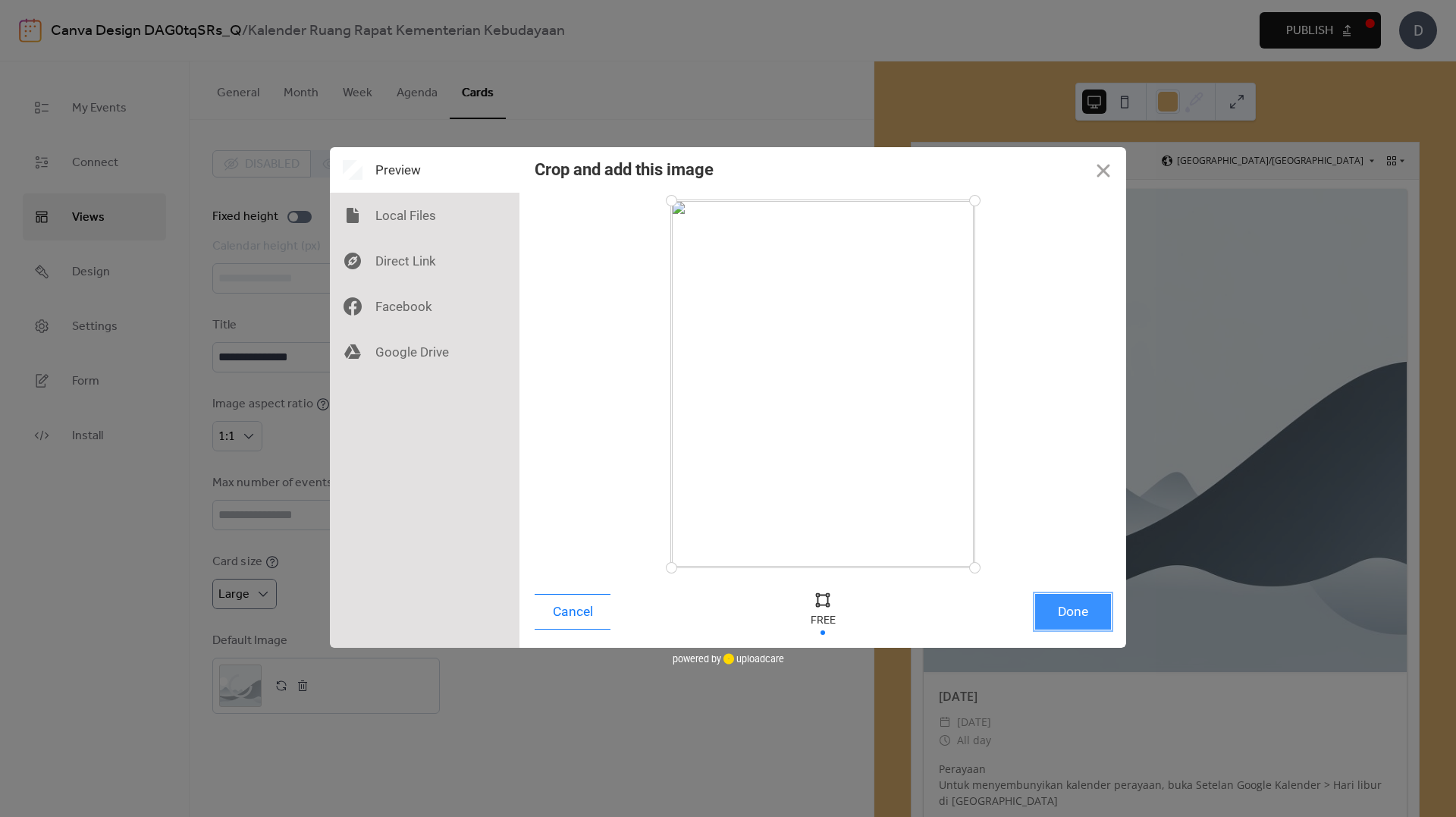
click at [1082, 619] on button "Done" at bounding box center [1073, 611] width 76 height 36
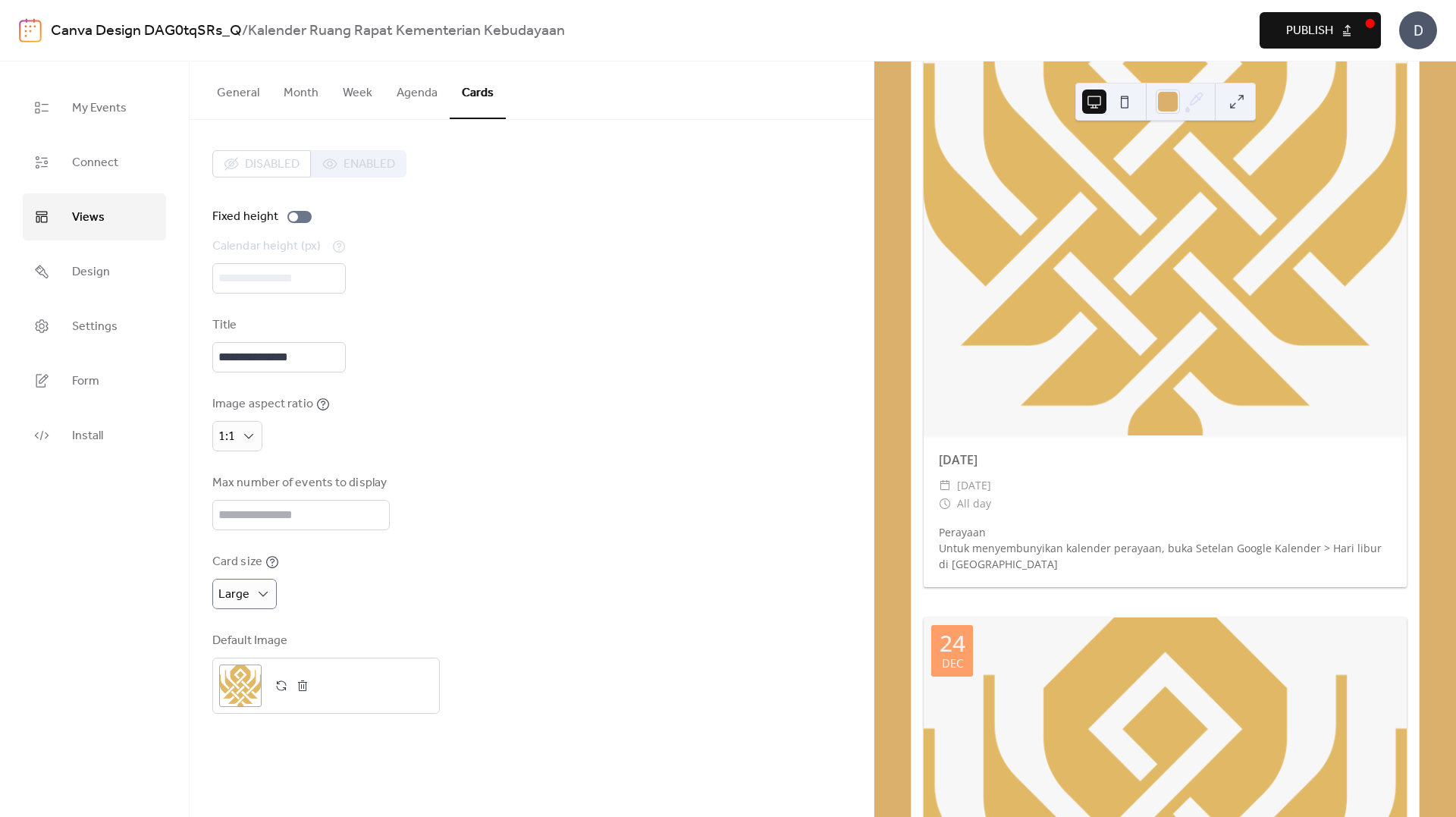
scroll to position [227, 0]
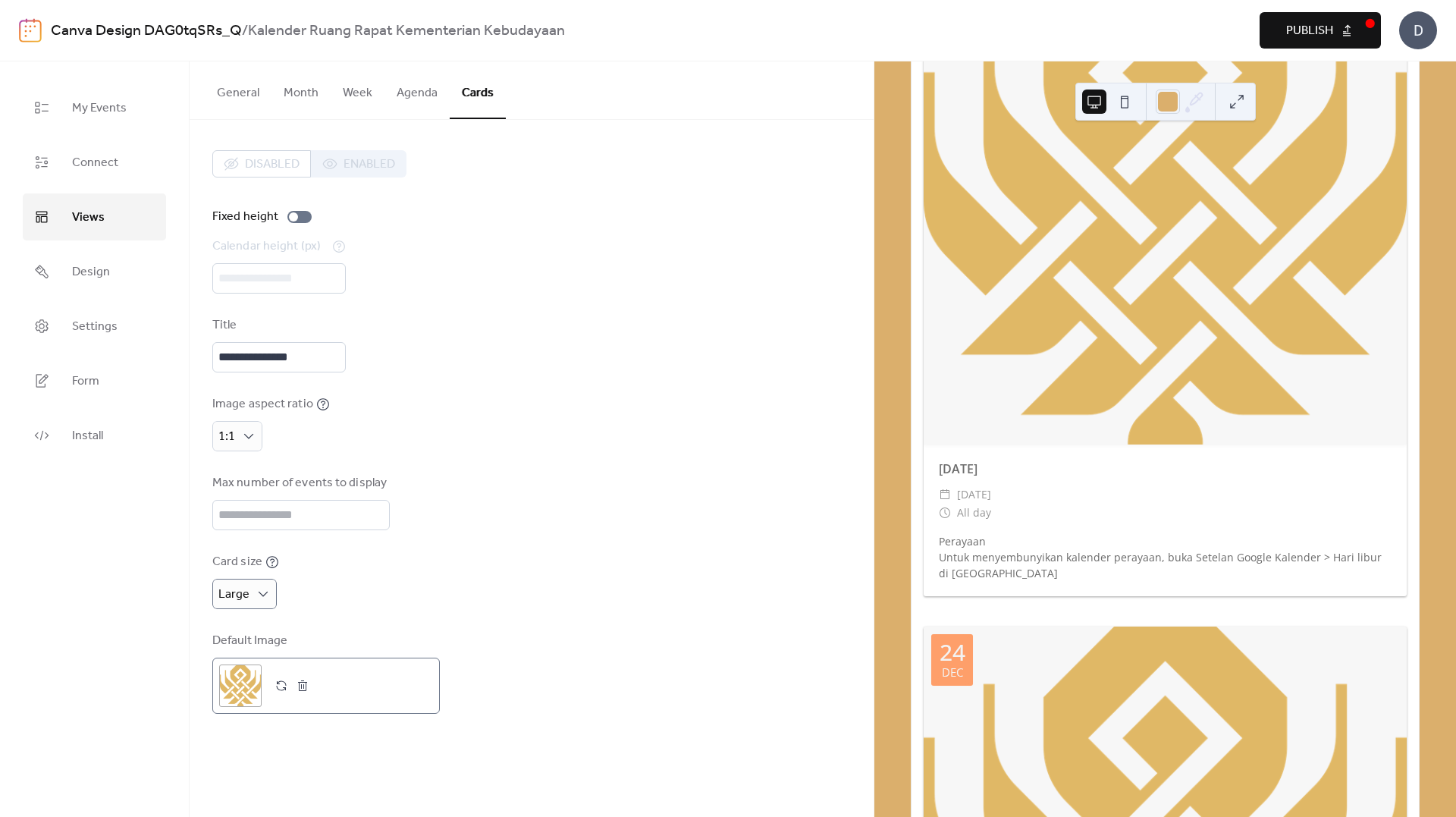
click at [223, 679] on div ";" at bounding box center [240, 685] width 42 height 42
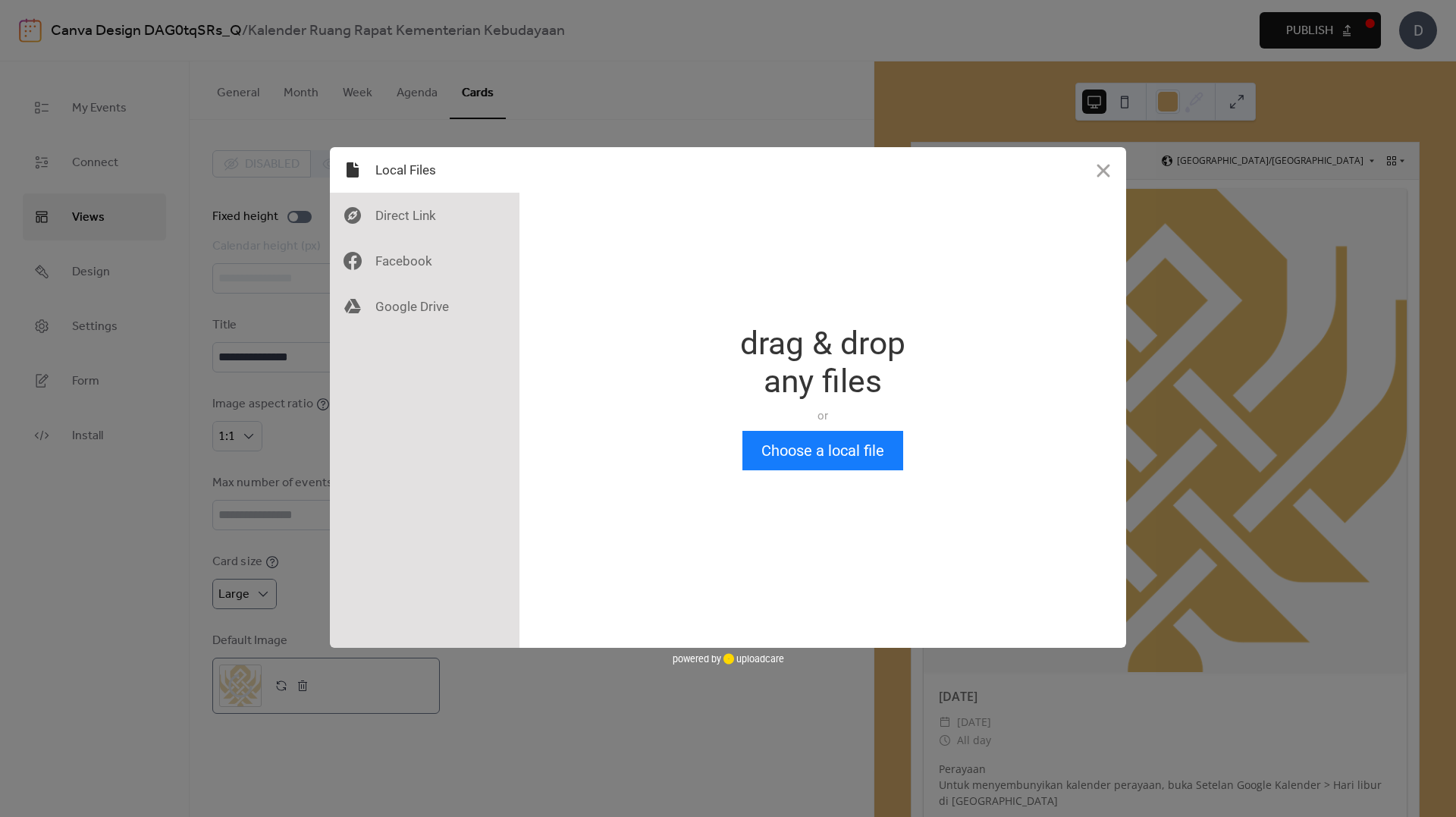
scroll to position [0, 0]
click at [805, 451] on button "Choose a local file" at bounding box center [822, 450] width 161 height 39
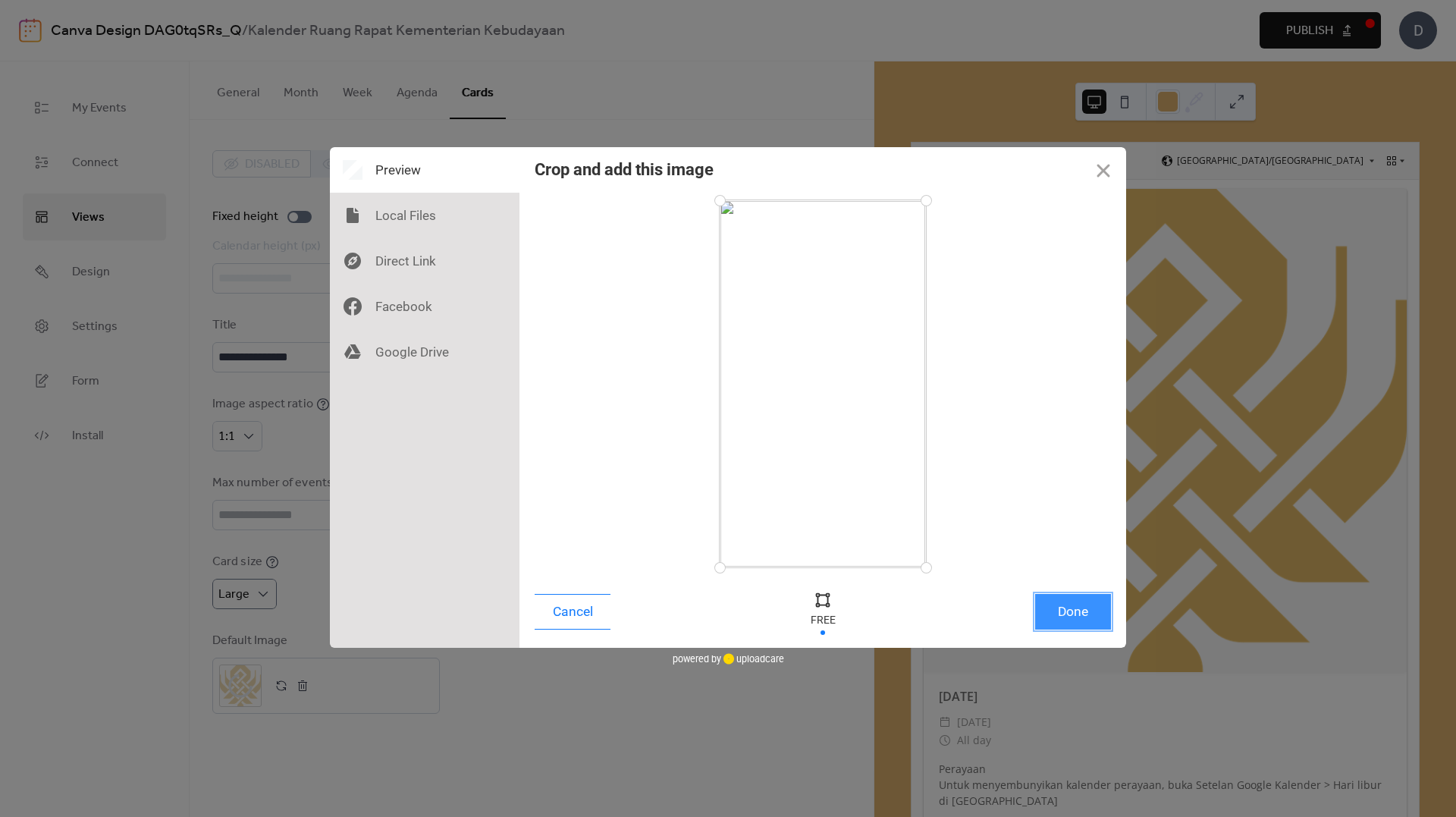
click at [1065, 614] on button "Done" at bounding box center [1073, 611] width 76 height 36
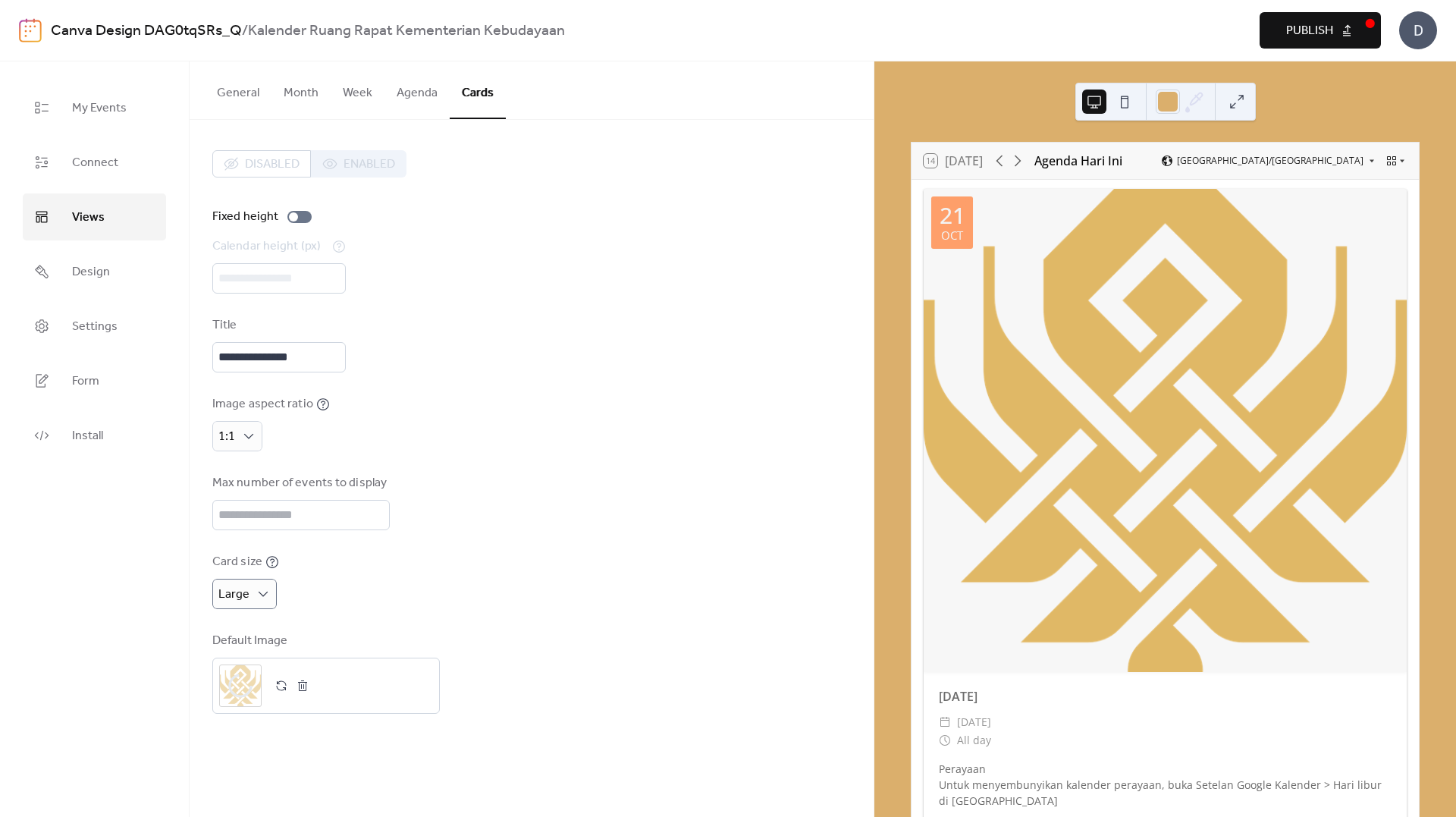
scroll to position [76, 0]
